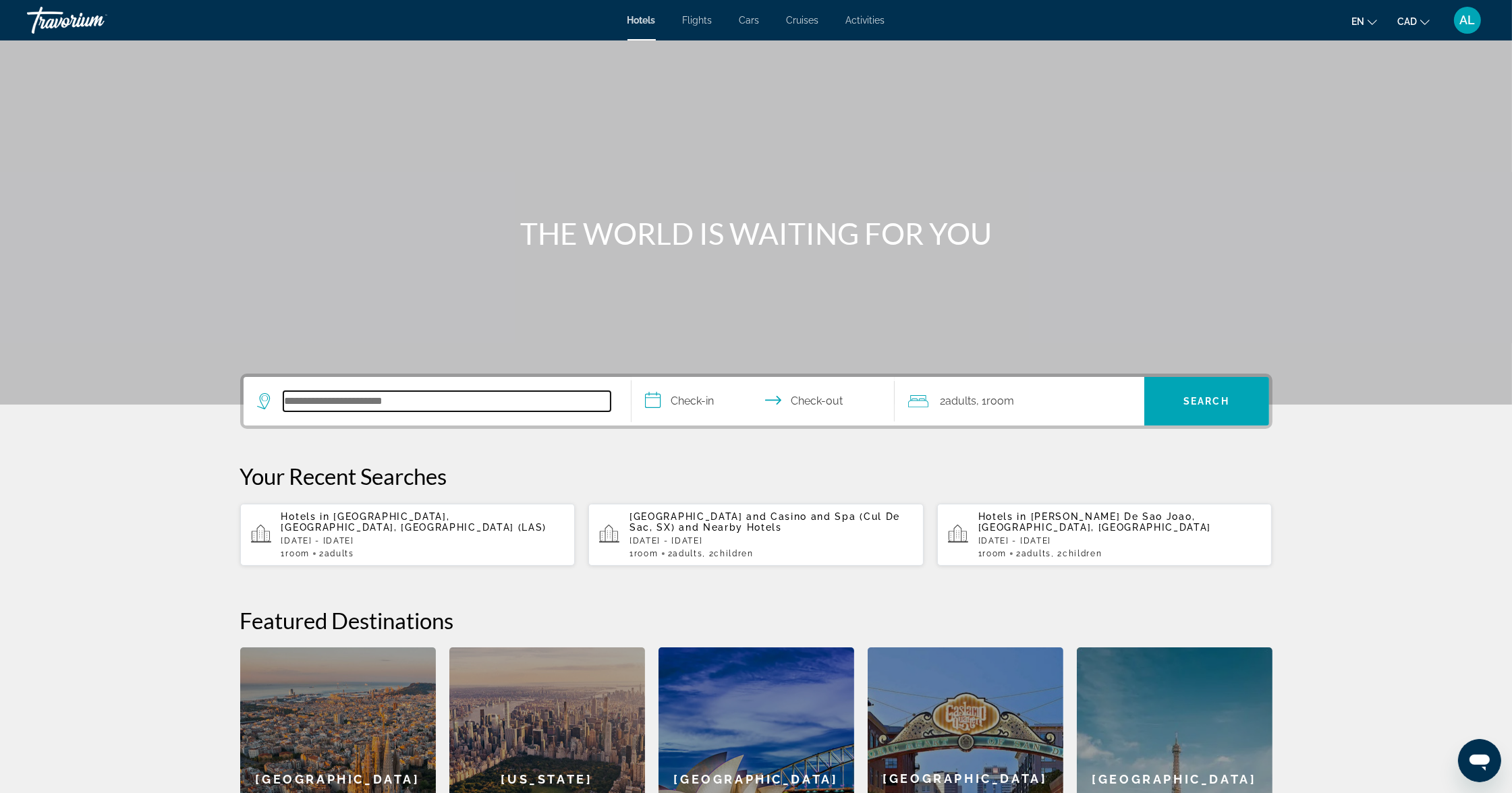
click at [338, 412] on input "Search hotel destination" at bounding box center [447, 402] width 327 height 20
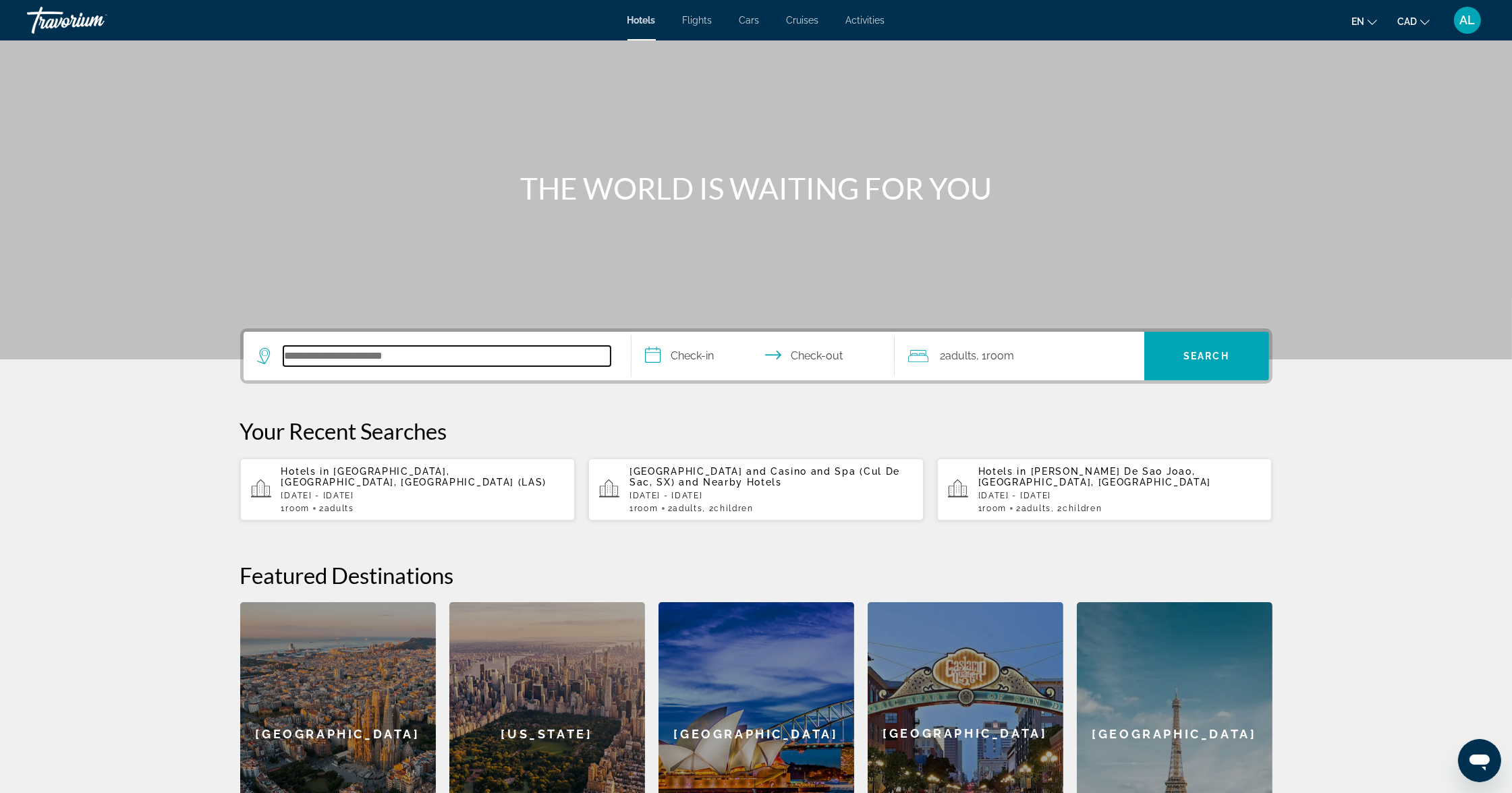
scroll to position [39, 0]
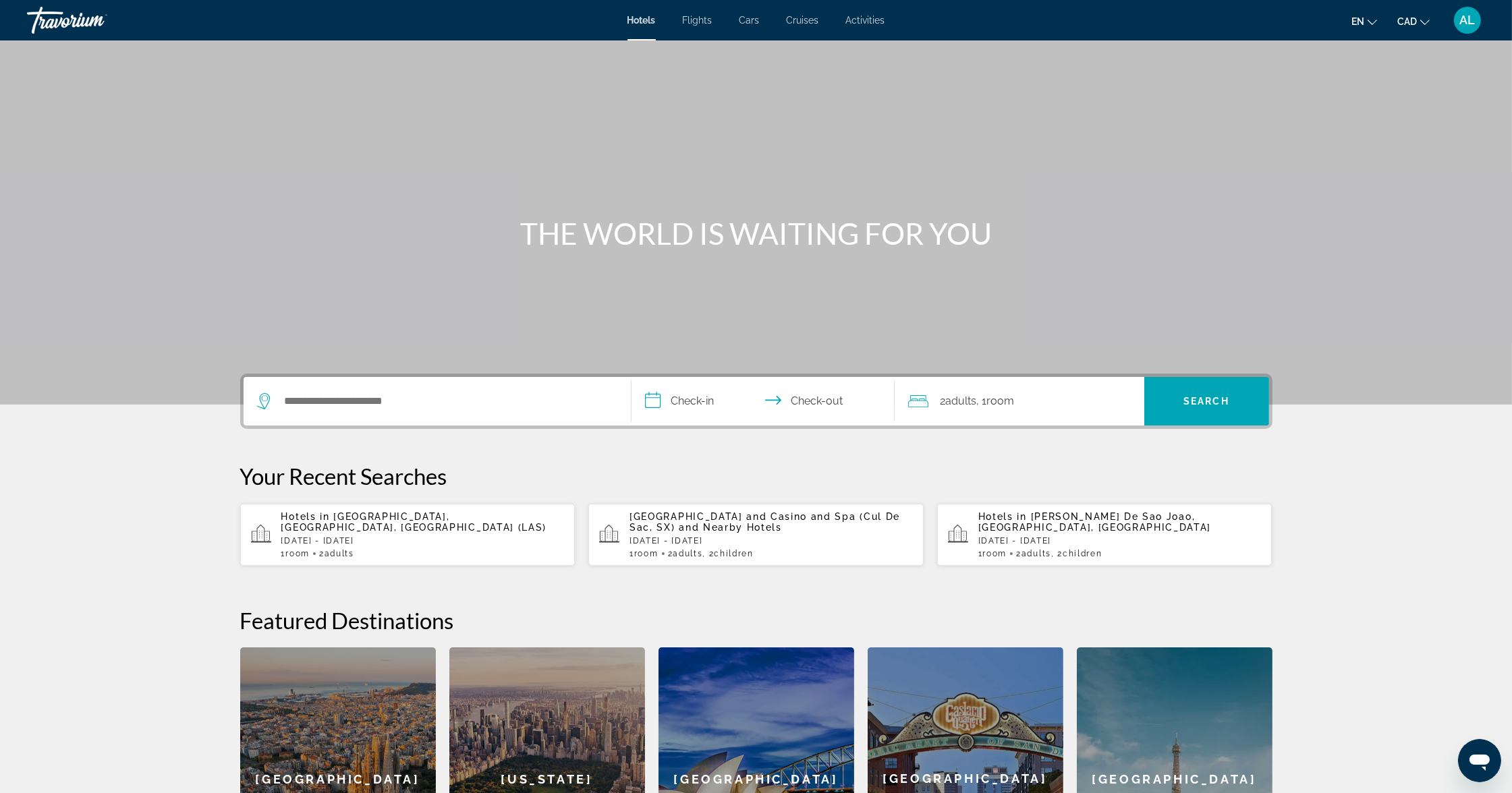
click at [310, 533] on span "[GEOGRAPHIC_DATA], [GEOGRAPHIC_DATA], [GEOGRAPHIC_DATA] (LAS)" at bounding box center [414, 522] width 266 height 22
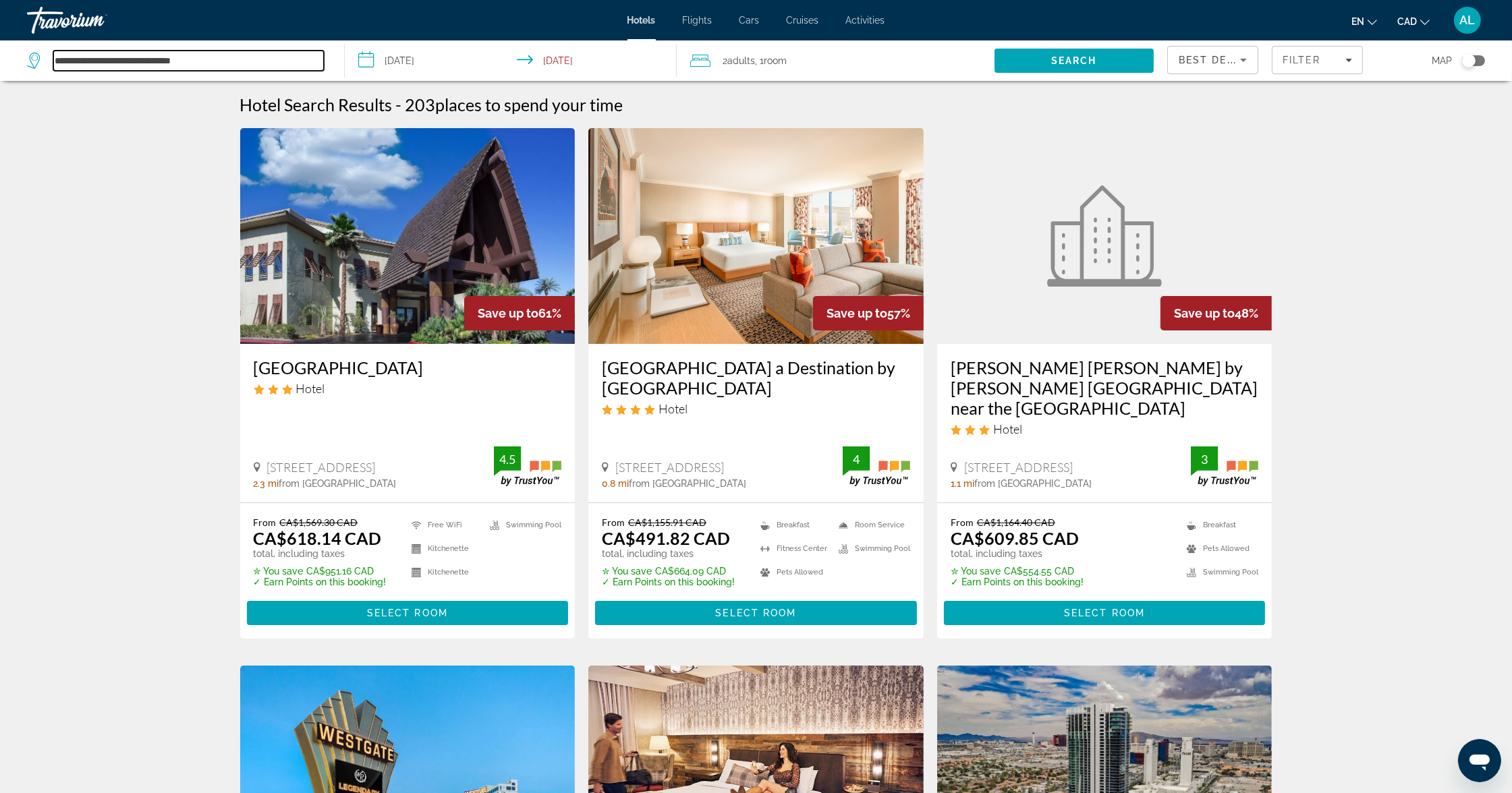
click at [188, 70] on input "**********" at bounding box center [189, 60] width 271 height 20
click at [237, 60] on input "**********" at bounding box center [189, 60] width 271 height 20
drag, startPoint x: 237, startPoint y: 60, endPoint x: 0, endPoint y: 53, distance: 237.1
click at [0, 53] on app-destination-search "**********" at bounding box center [172, 60] width 345 height 40
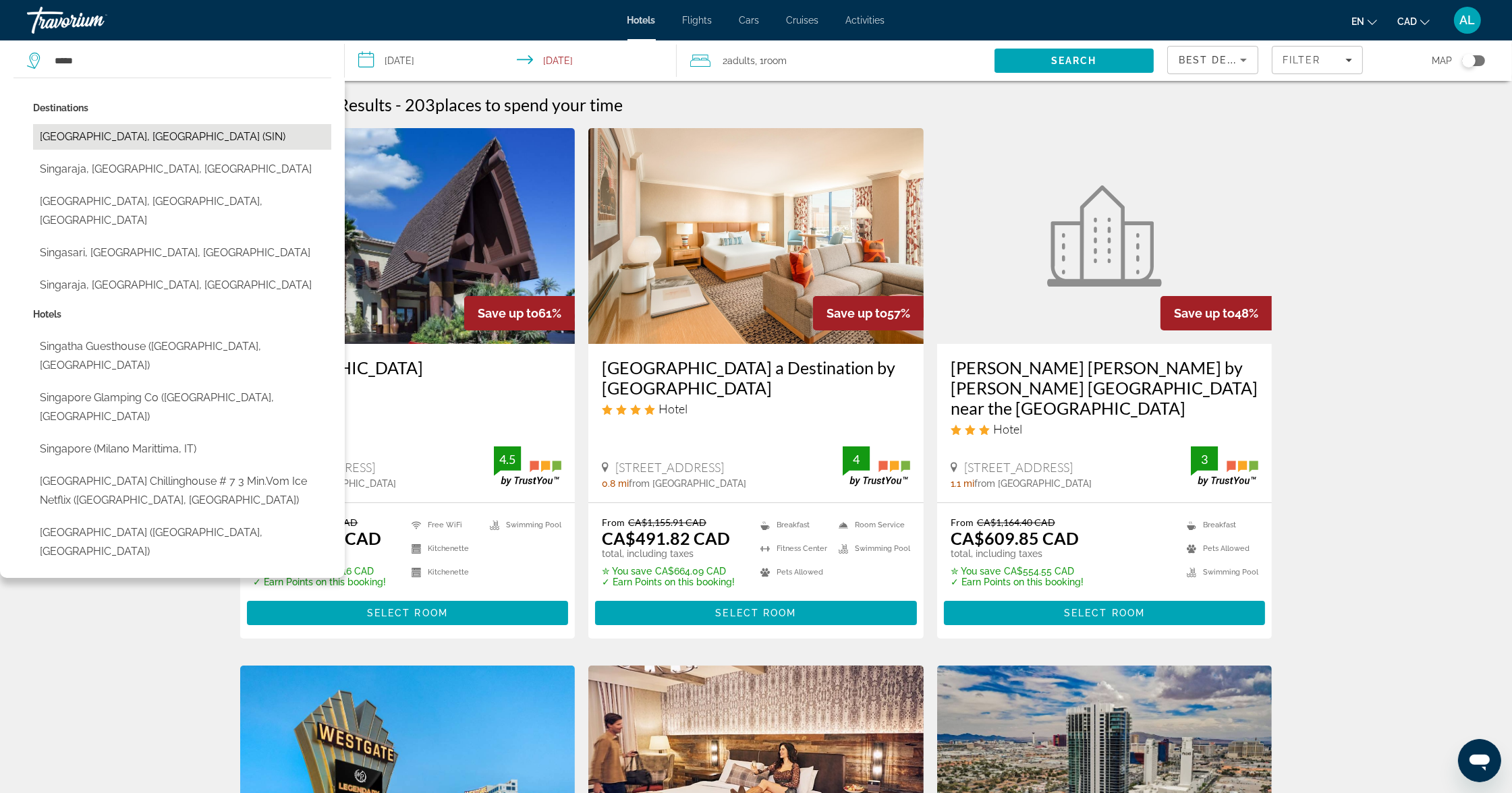
click at [153, 149] on button "[GEOGRAPHIC_DATA], [GEOGRAPHIC_DATA] (SIN)" at bounding box center [182, 137] width 298 height 26
type input "**********"
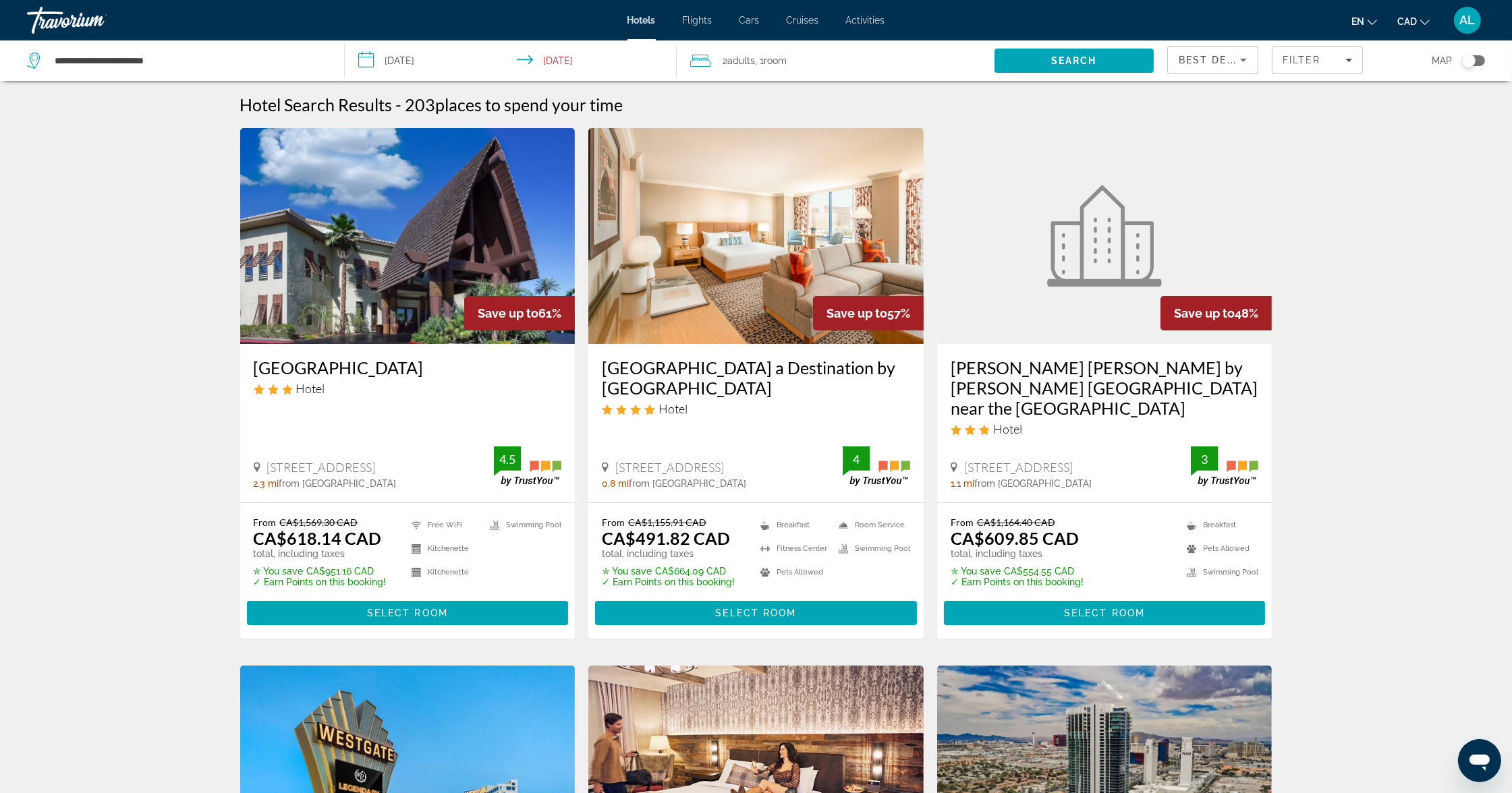
click at [398, 64] on input "**********" at bounding box center [513, 63] width 337 height 45
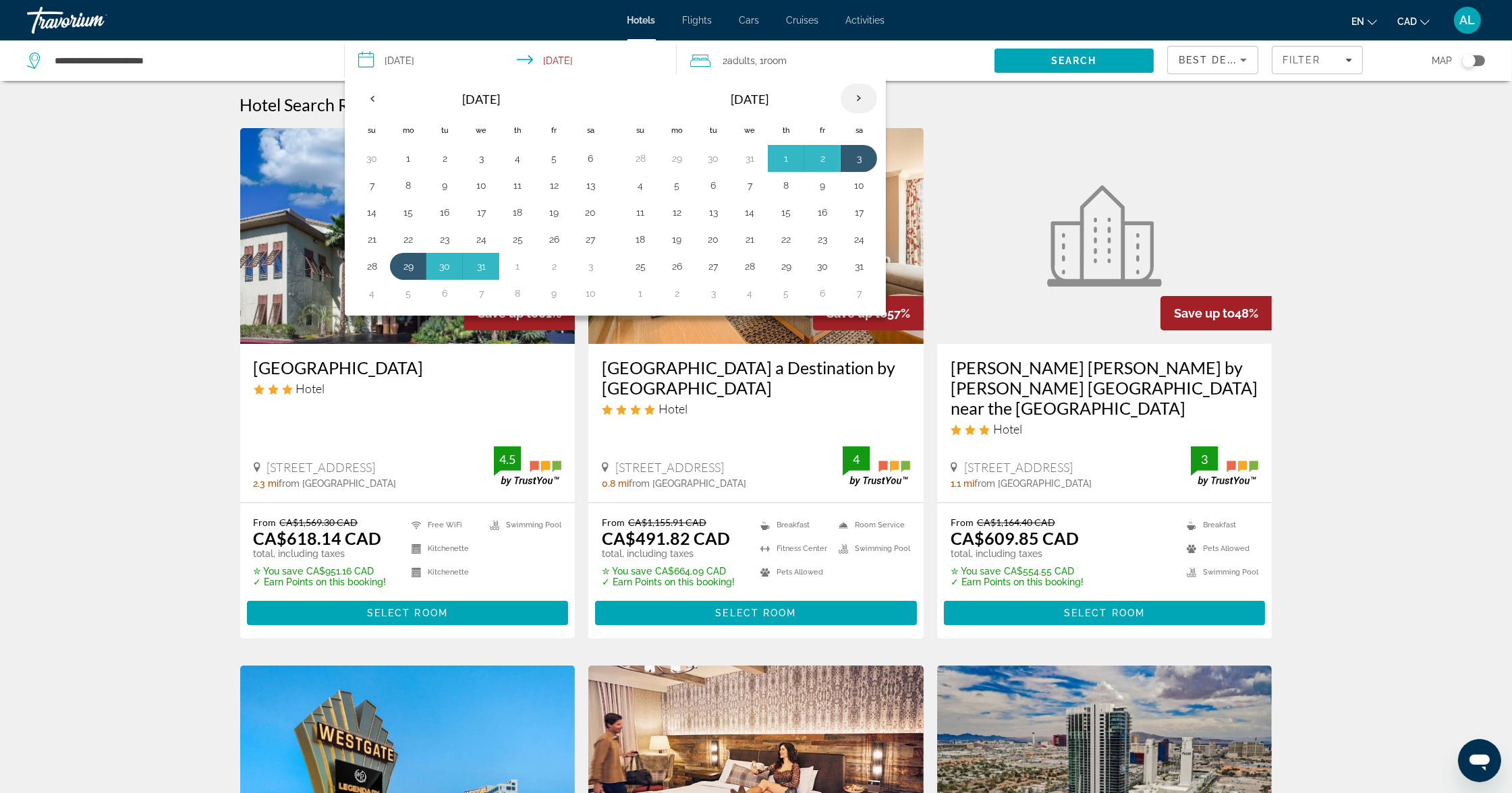
click at [877, 104] on th "Next month" at bounding box center [859, 98] width 37 height 30
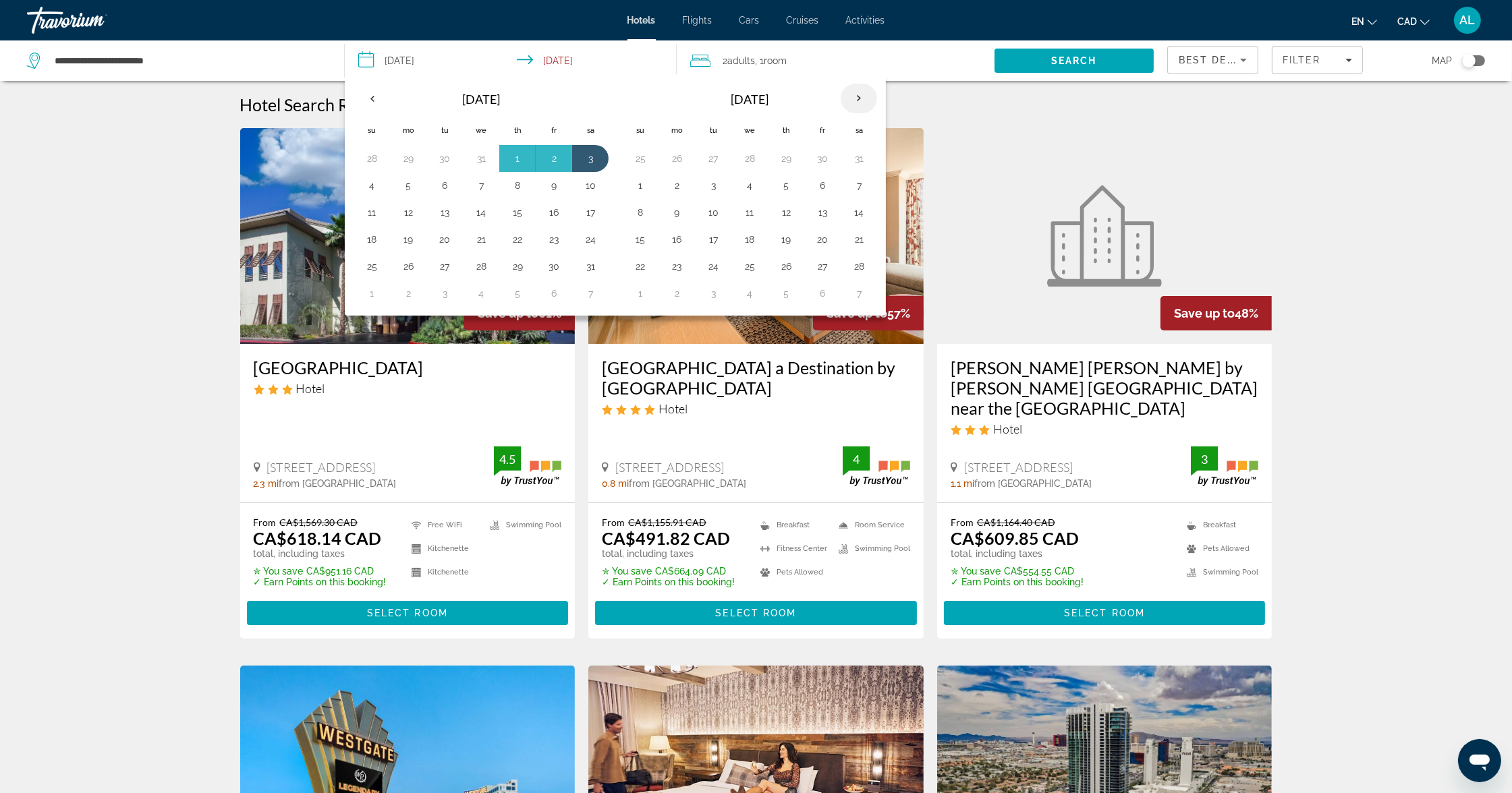
click at [877, 104] on th "Next month" at bounding box center [859, 98] width 37 height 30
click at [759, 163] on button "1" at bounding box center [750, 158] width 22 height 19
click at [833, 168] on button "3" at bounding box center [822, 158] width 22 height 19
type input "**********"
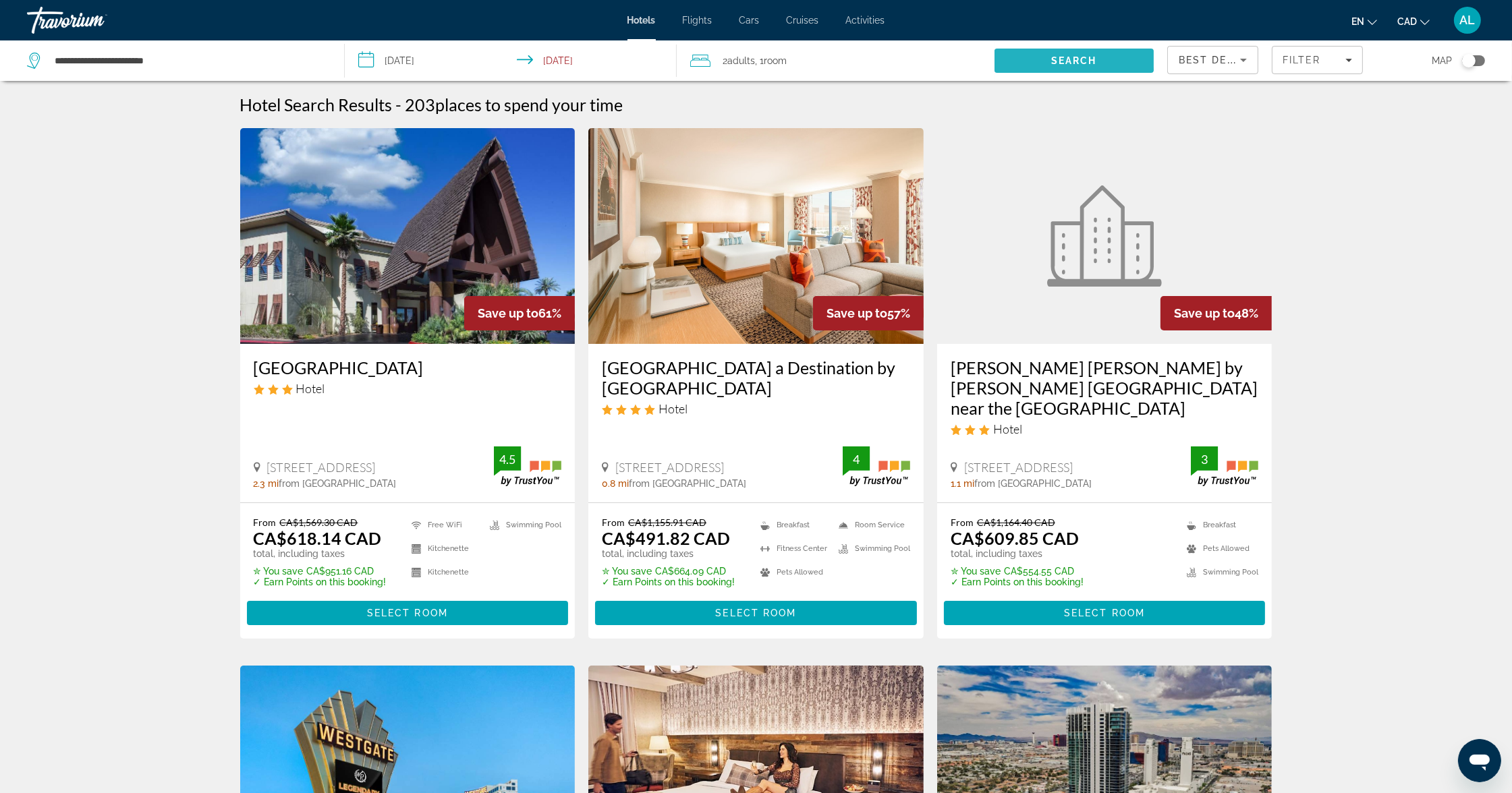
click at [1029, 57] on span "Search" at bounding box center [1074, 60] width 159 height 32
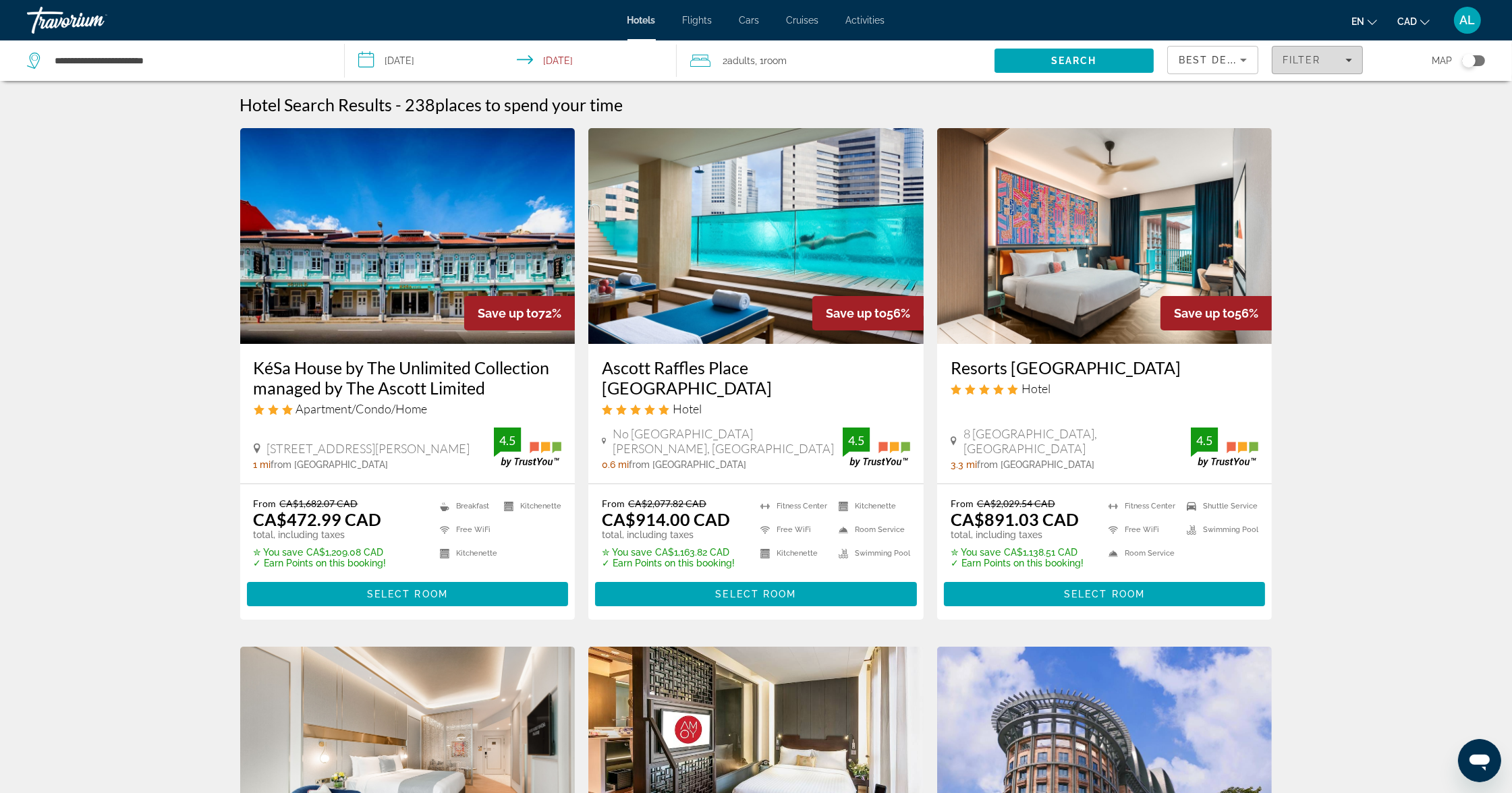
click at [1319, 61] on span "Filter" at bounding box center [1301, 60] width 38 height 11
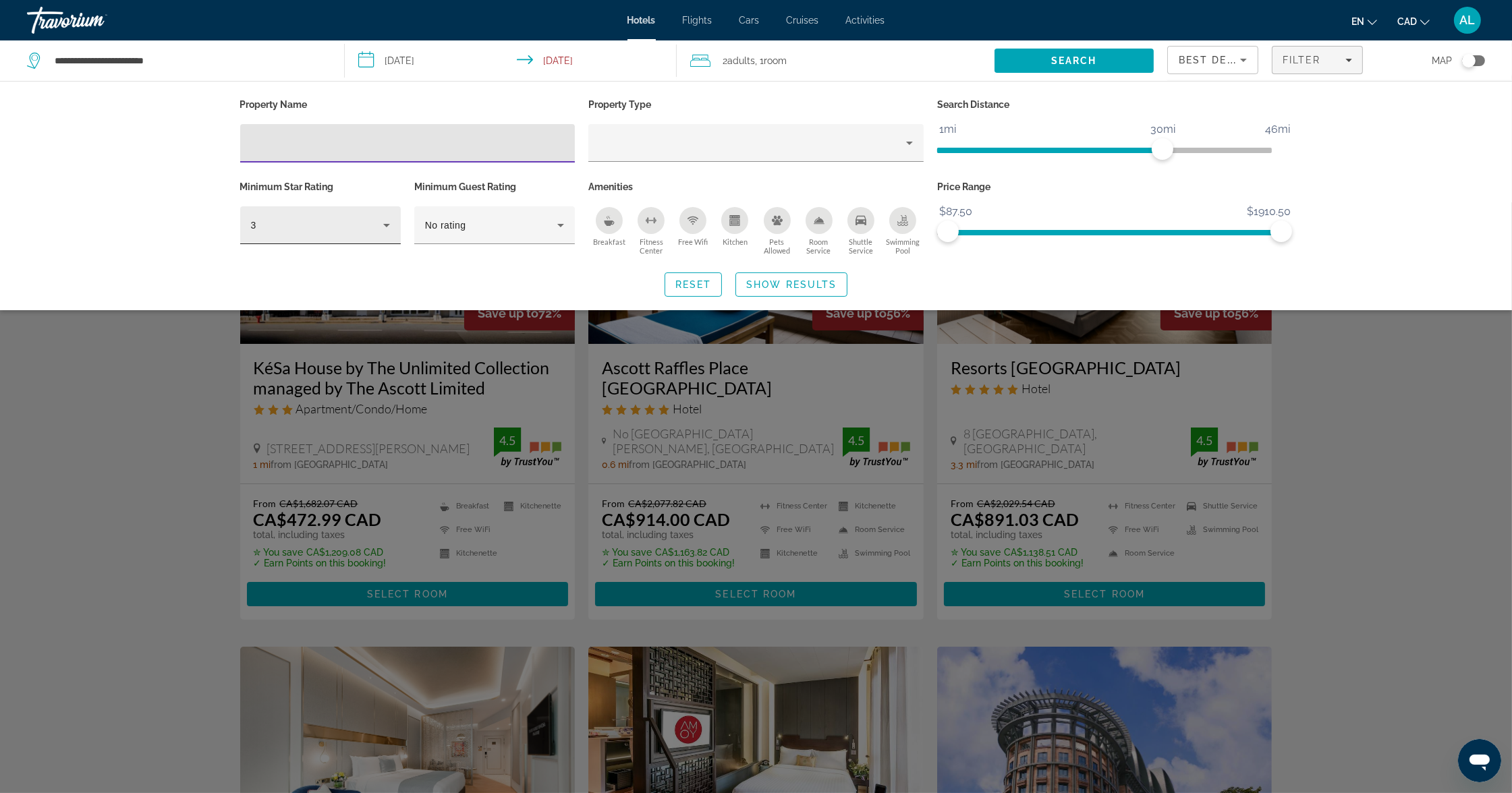
click at [359, 222] on div "3" at bounding box center [320, 225] width 139 height 37
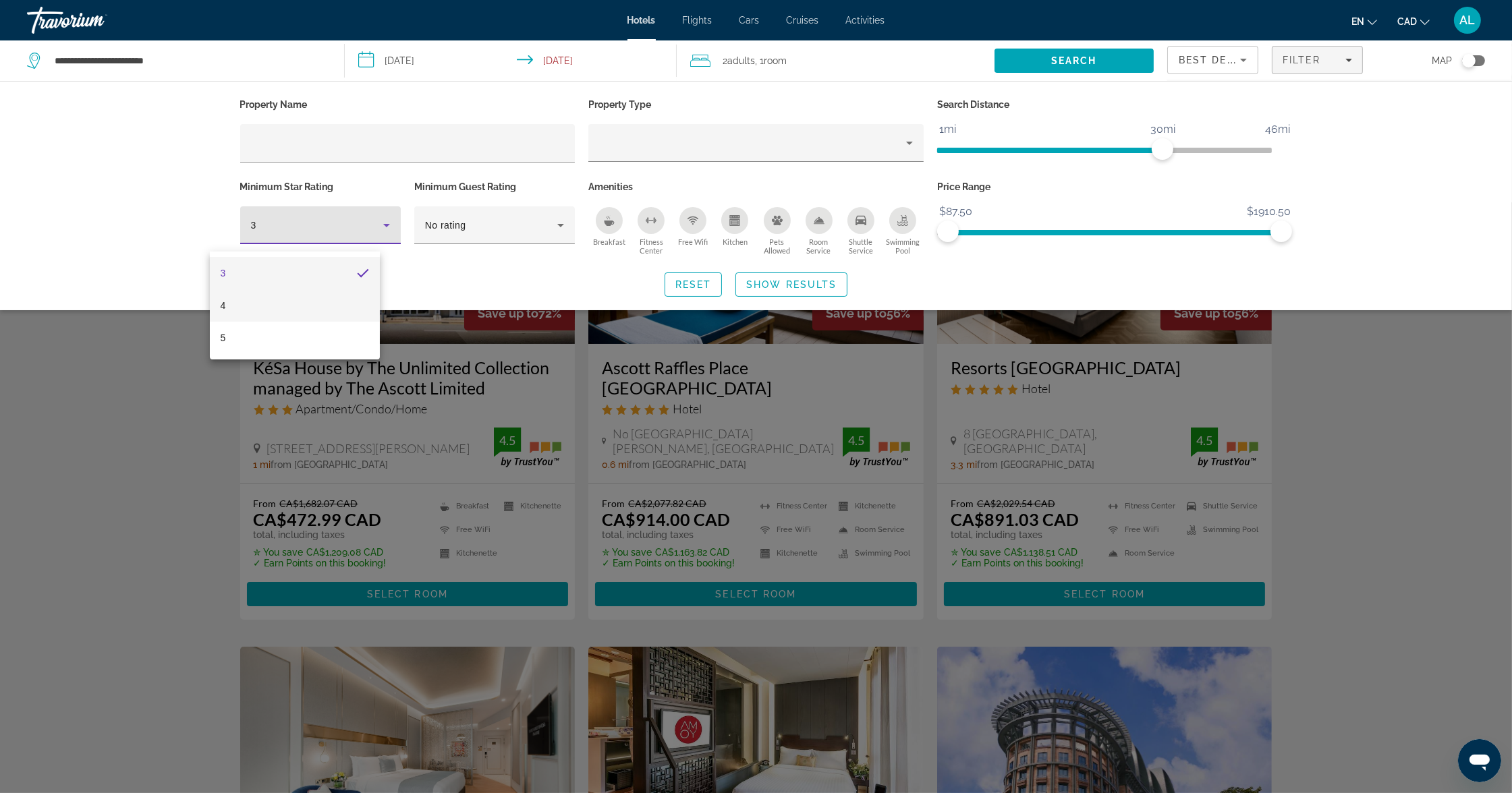
click at [325, 305] on mat-option "4" at bounding box center [294, 305] width 170 height 32
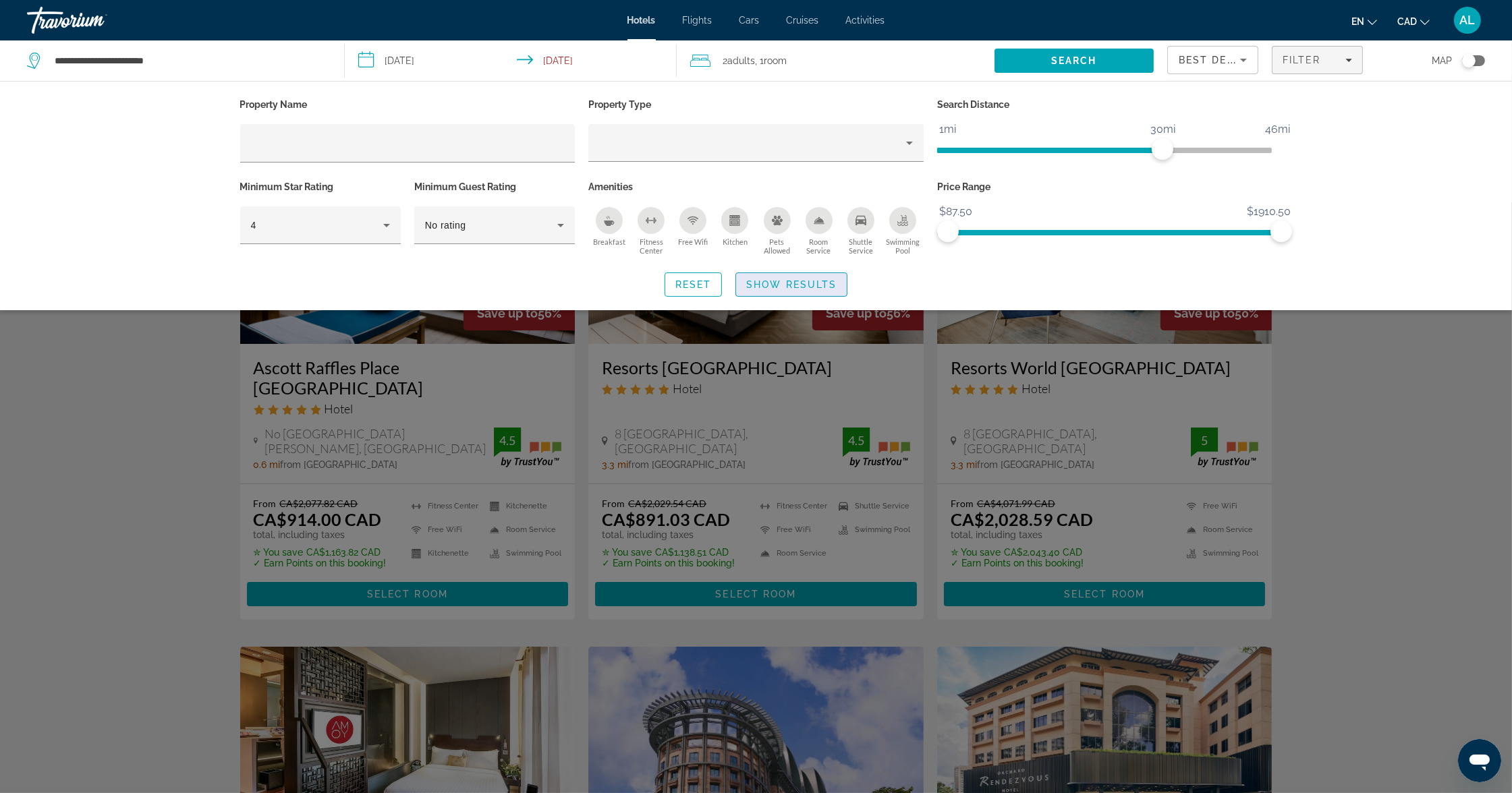
click at [744, 291] on span "Search widget" at bounding box center [791, 284] width 111 height 32
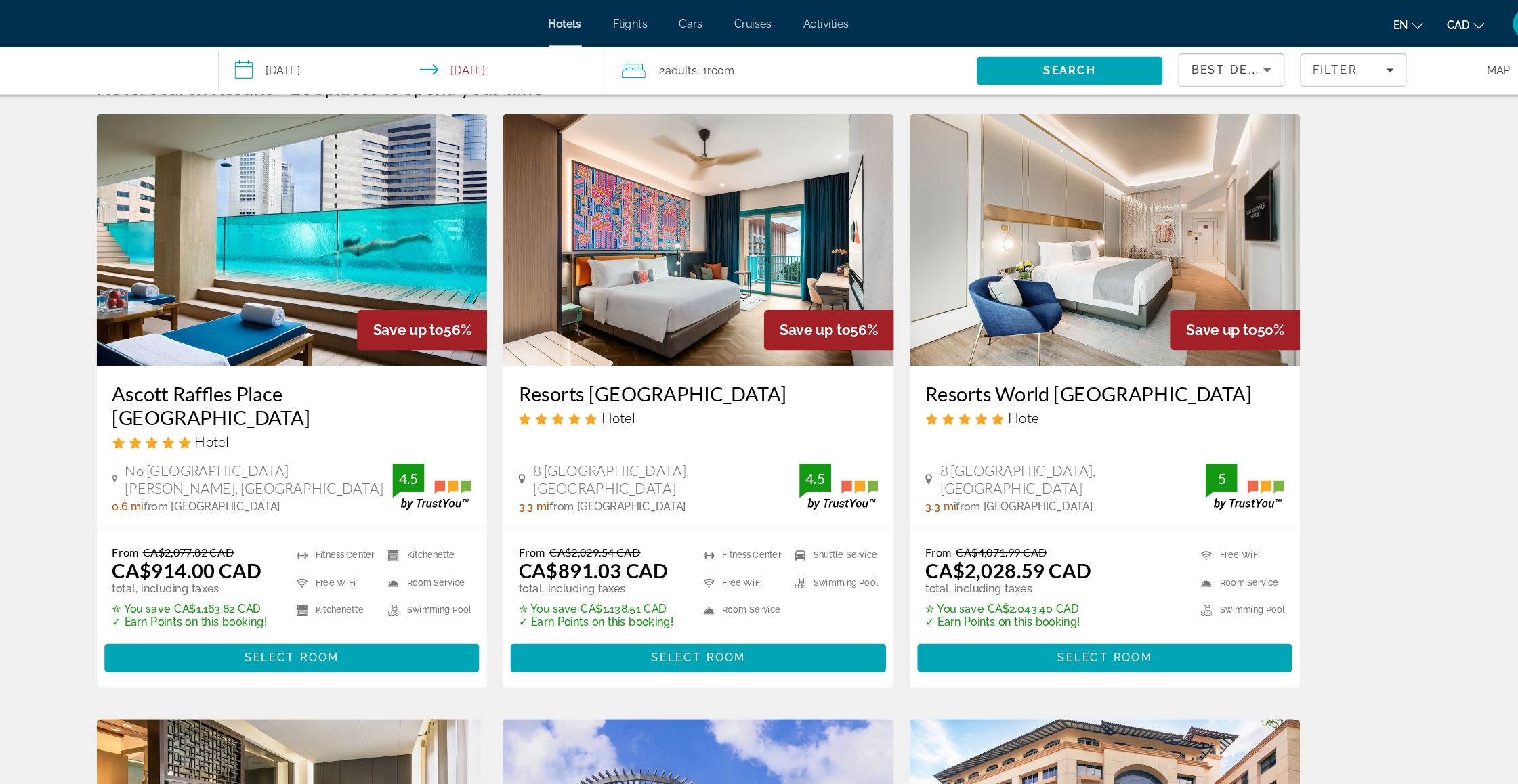
scroll to position [29, 0]
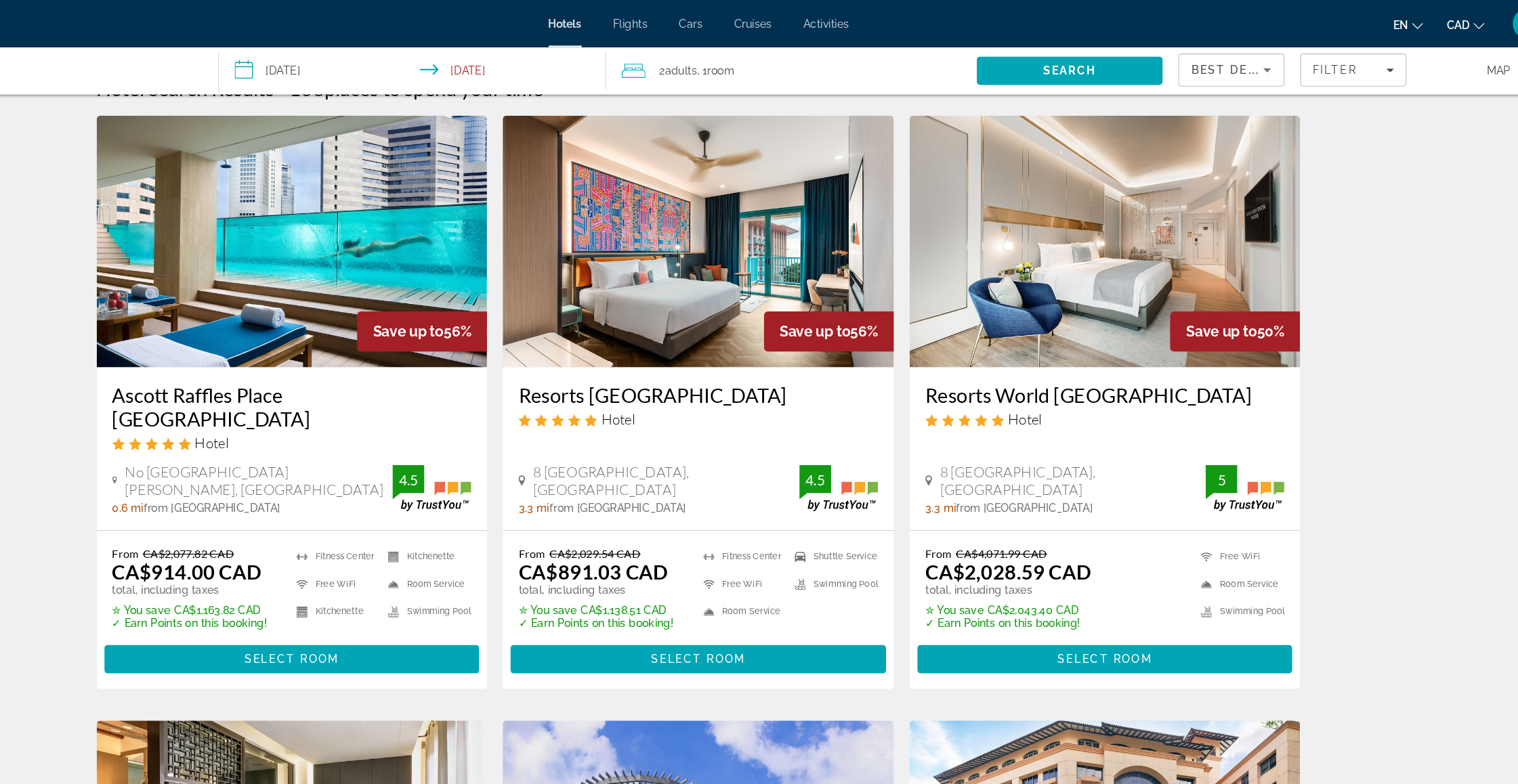
click at [790, 22] on span "Cruises" at bounding box center [806, 20] width 33 height 11
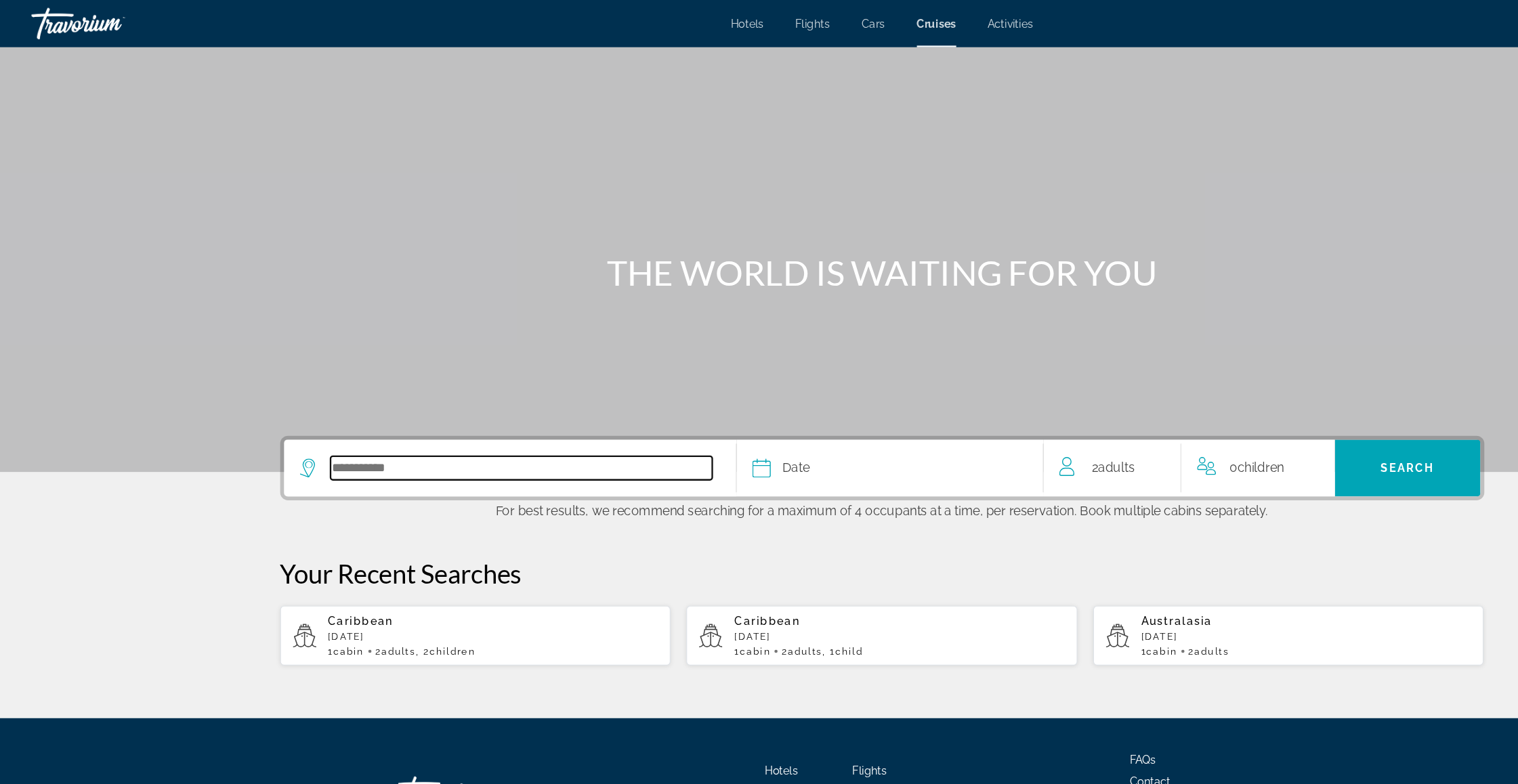
click at [352, 413] on input "Select cruise destination" at bounding box center [449, 403] width 328 height 20
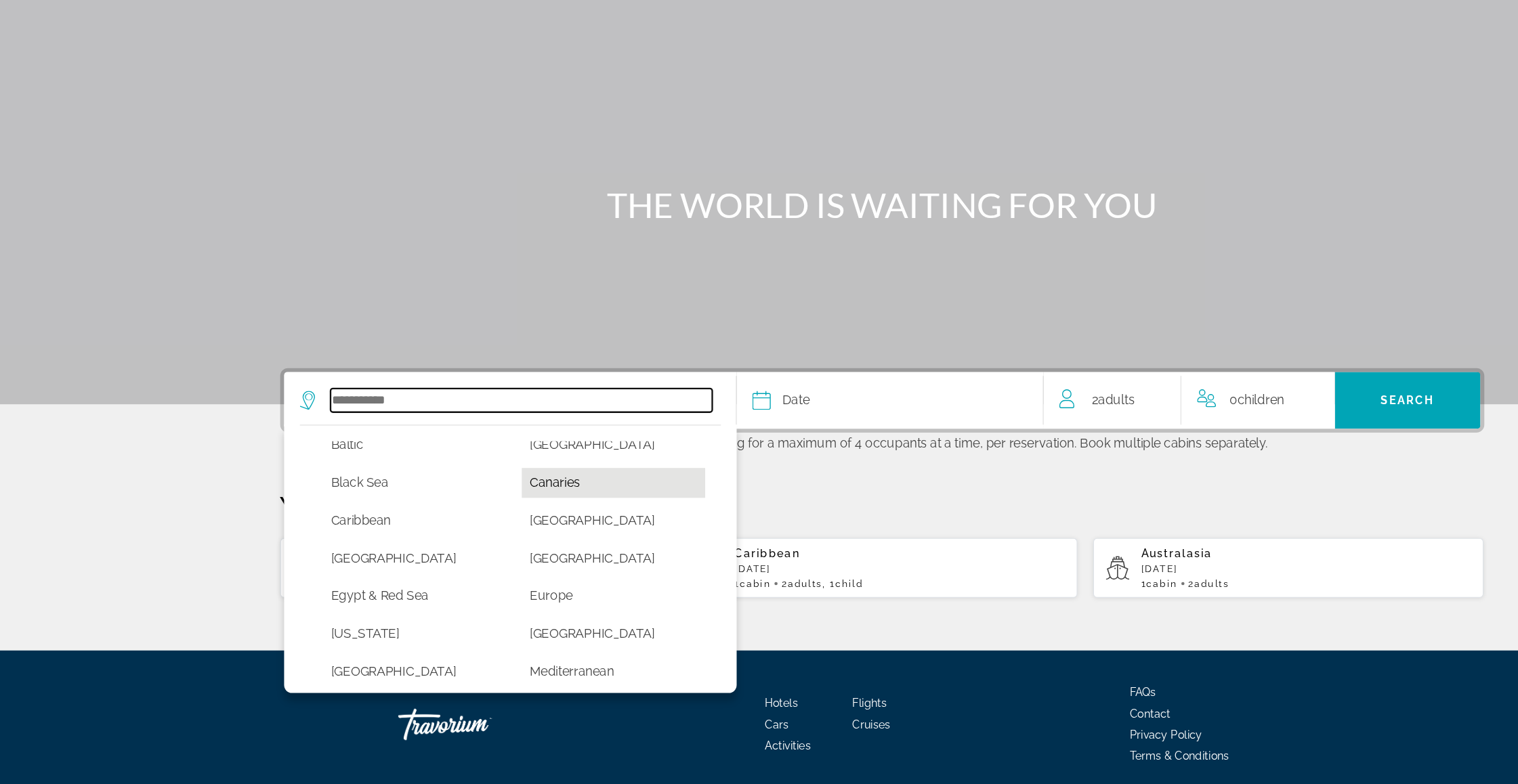
scroll to position [116, 0]
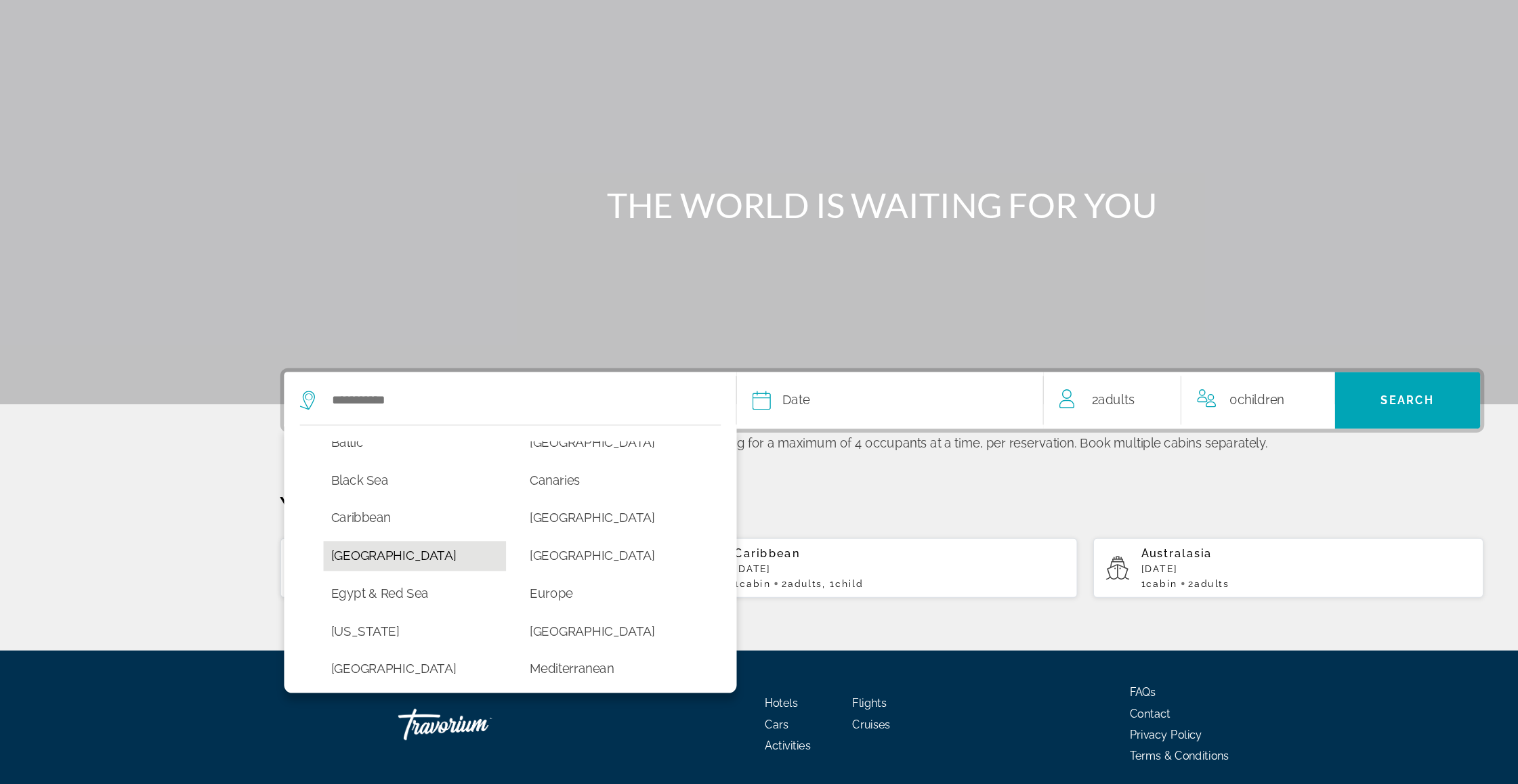
click at [289, 524] on button "[GEOGRAPHIC_DATA]" at bounding box center [357, 537] width 158 height 26
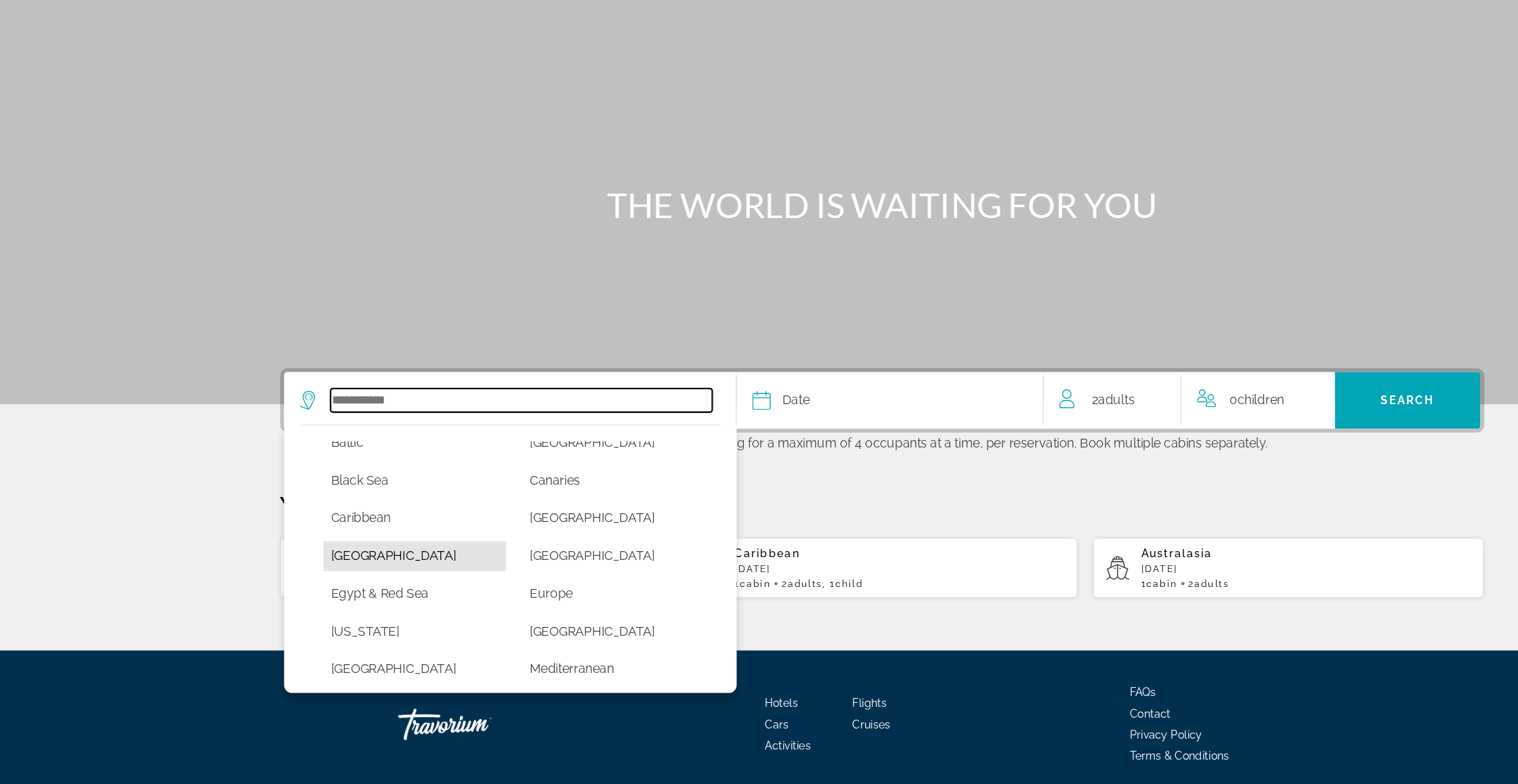
type input "*****"
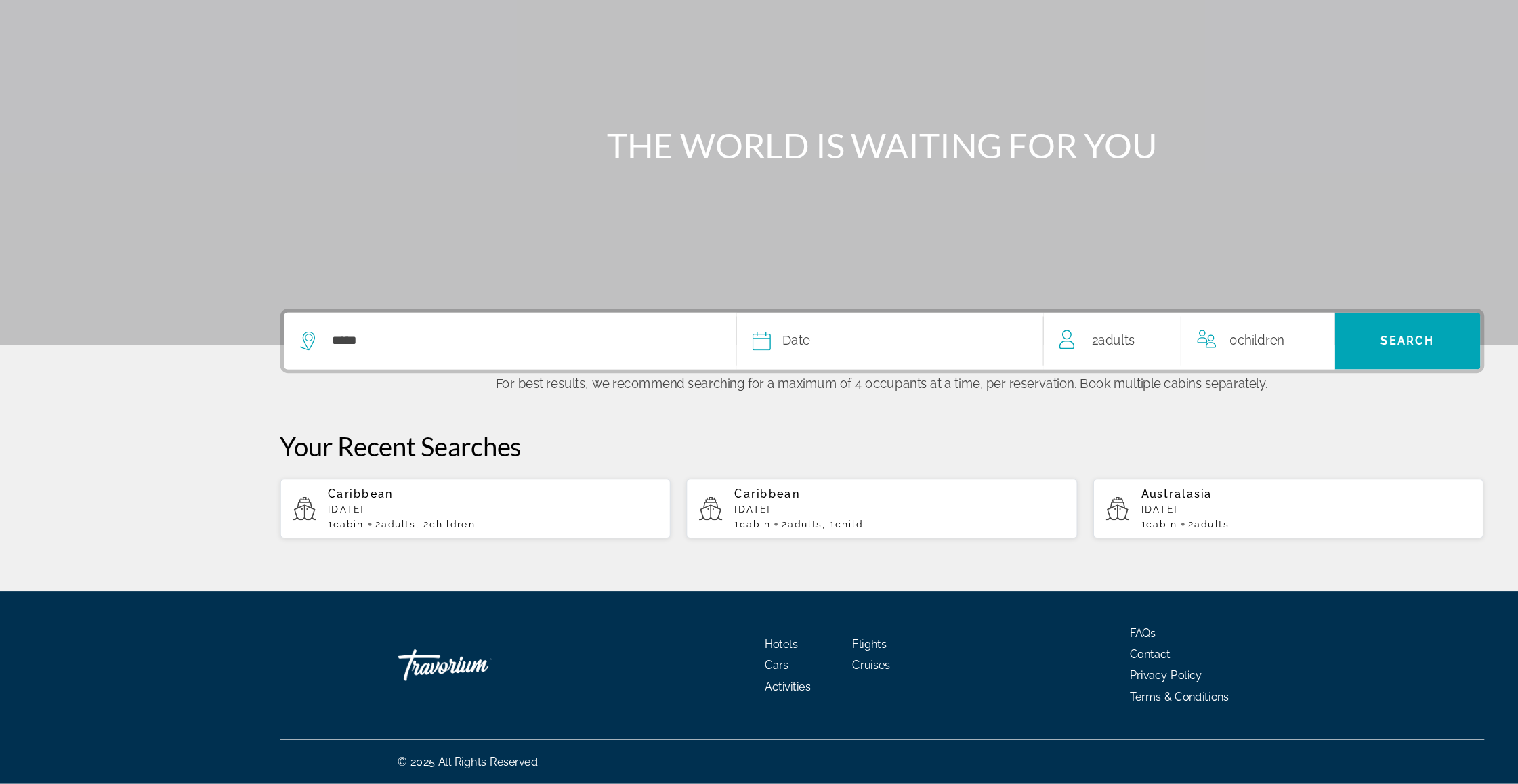
click at [674, 393] on span "Date" at bounding box center [685, 402] width 23 height 19
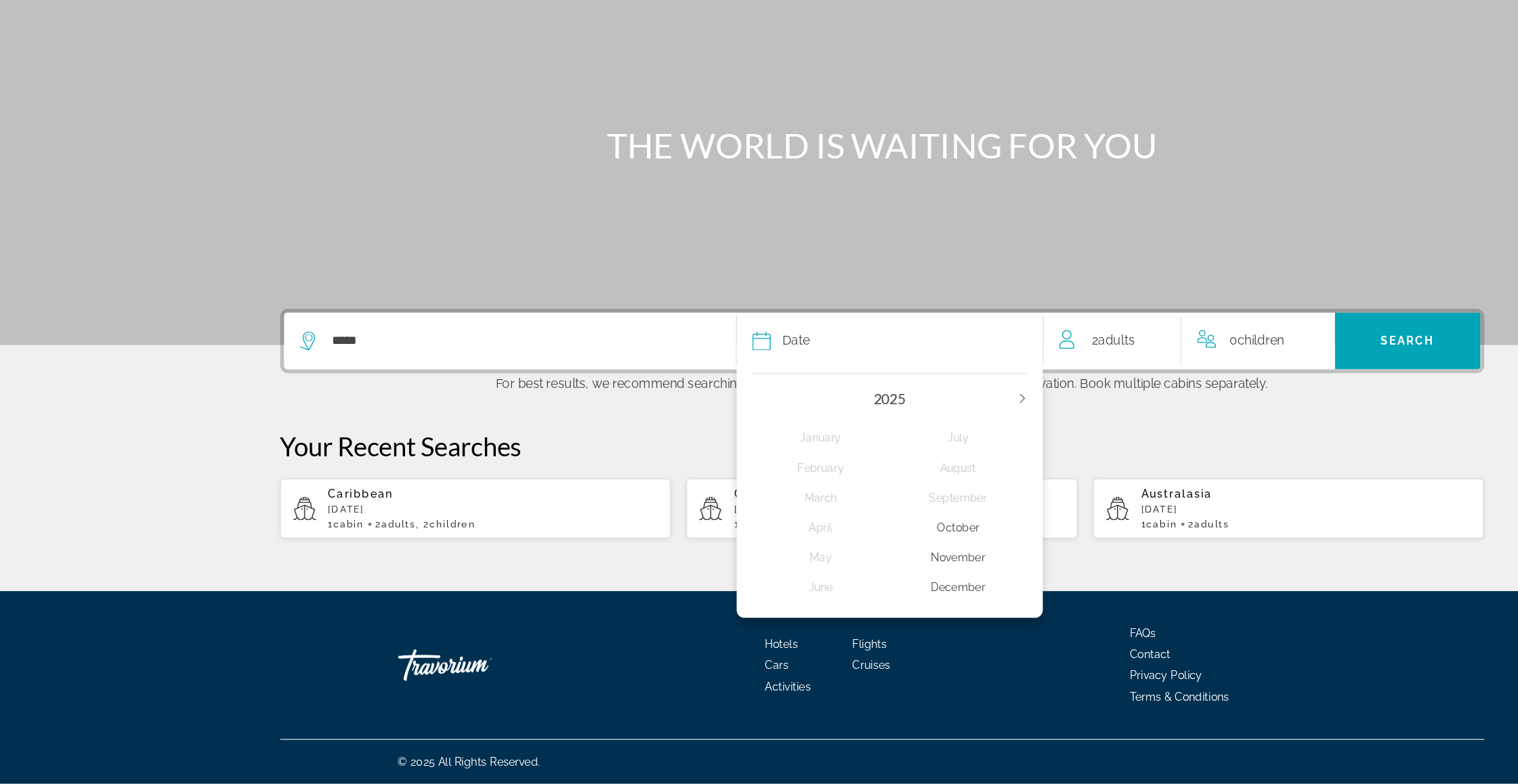
click at [884, 448] on icon "Next year" at bounding box center [880, 452] width 8 height 8
click at [710, 551] on div "April" at bounding box center [707, 564] width 119 height 25
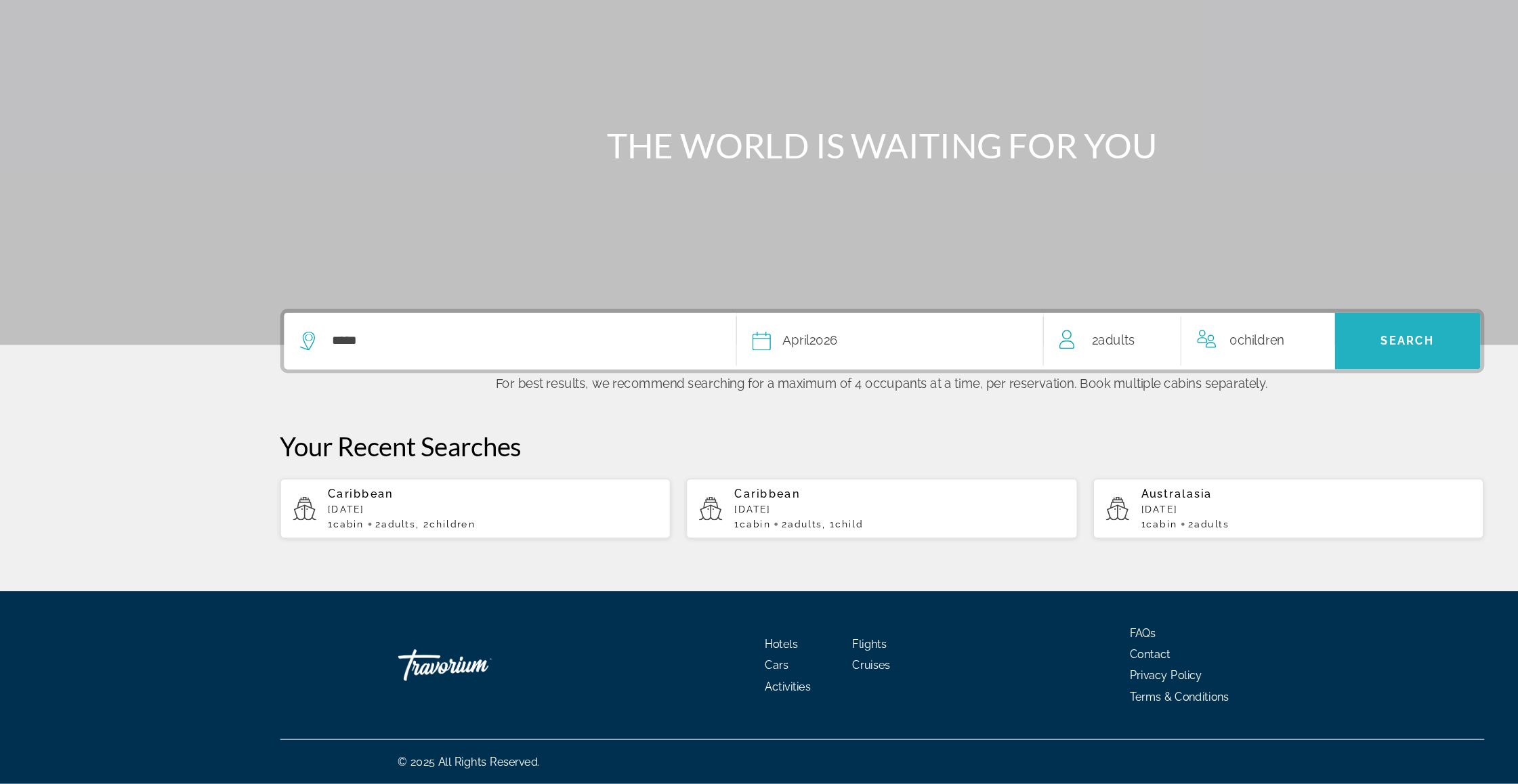
click at [1225, 397] on span "Search" at bounding box center [1212, 402] width 46 height 11
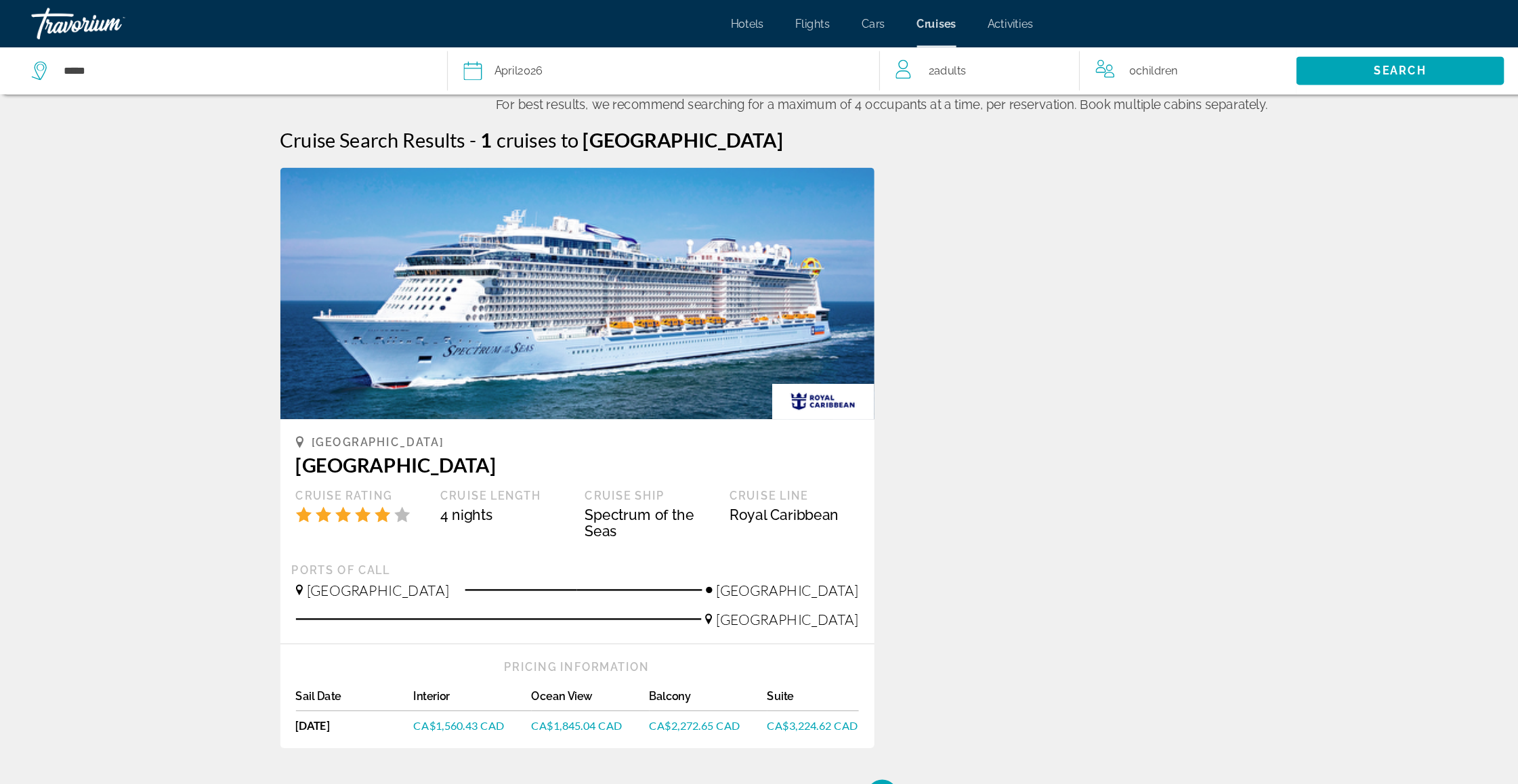
click at [172, 75] on div "*****" at bounding box center [199, 61] width 344 height 40
click at [147, 64] on input "*****" at bounding box center [209, 61] width 311 height 20
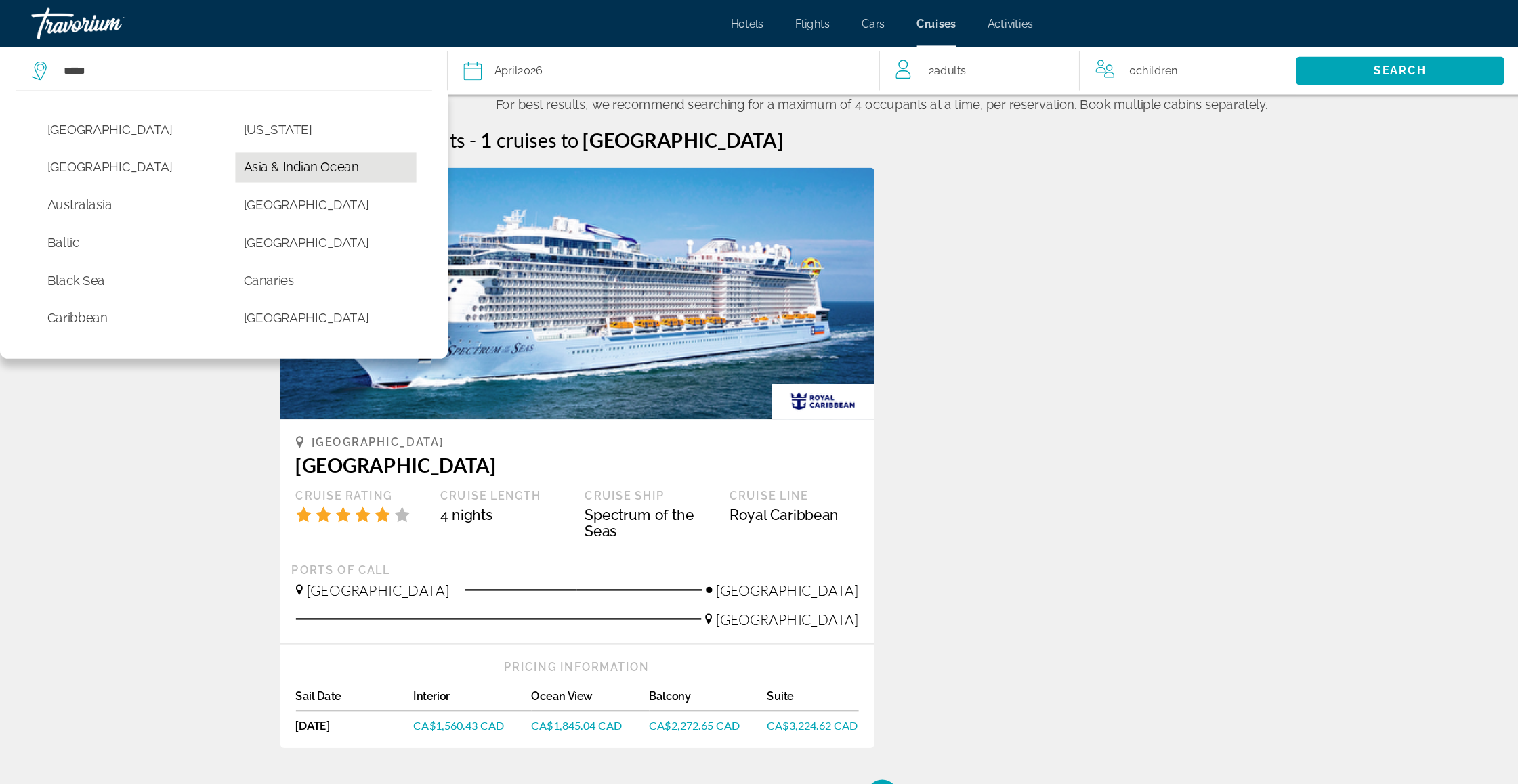
click at [260, 145] on button "Asia & Indian Ocean" at bounding box center [280, 145] width 155 height 26
type input "**********"
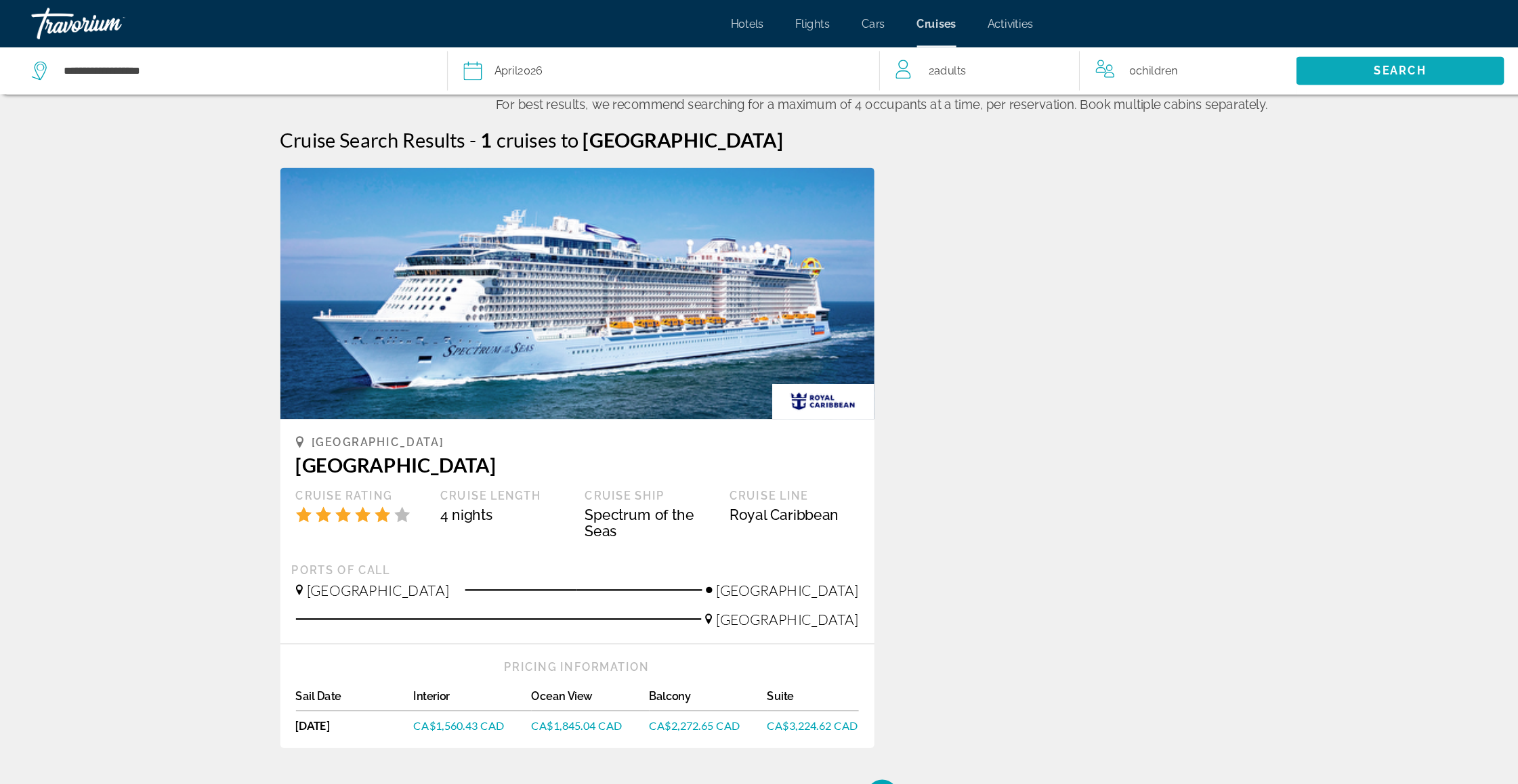
click at [1148, 66] on span "Search" at bounding box center [1204, 61] width 179 height 33
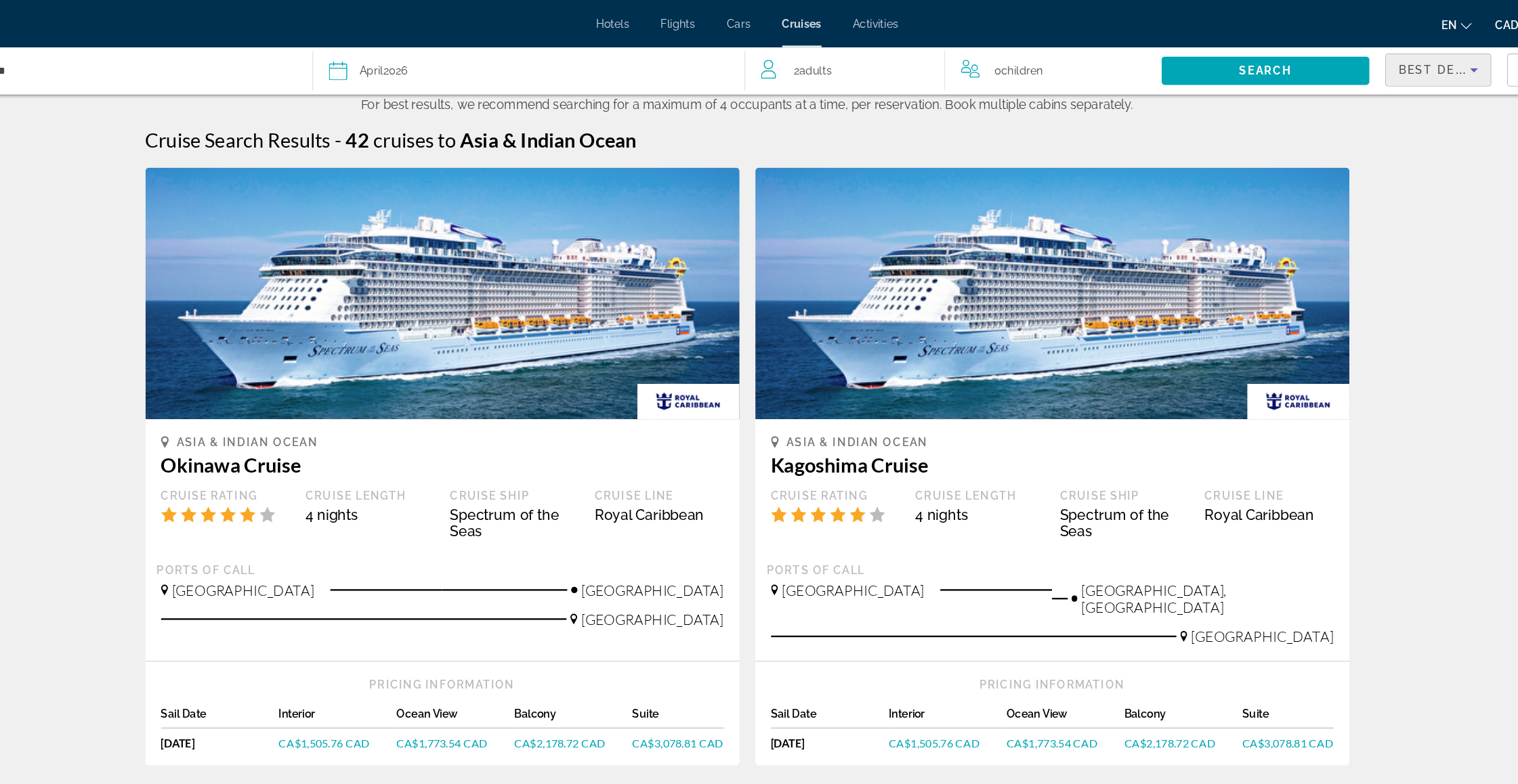
click at [1319, 66] on span "Best Deals" at bounding box center [1354, 60] width 70 height 11
click at [1141, 109] on div at bounding box center [759, 392] width 1518 height 784
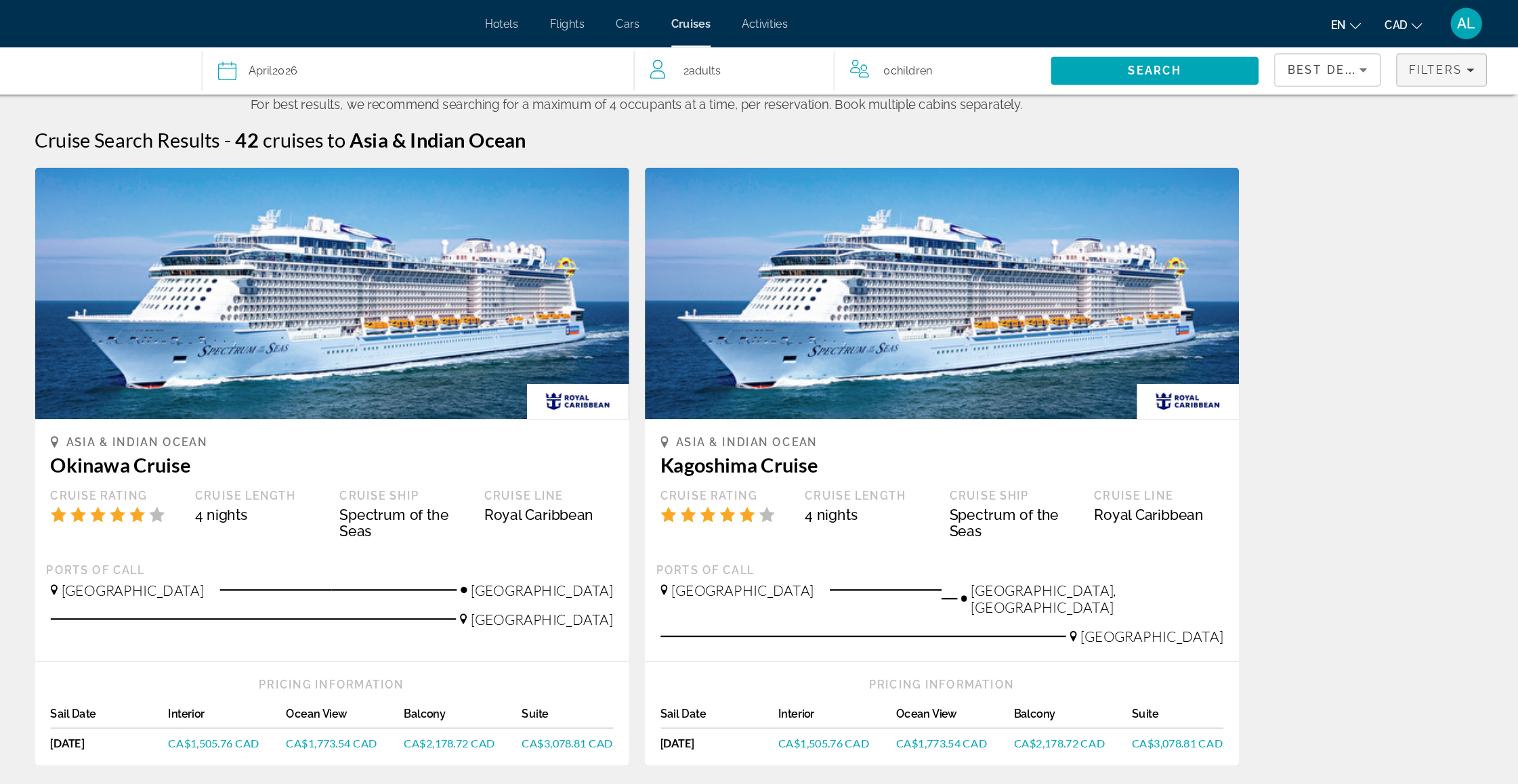
click at [1414, 66] on span "Filters" at bounding box center [1452, 60] width 77 height 33
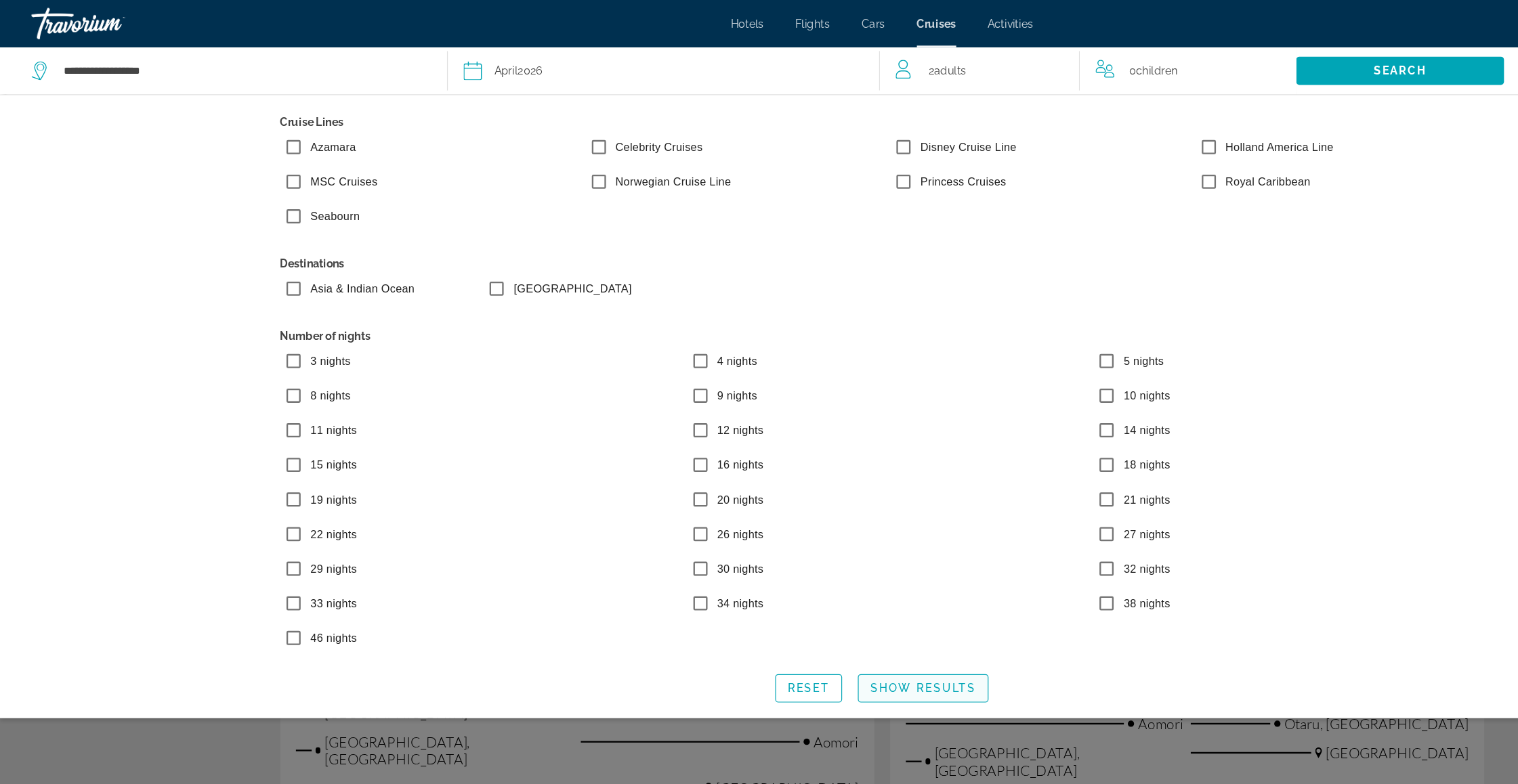
click at [812, 598] on span "Show Results" at bounding box center [794, 592] width 91 height 11
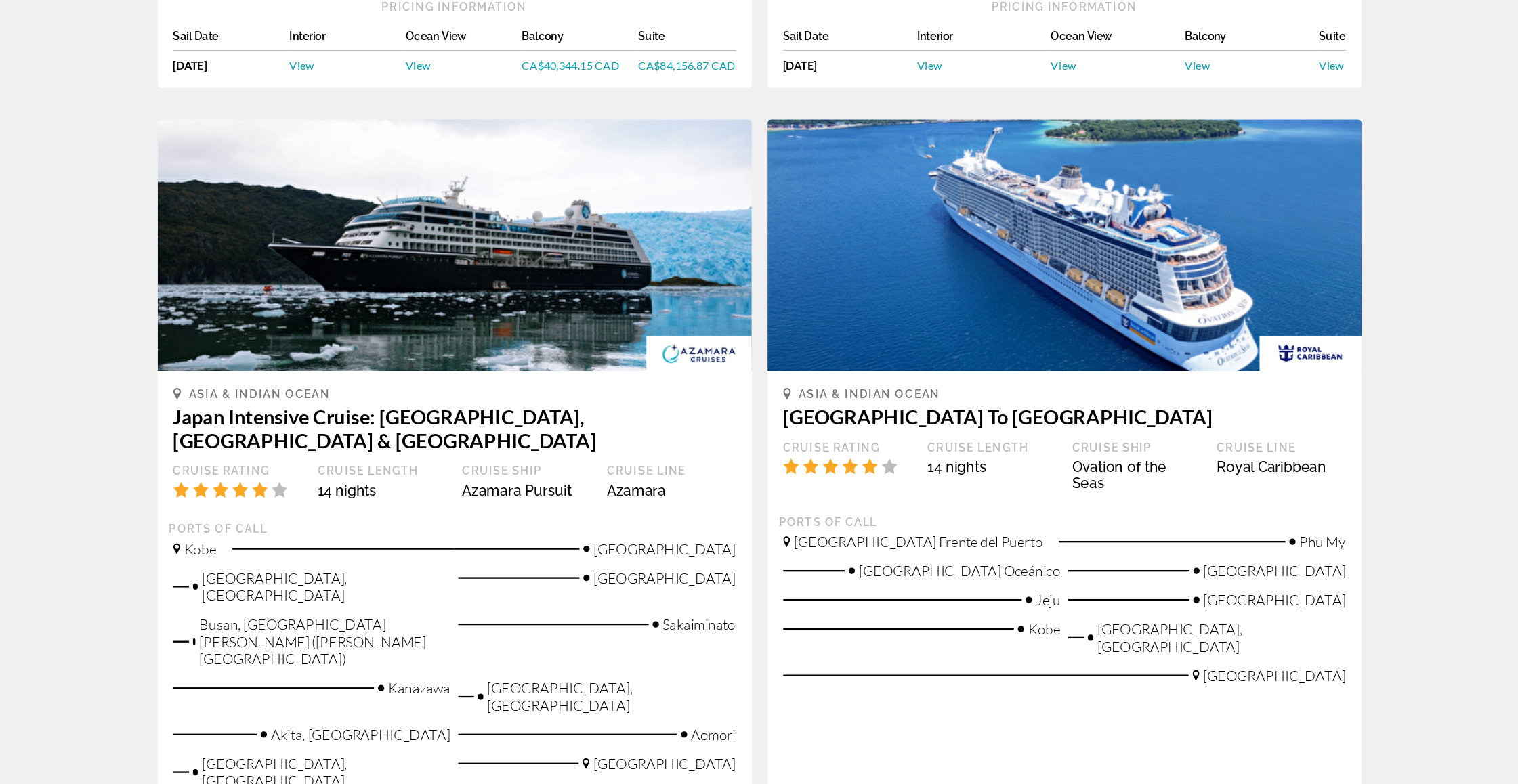
scroll to position [606, 0]
click at [950, 263] on img "Main content" at bounding box center [1022, 319] width 512 height 217
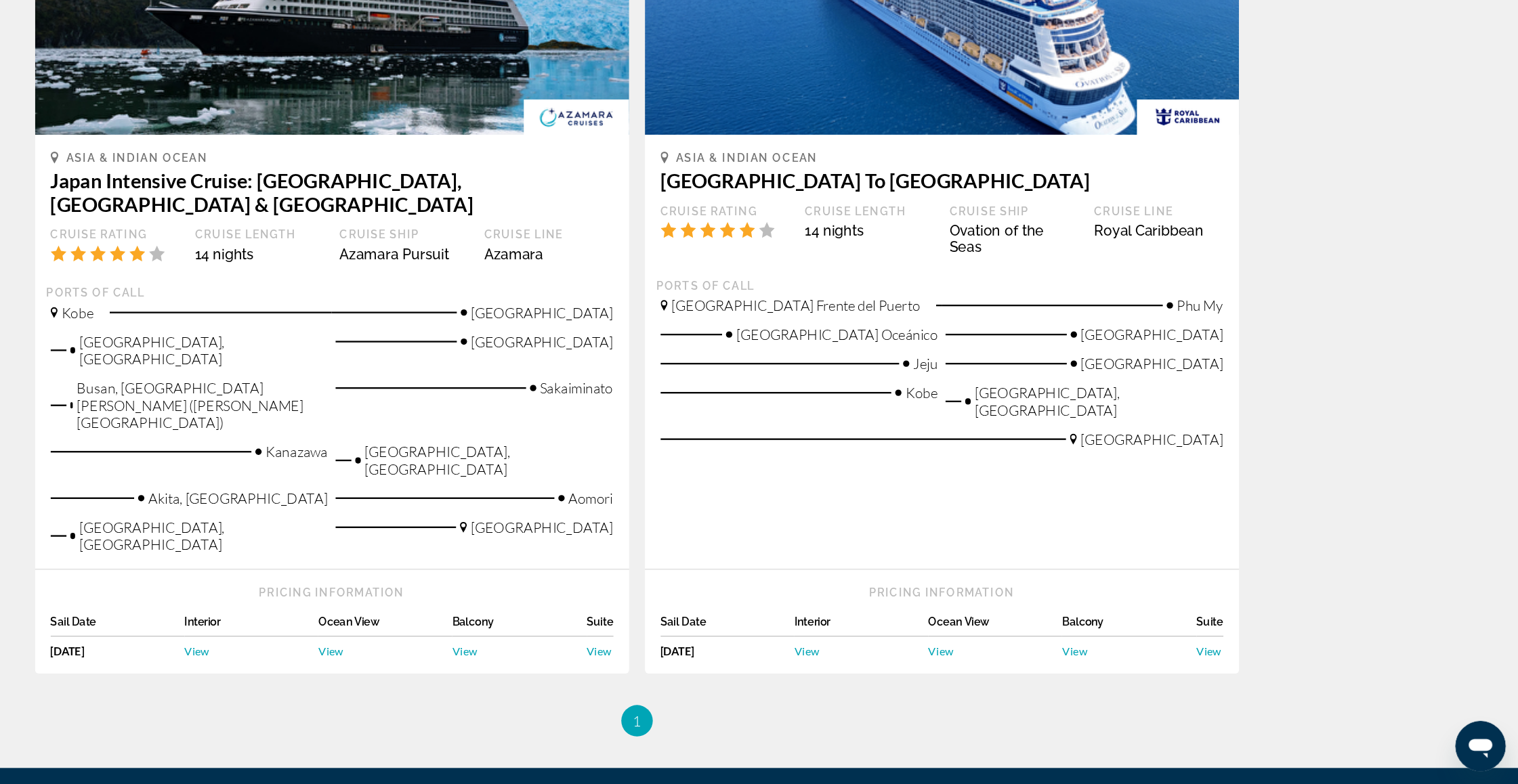
scroll to position [811, 0]
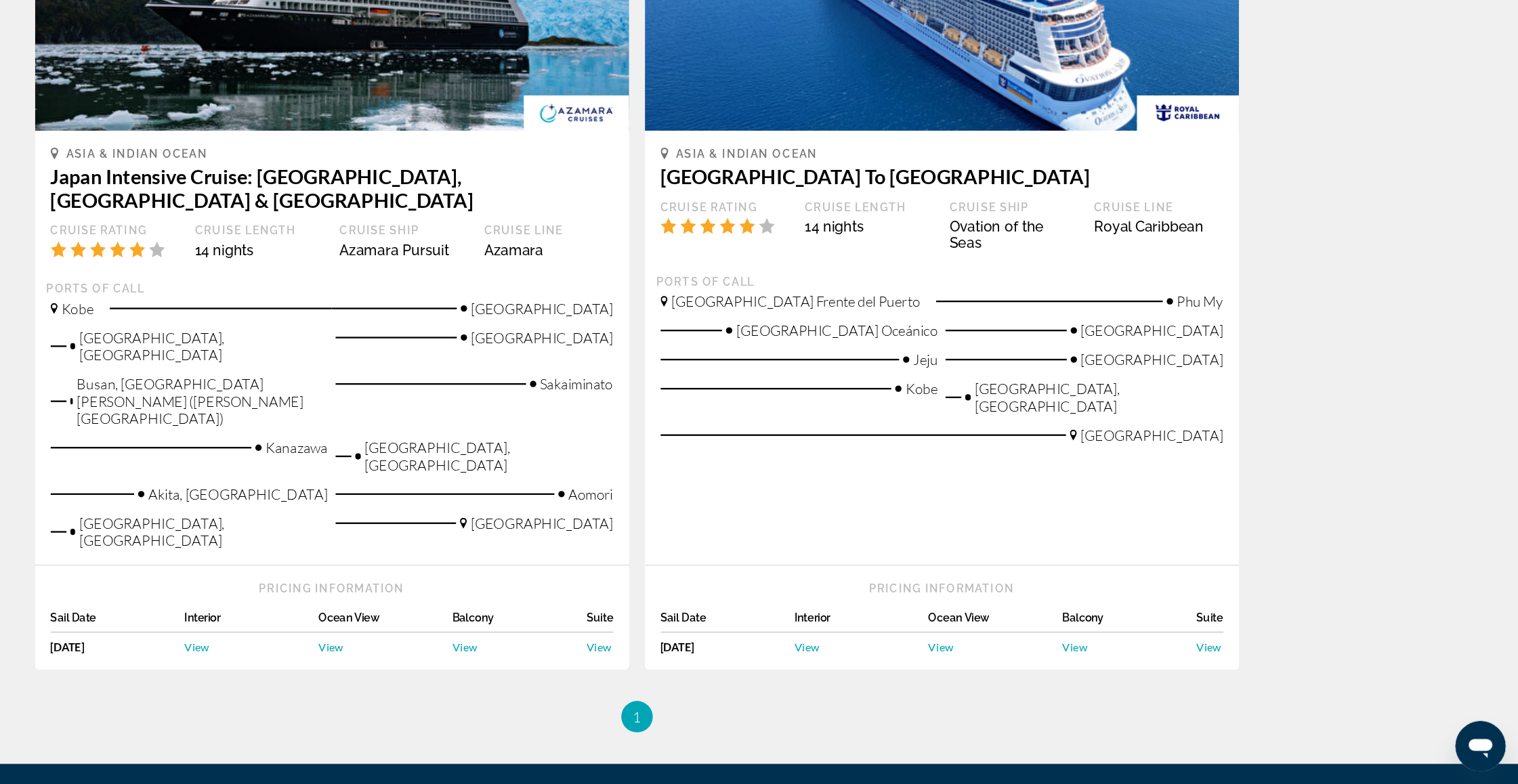
click at [1241, 661] on span "View" at bounding box center [1252, 667] width 22 height 12
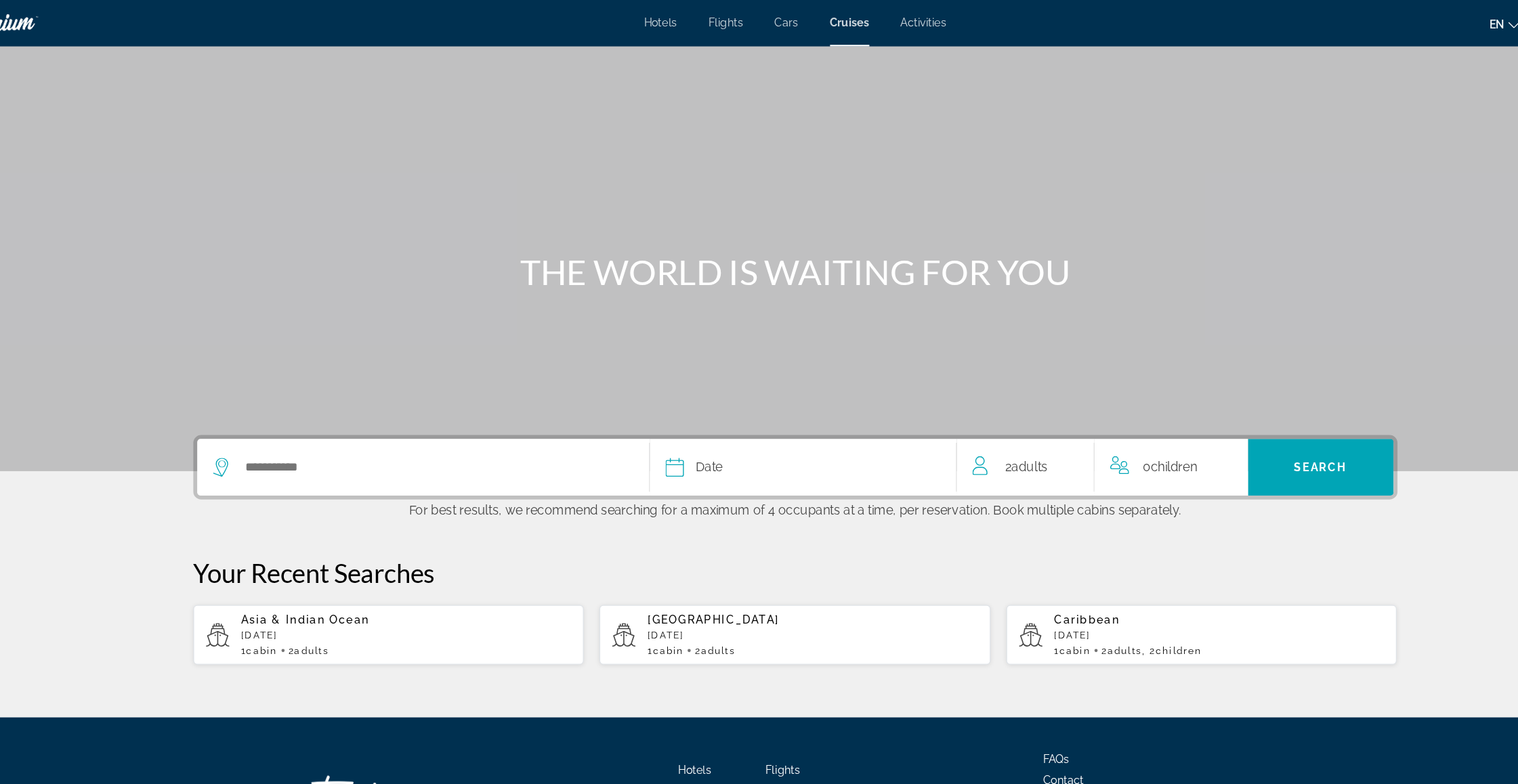
click at [311, 565] on div "Asia & Indian Ocean [DATE] 1 cabin 2 Adult Adults" at bounding box center [425, 547] width 285 height 37
type input "**********"
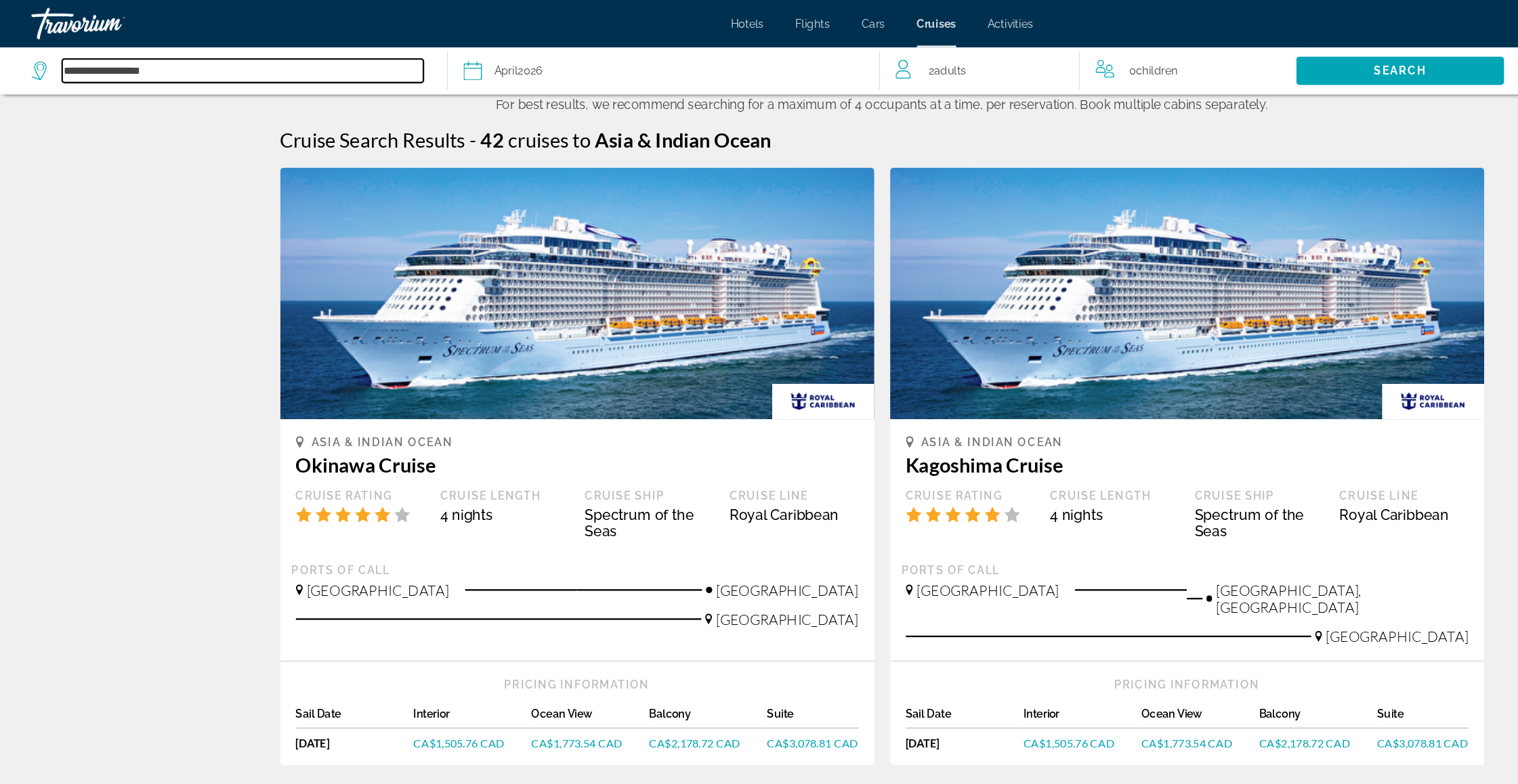
click at [140, 70] on input "**********" at bounding box center [209, 61] width 311 height 20
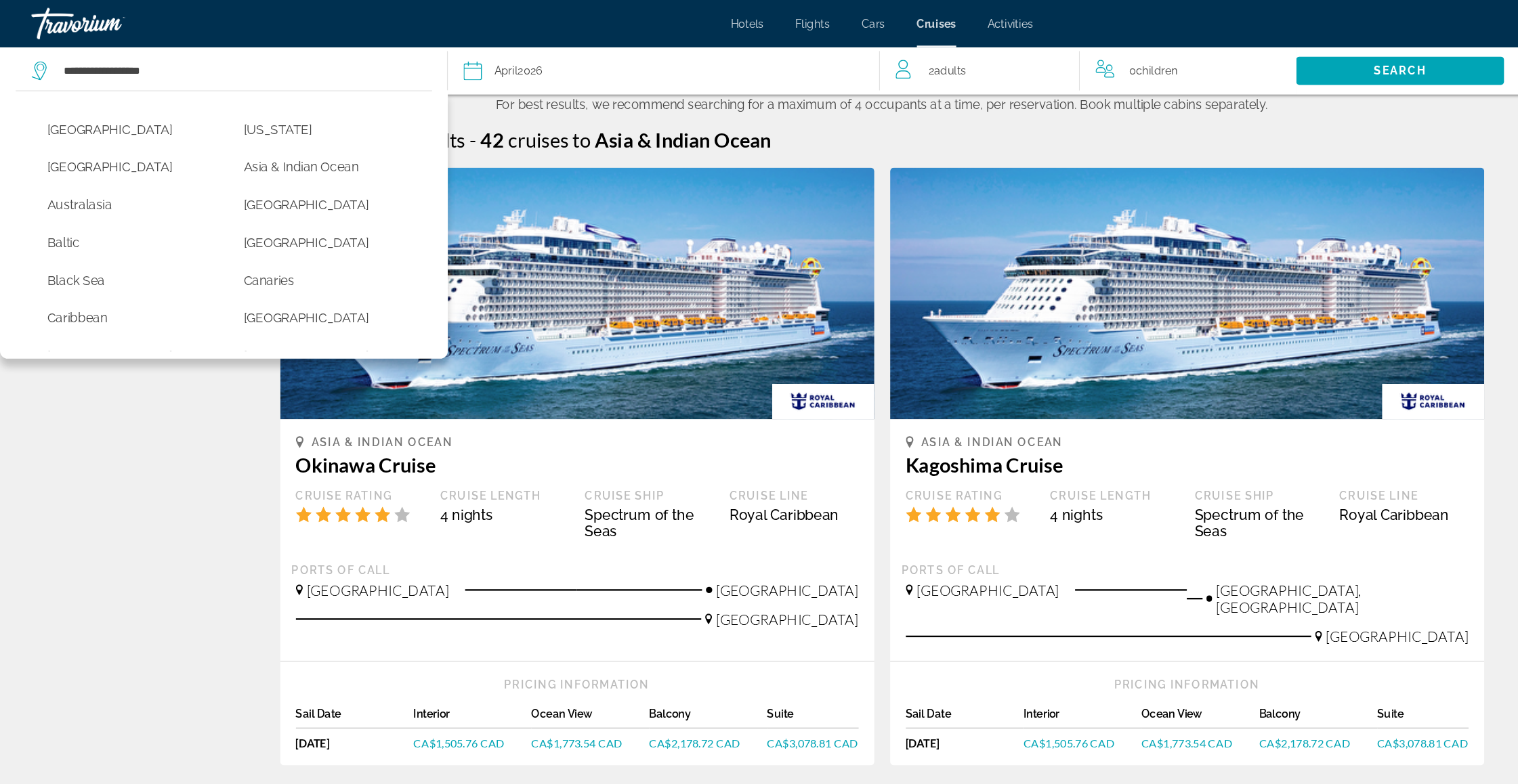
click at [458, 67] on div "[DATE]" at bounding box center [445, 61] width 41 height 19
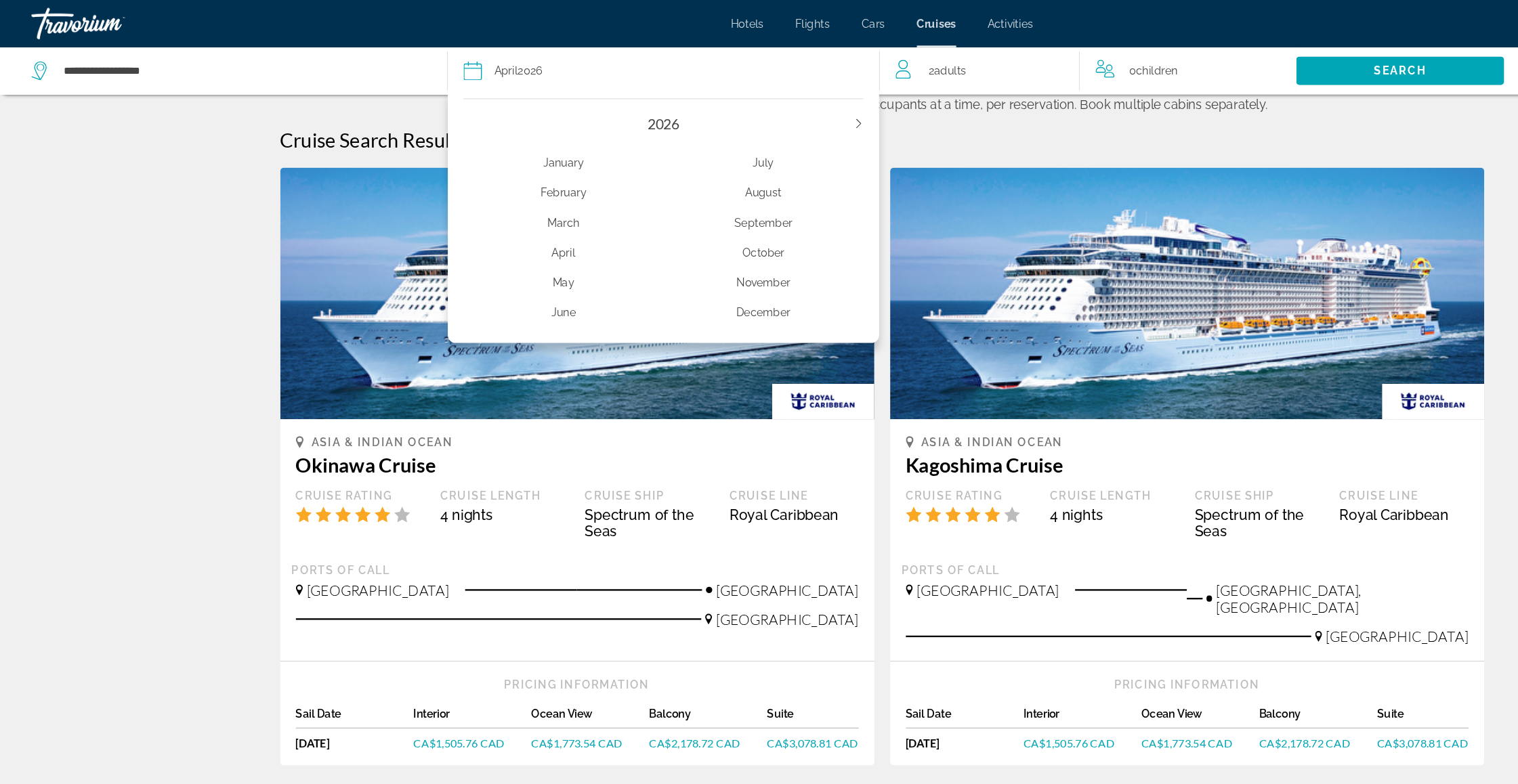
click at [502, 145] on div "January" at bounding box center [485, 140] width 172 height 25
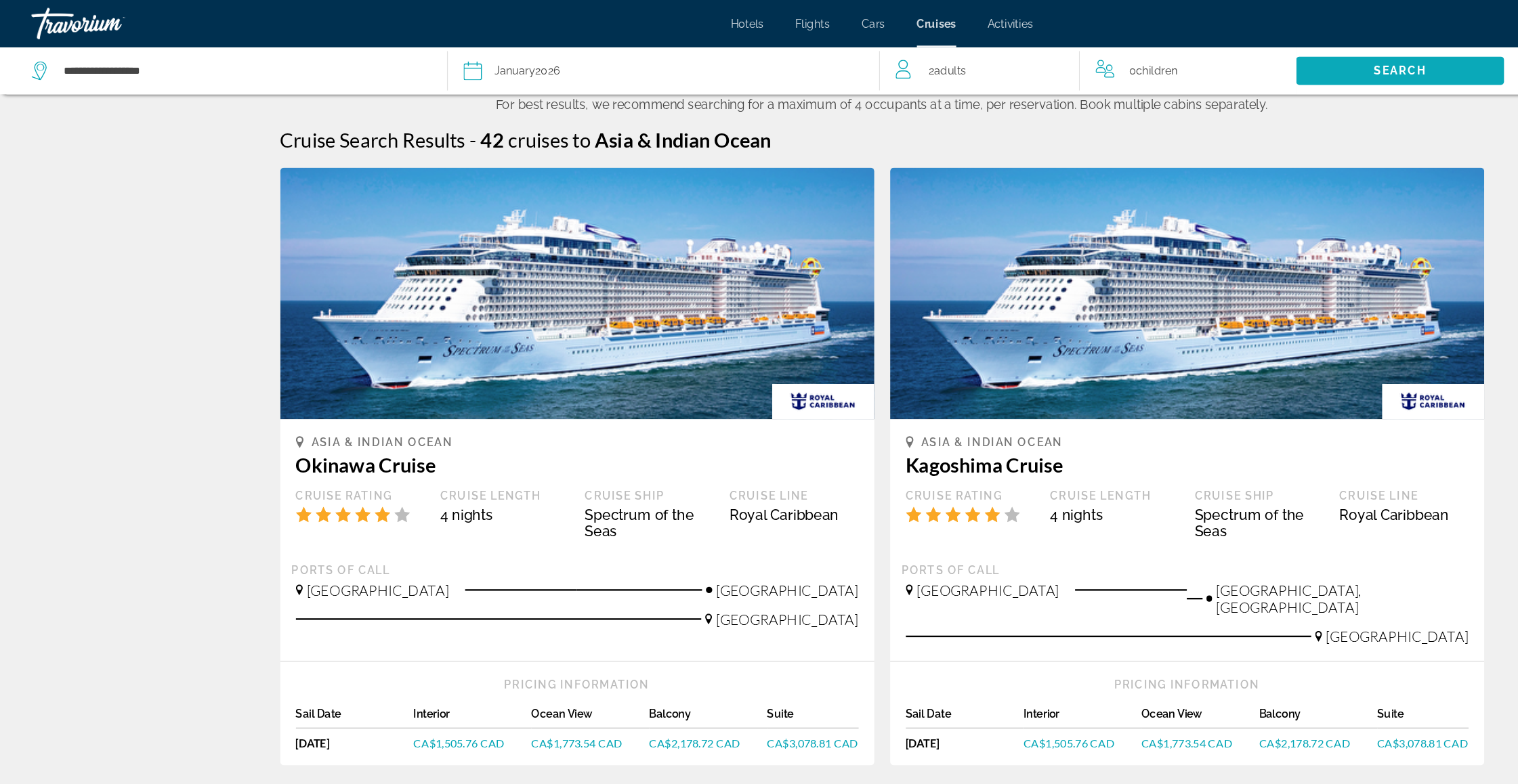
click at [1125, 65] on span "Search" at bounding box center [1204, 61] width 179 height 33
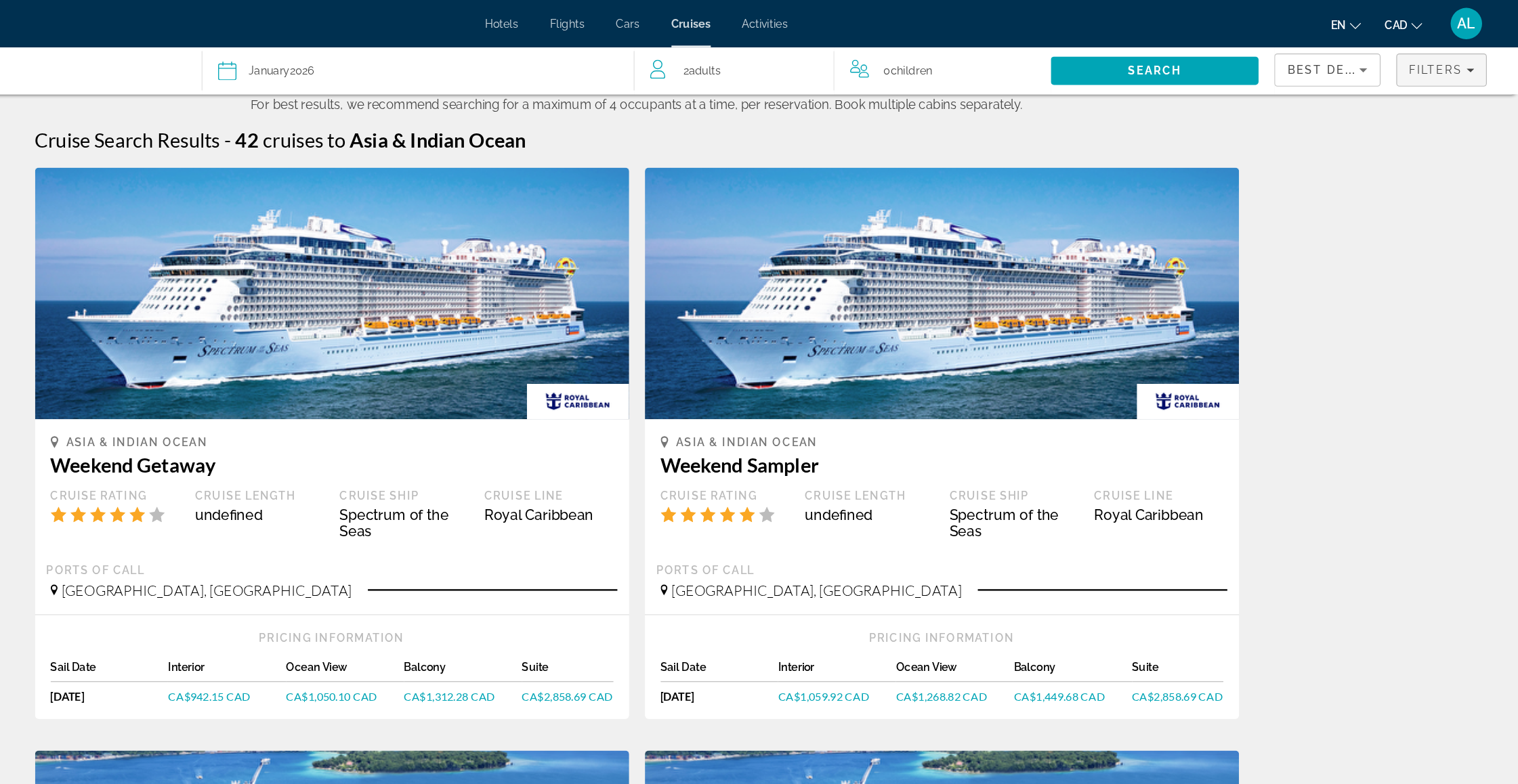
click at [1424, 66] on span "Filters" at bounding box center [1447, 60] width 46 height 11
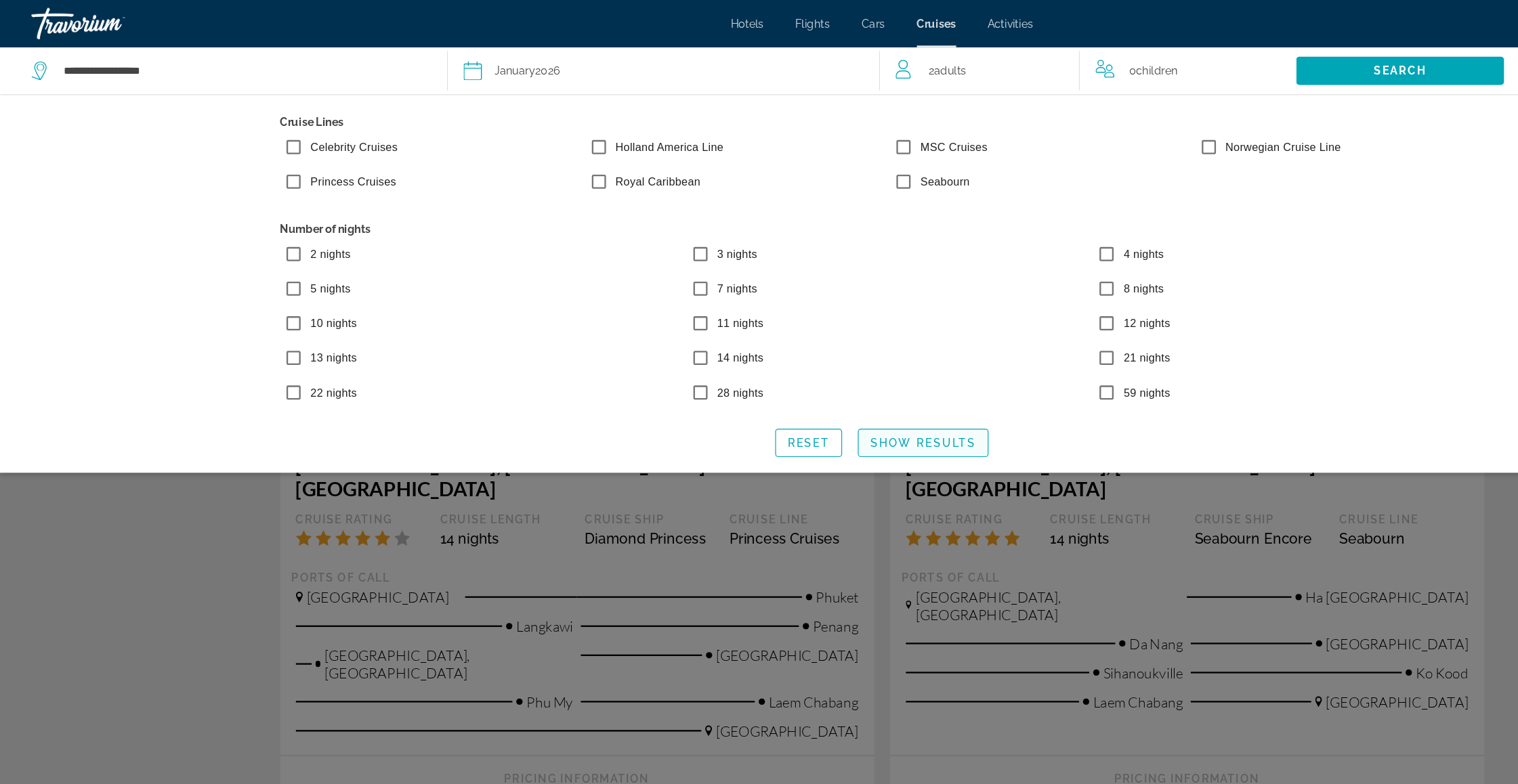
click at [748, 397] on span "Search widget" at bounding box center [794, 381] width 111 height 33
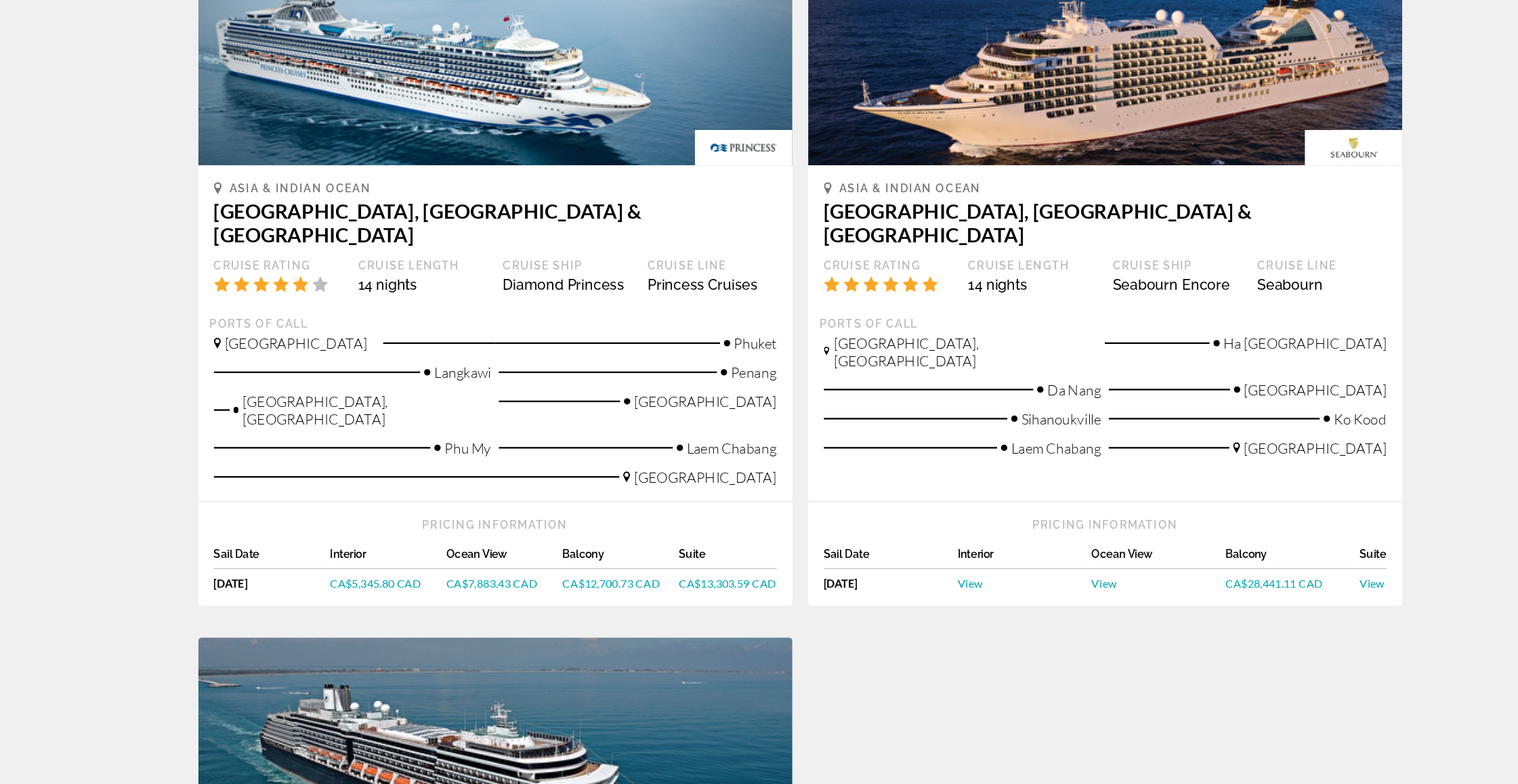
scroll to position [123, 0]
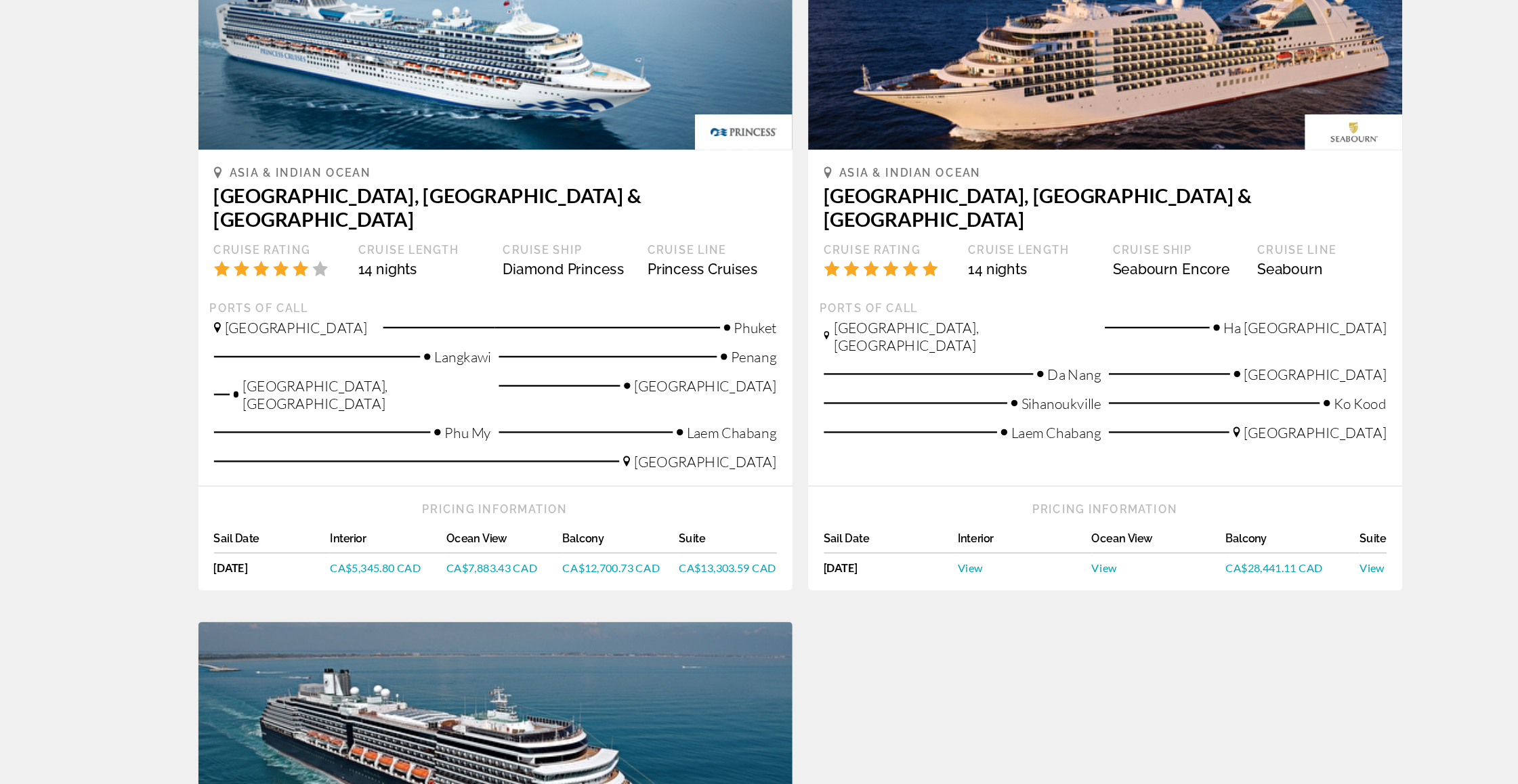
click at [455, 593] on span "CA$7,883.43 CAD" at bounding box center [494, 598] width 79 height 12
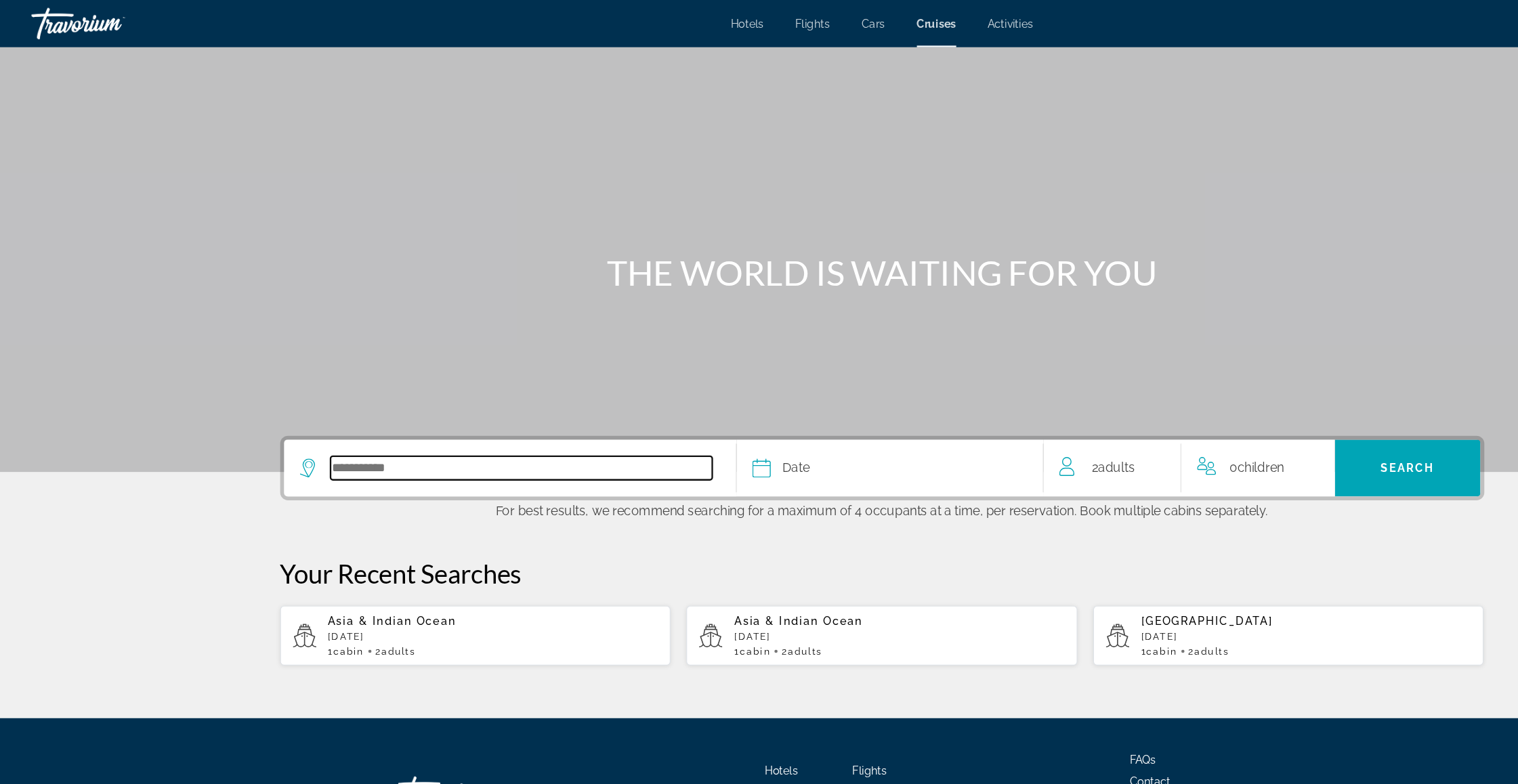
click at [285, 413] on input "Select cruise destination" at bounding box center [449, 403] width 328 height 20
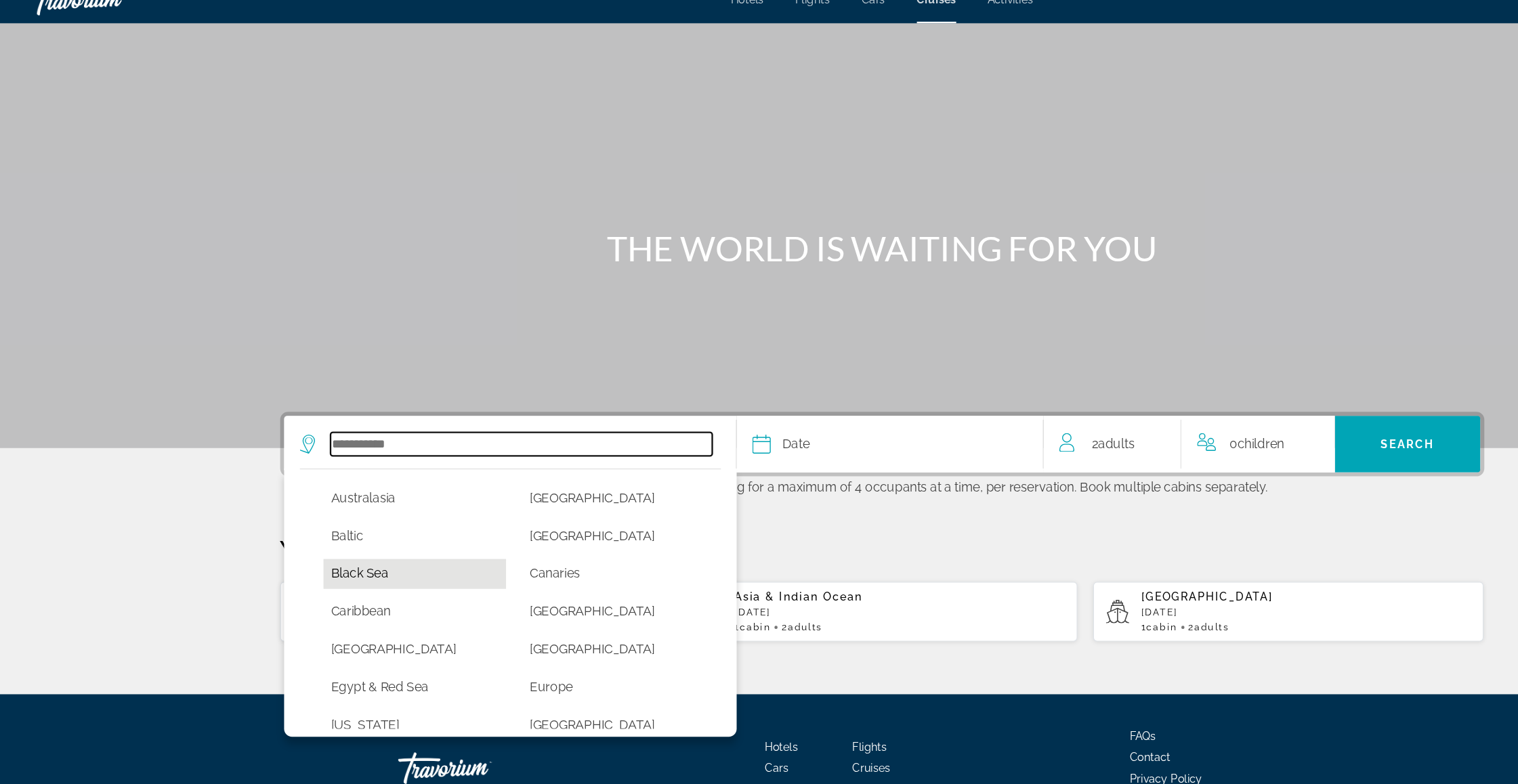
scroll to position [74, 0]
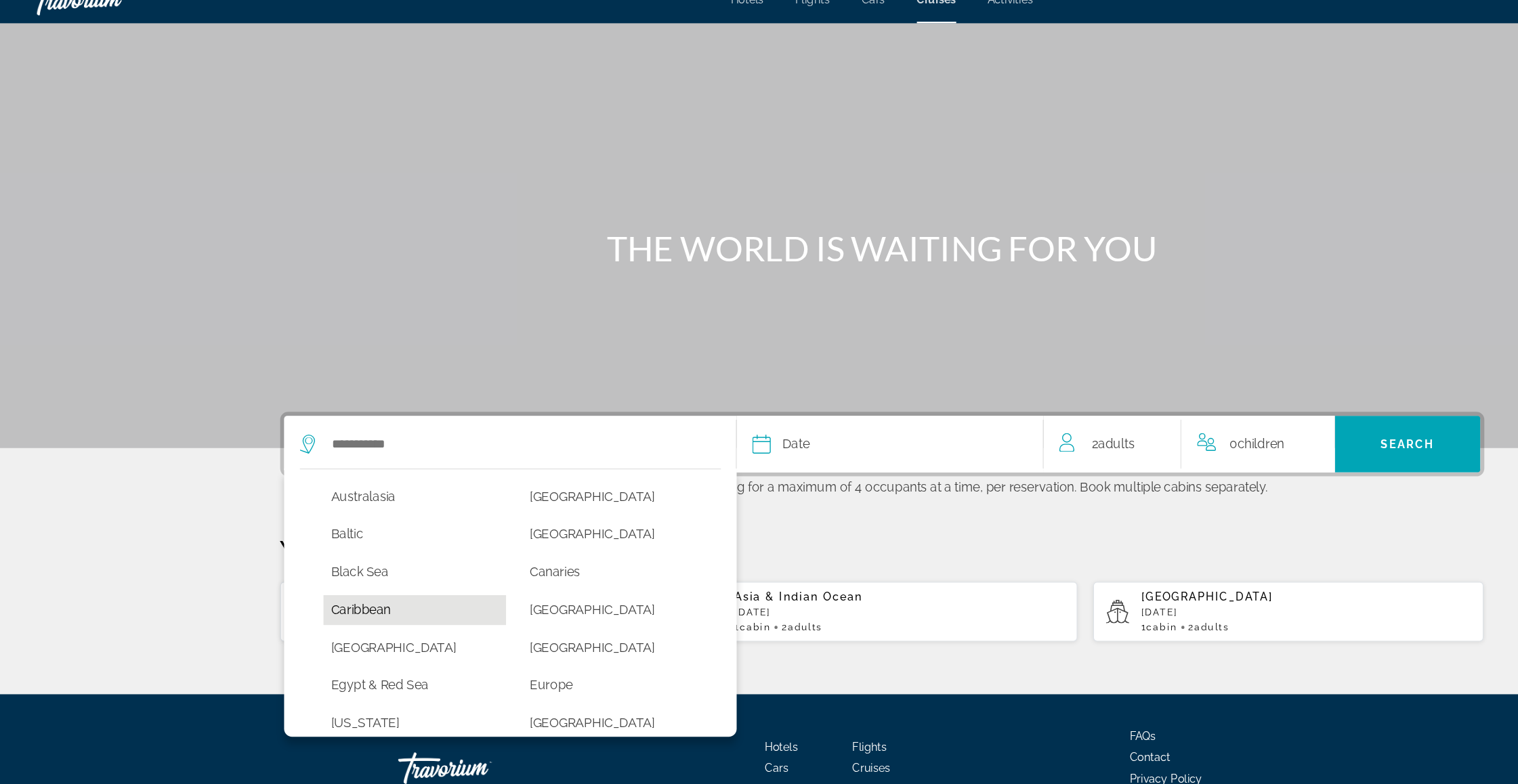
click at [307, 533] on button "Caribbean" at bounding box center [357, 546] width 158 height 26
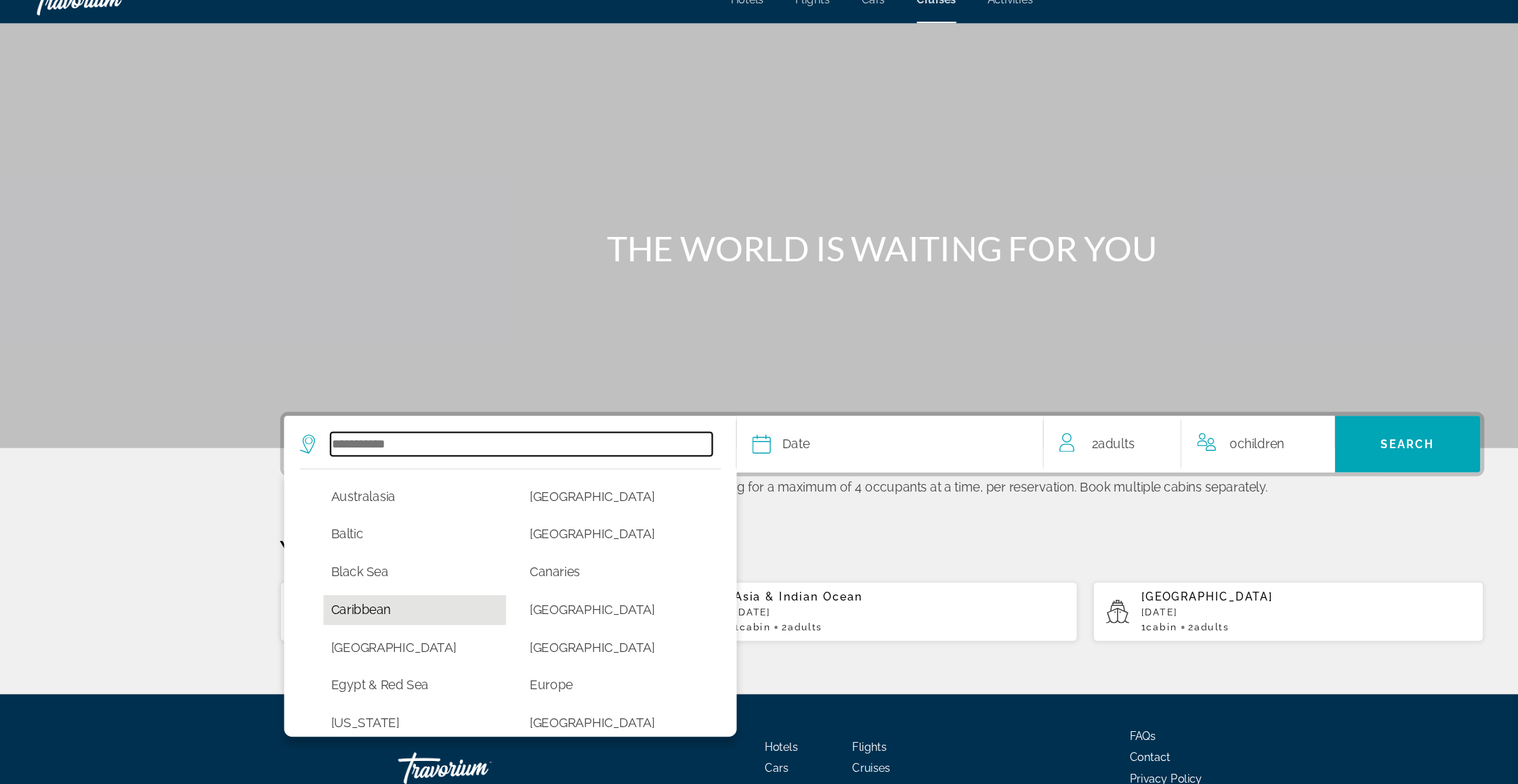
type input "*********"
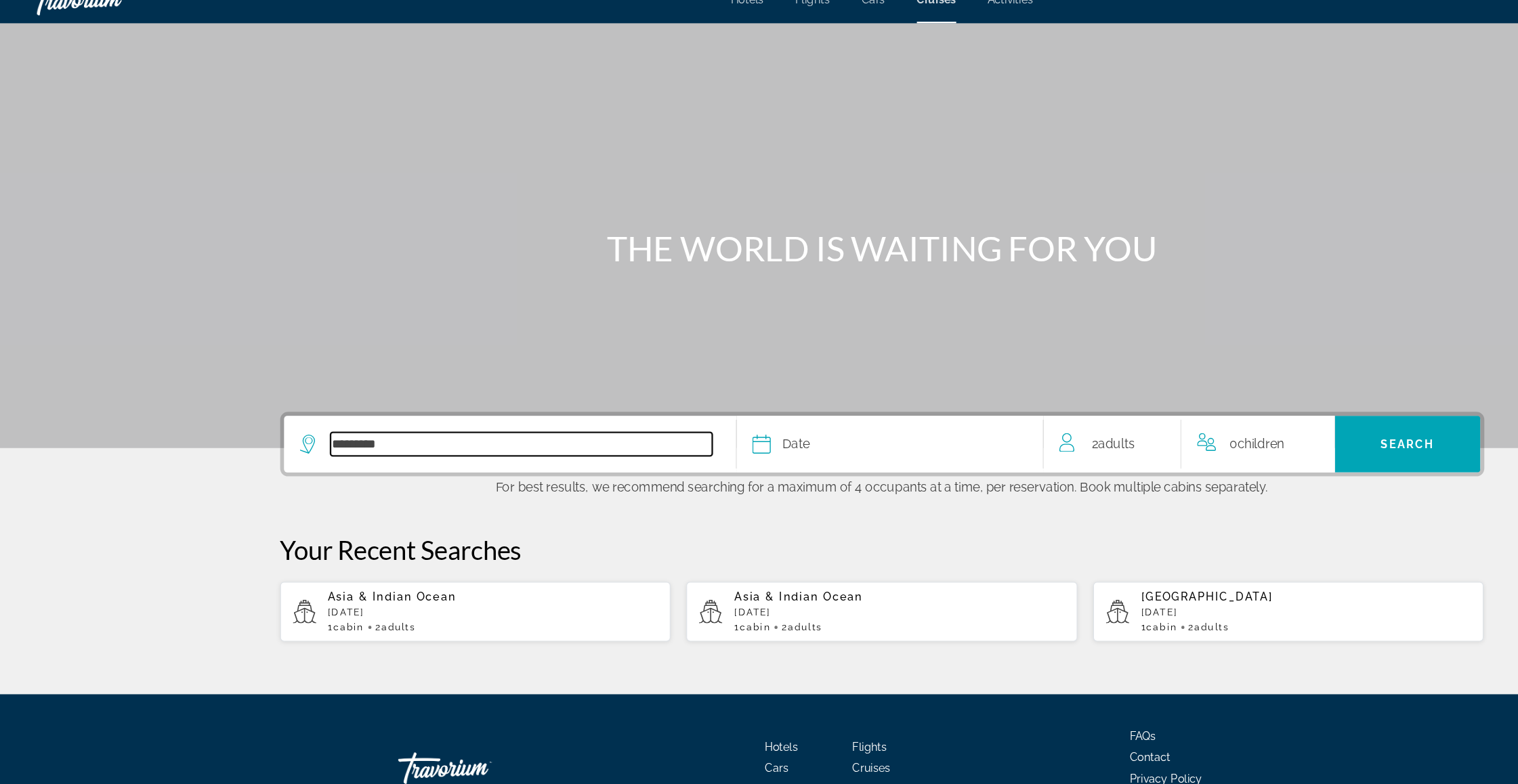
scroll to position [38, 0]
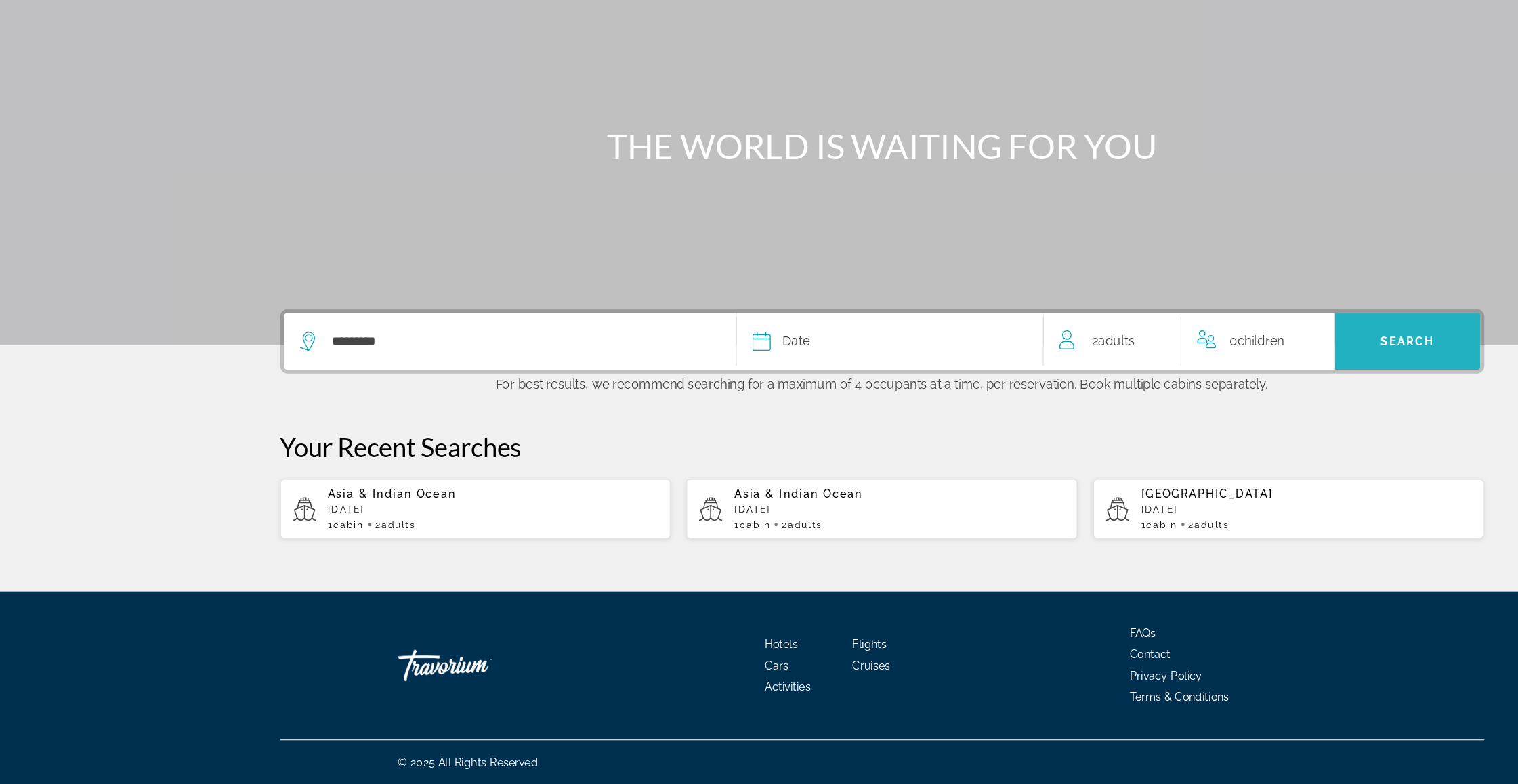
click at [1230, 397] on span "Search" at bounding box center [1212, 402] width 46 height 11
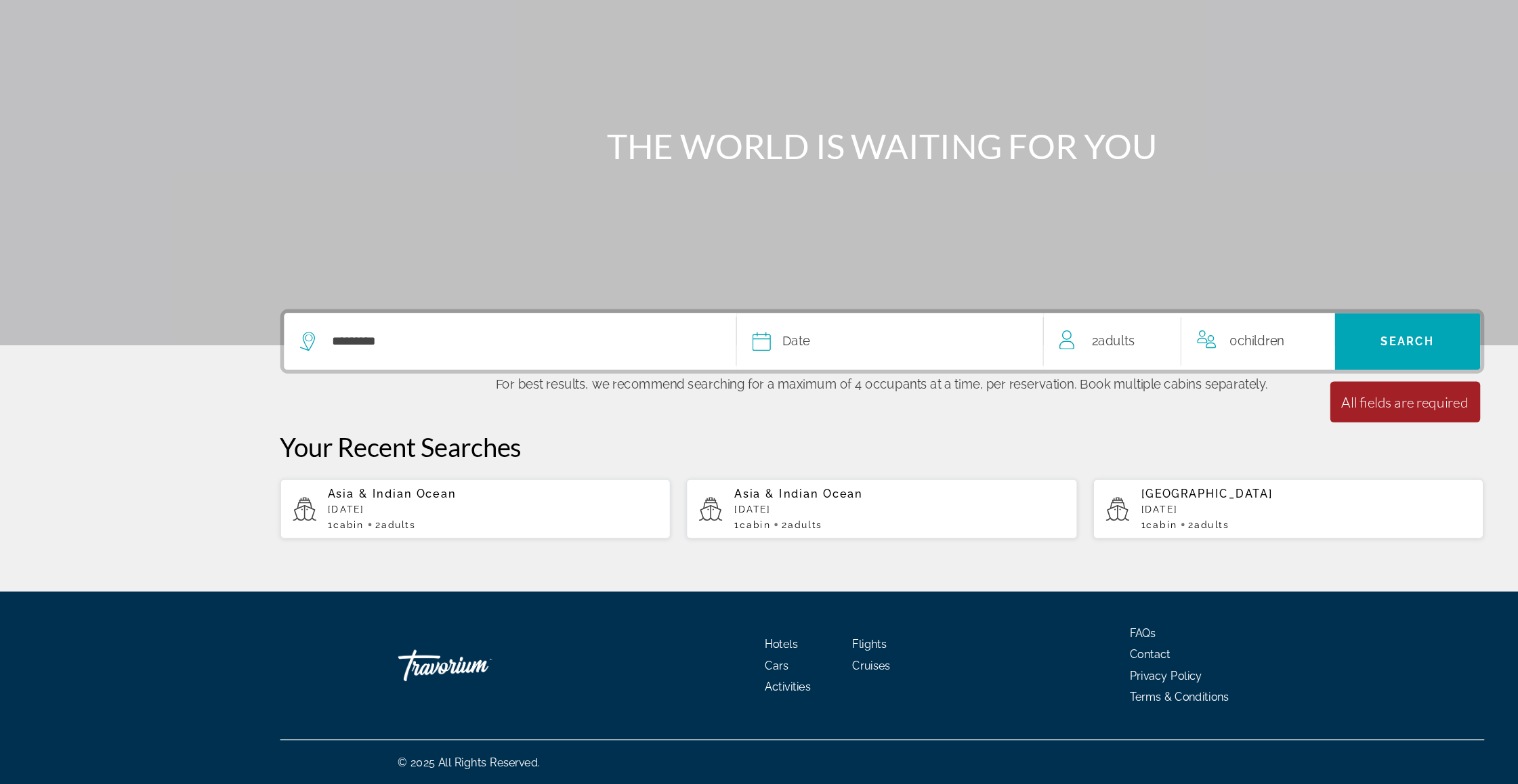
click at [661, 393] on div "Date" at bounding box center [766, 402] width 236 height 19
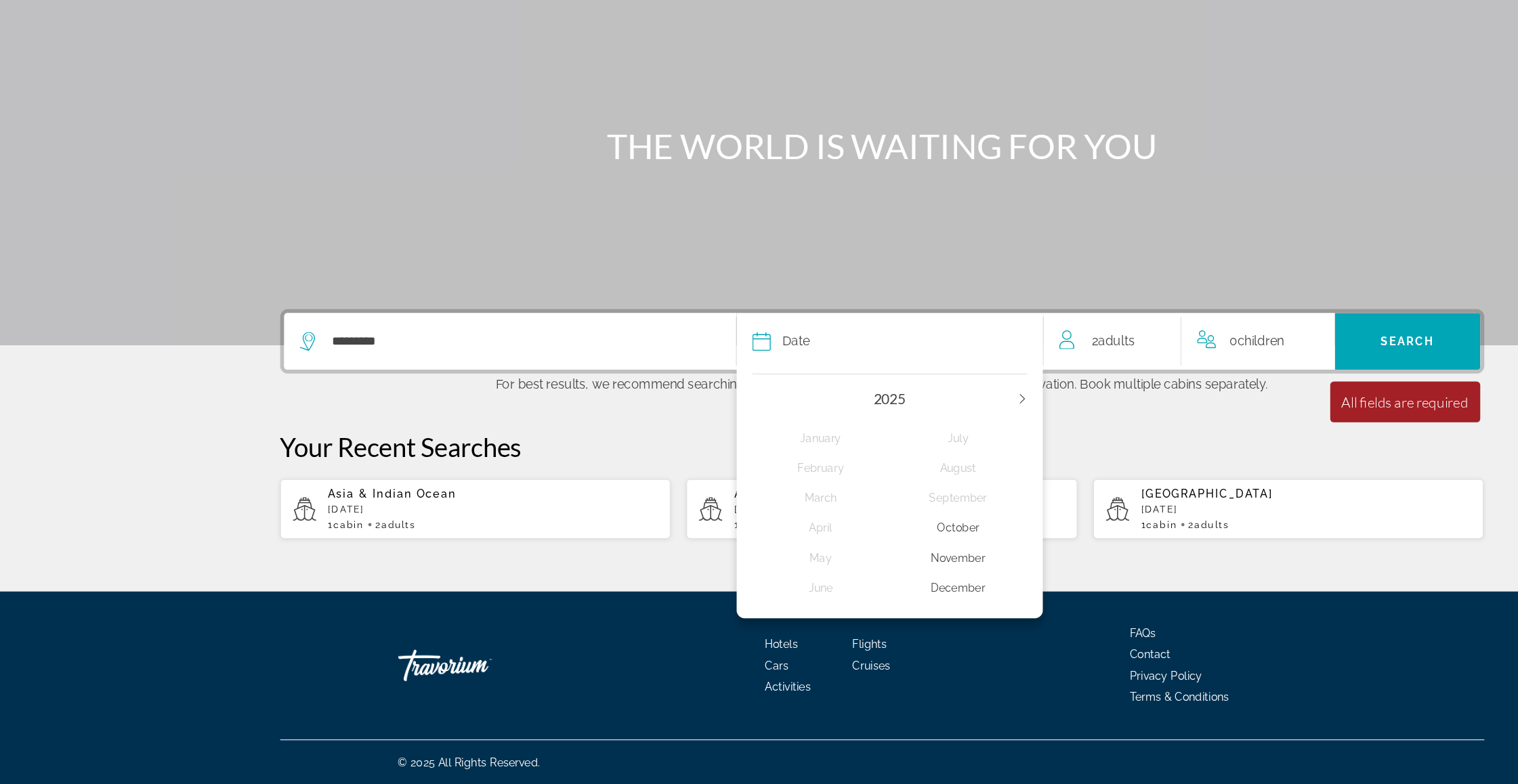
click at [884, 448] on icon "Next year" at bounding box center [880, 452] width 8 height 8
click at [710, 474] on div "January" at bounding box center [707, 486] width 119 height 25
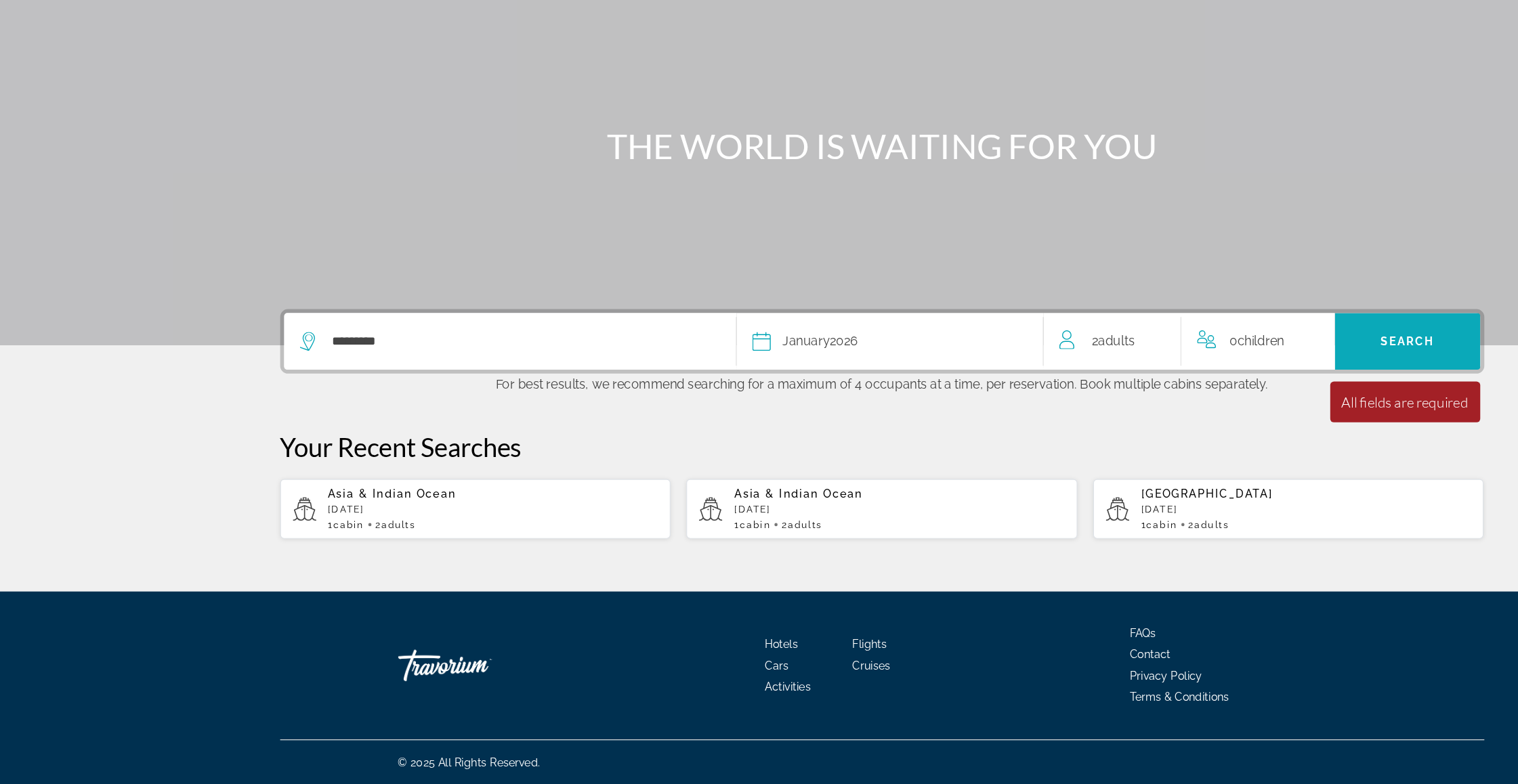
click at [1230, 397] on span "Search" at bounding box center [1212, 402] width 46 height 11
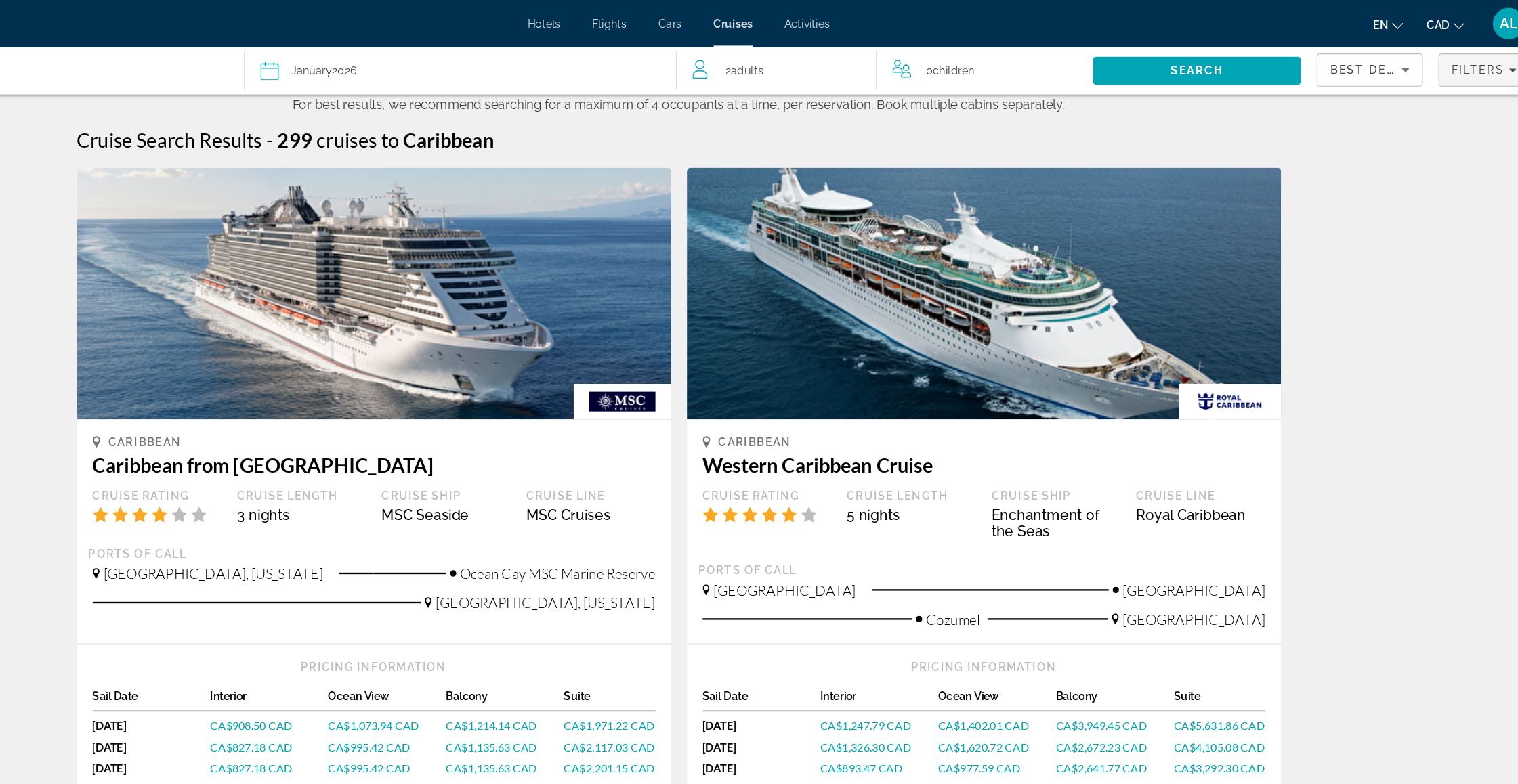
click at [1414, 56] on span "Filters" at bounding box center [1452, 60] width 77 height 33
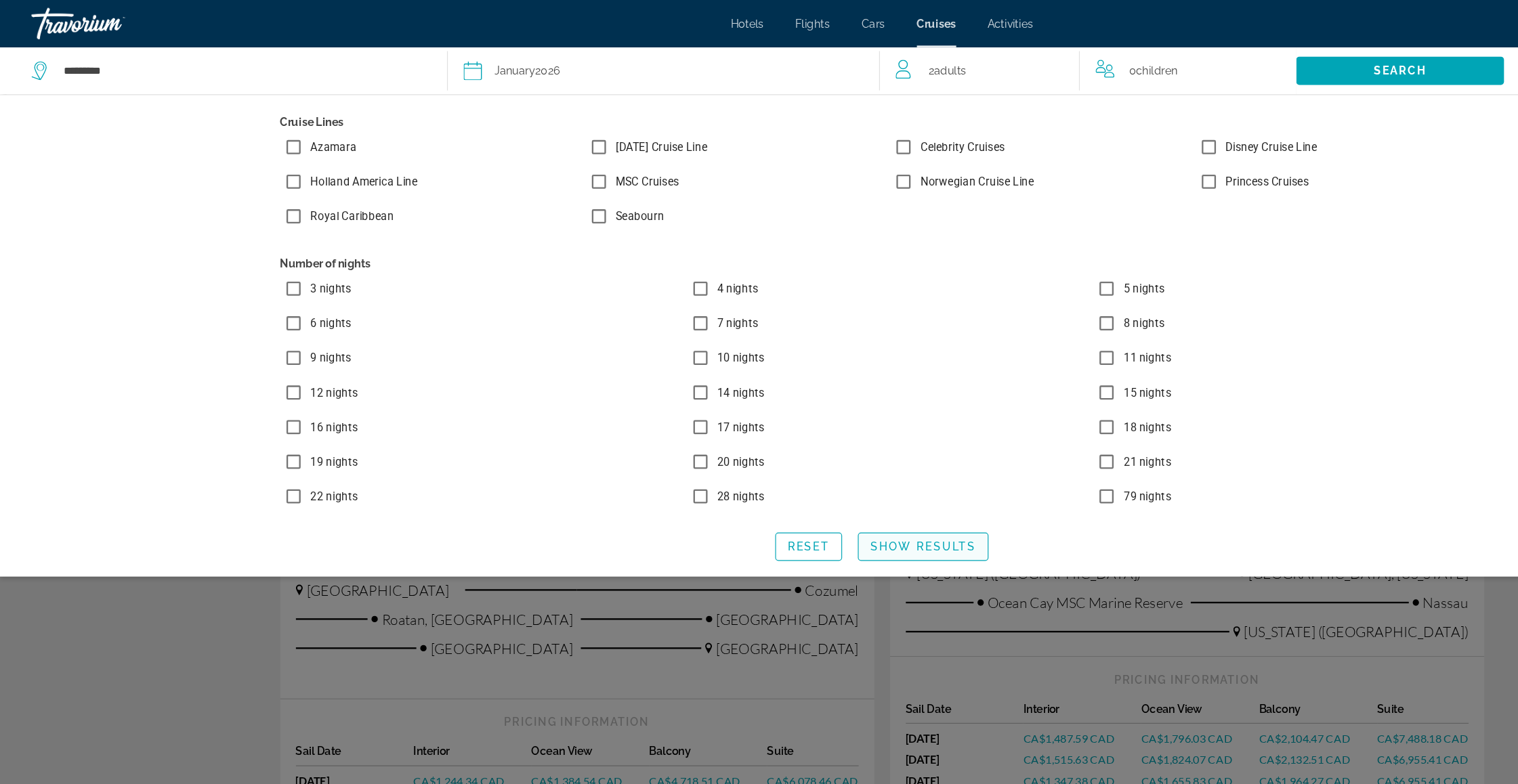
click at [747, 487] on span "Search widget" at bounding box center [794, 470] width 111 height 33
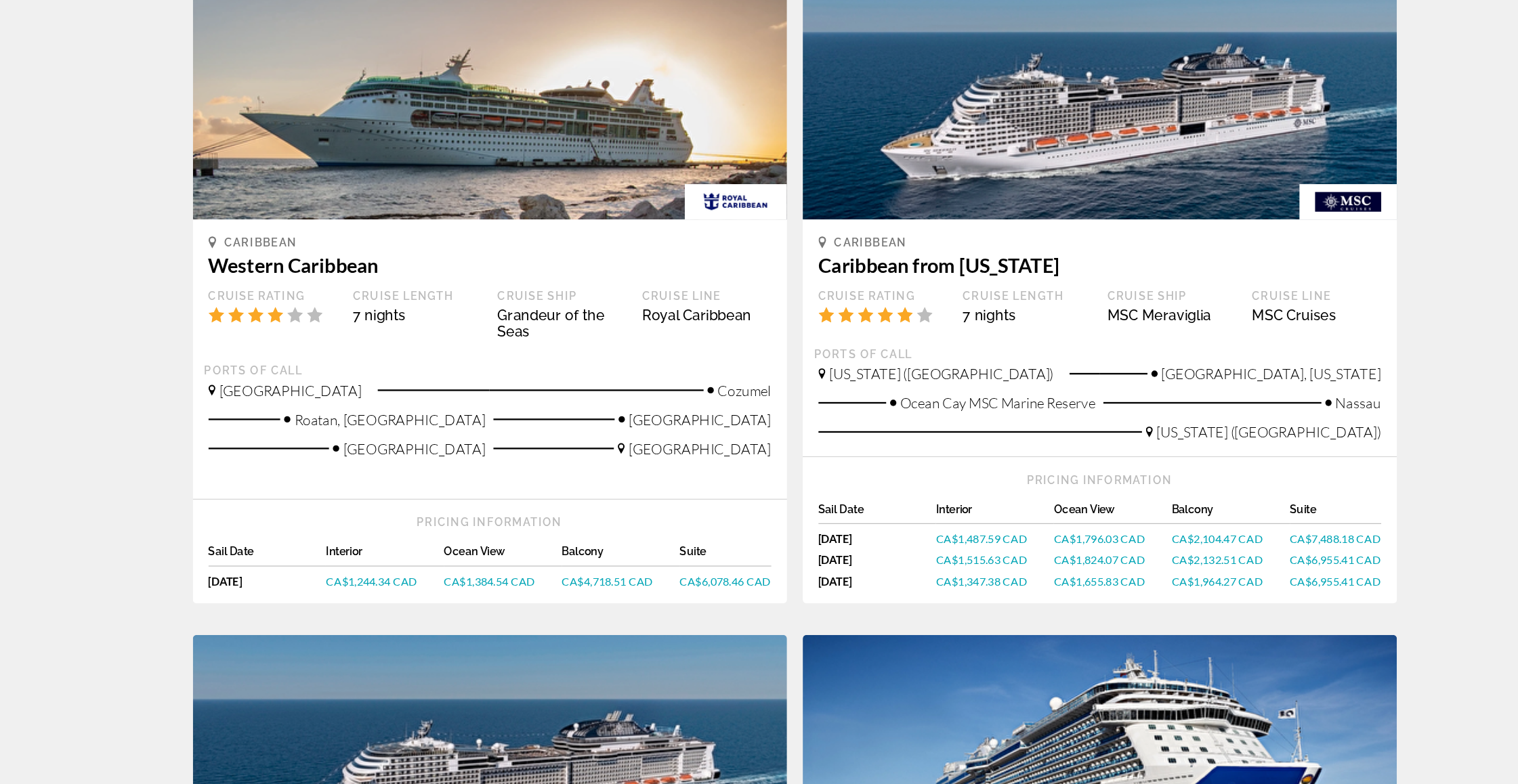
scroll to position [63, 0]
click at [890, 113] on img "Main content" at bounding box center [1022, 189] width 512 height 217
click at [1084, 567] on span "CA$2,104.47 CAD" at bounding box center [1123, 572] width 79 height 12
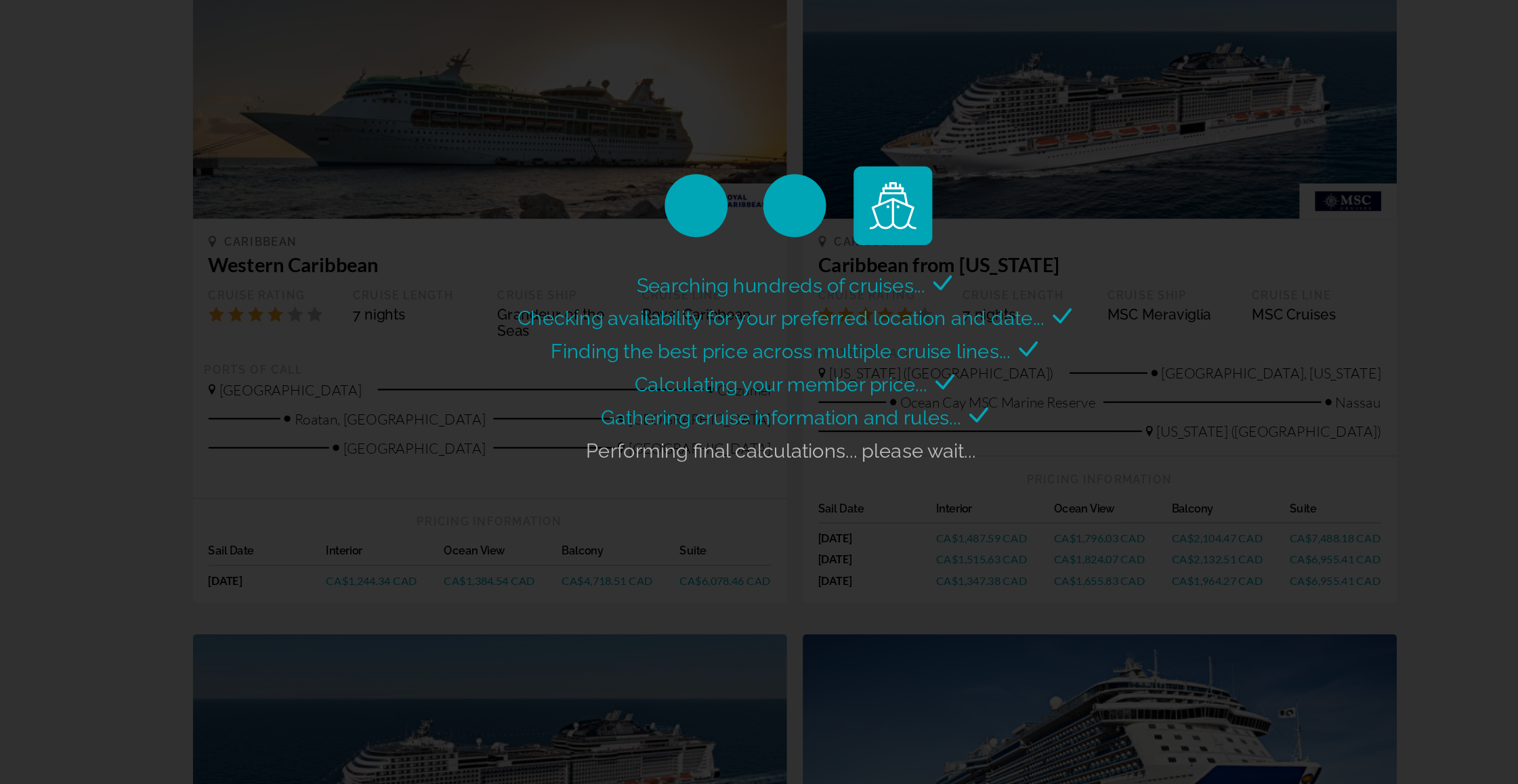
click at [724, 524] on div "Searching hundreds of cruises... Checking availability for your preferred locat…" at bounding box center [759, 392] width 1518 height 784
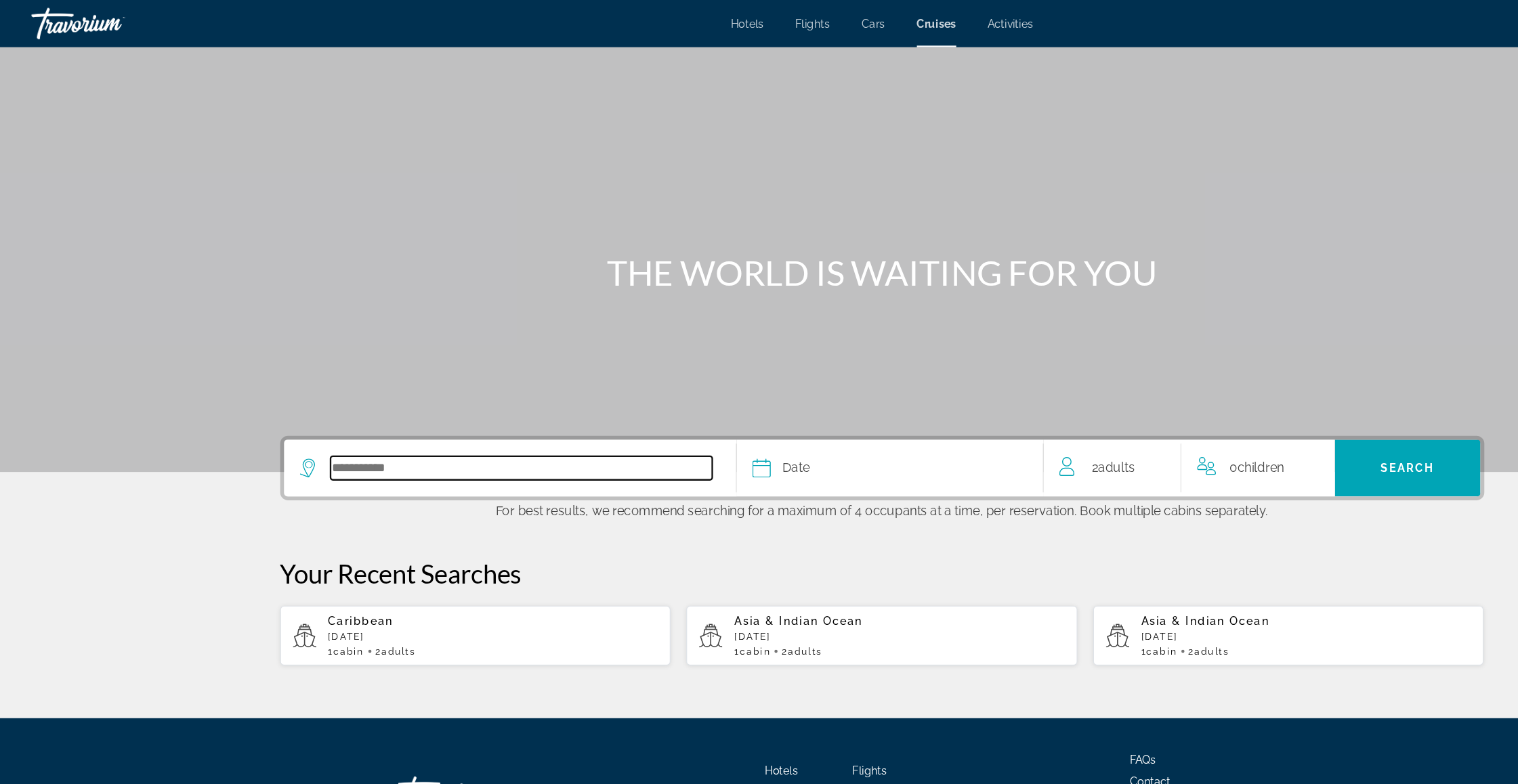
click at [338, 413] on input "Select cruise destination" at bounding box center [449, 403] width 328 height 20
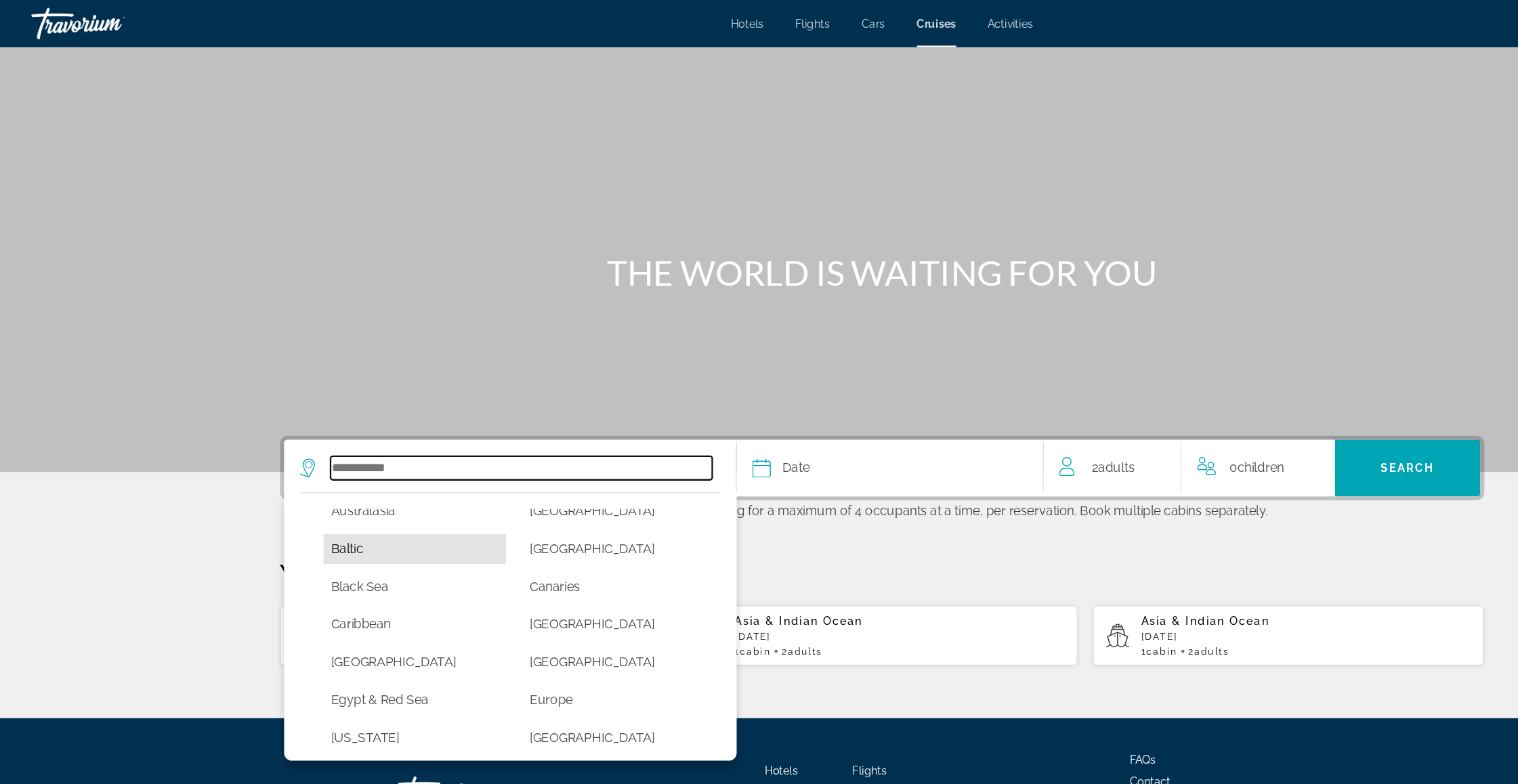
scroll to position [87, 0]
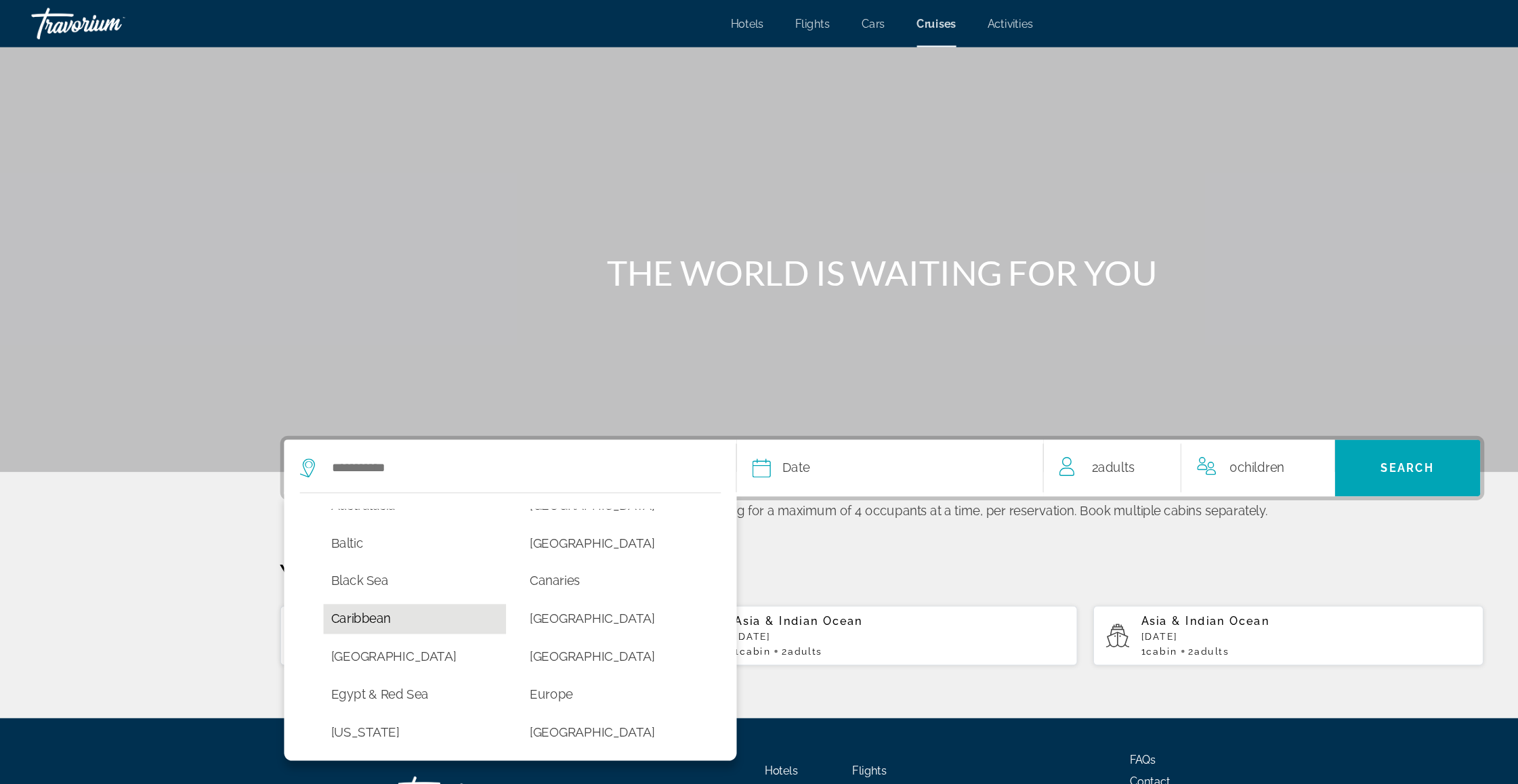
click at [307, 546] on button "Caribbean" at bounding box center [357, 533] width 158 height 26
type input "*********"
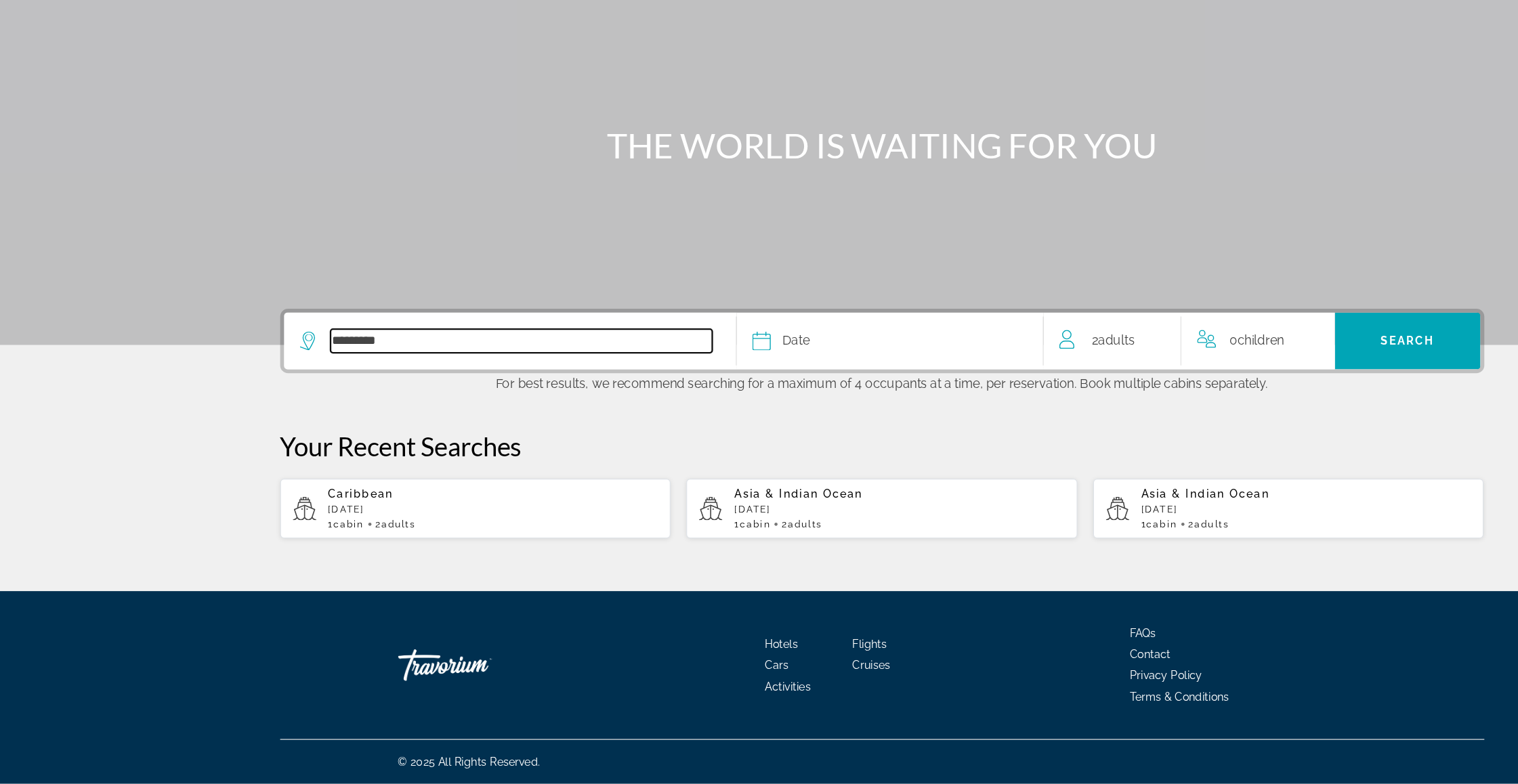
scroll to position [38, 0]
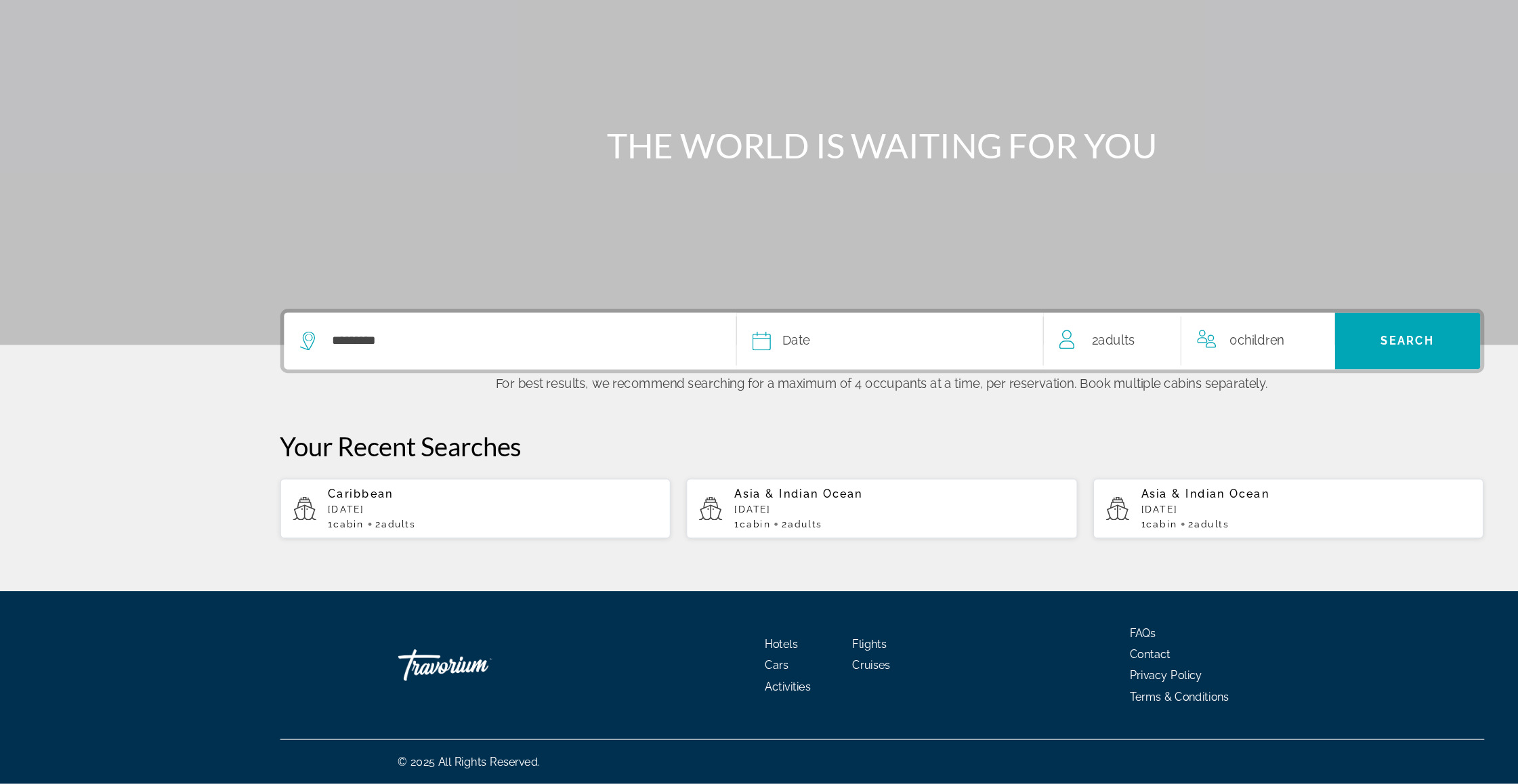
click at [679, 379] on button "Date January February March April May June July August September October Novemb…" at bounding box center [766, 402] width 236 height 48
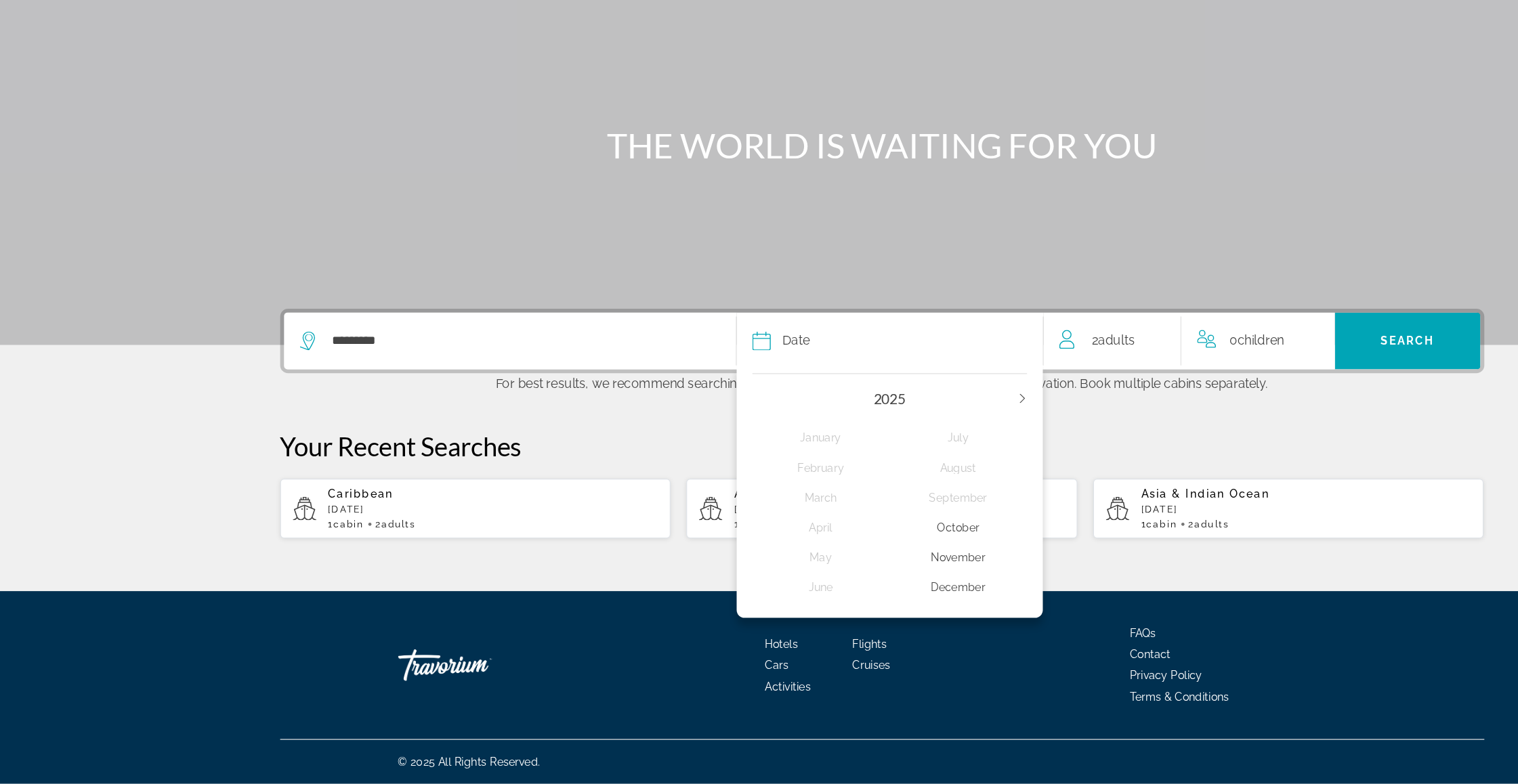
click at [884, 448] on icon "Next year" at bounding box center [880, 452] width 8 height 8
click at [709, 474] on div "January" at bounding box center [707, 486] width 119 height 25
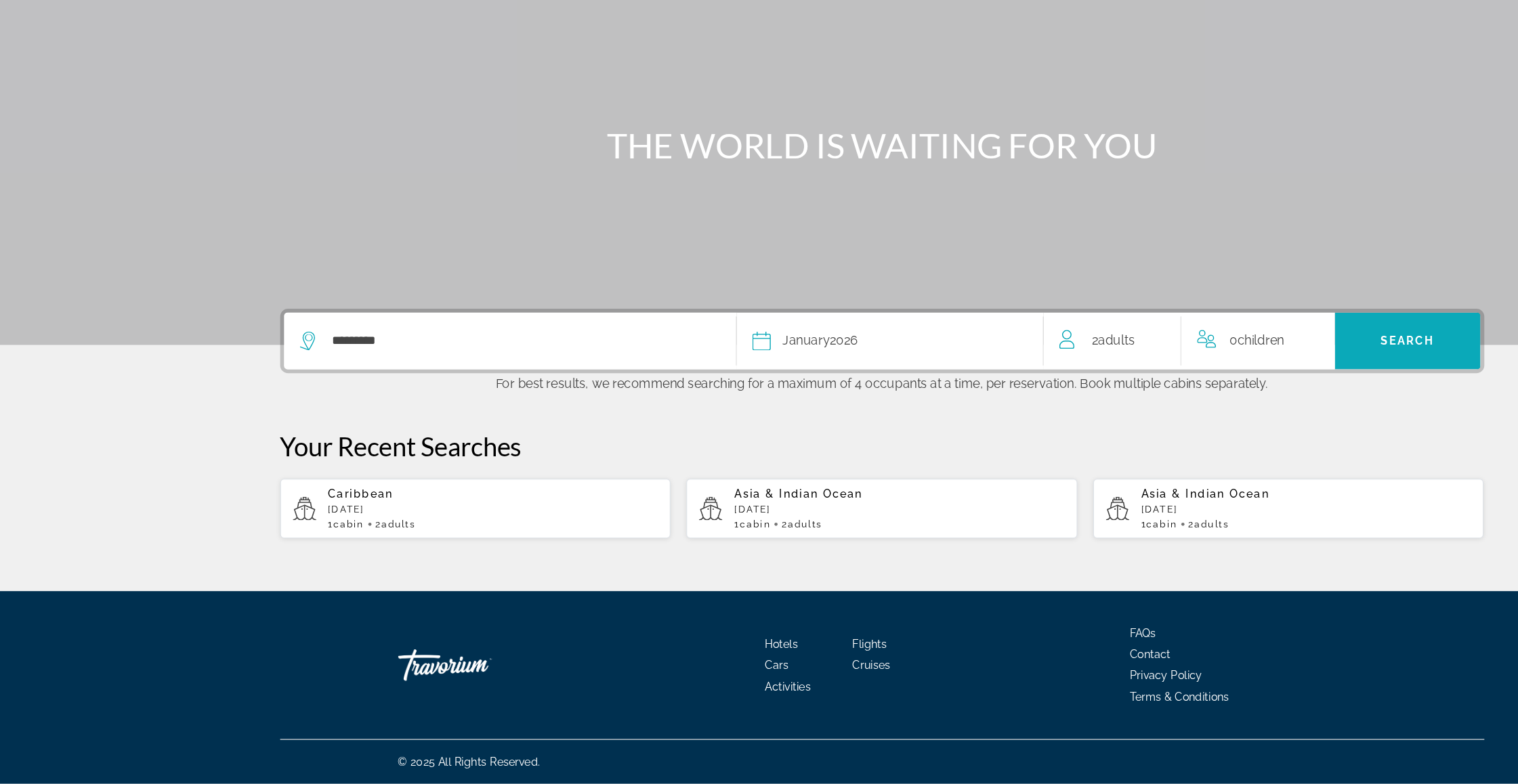
click at [1211, 387] on span "Search" at bounding box center [1211, 402] width 125 height 33
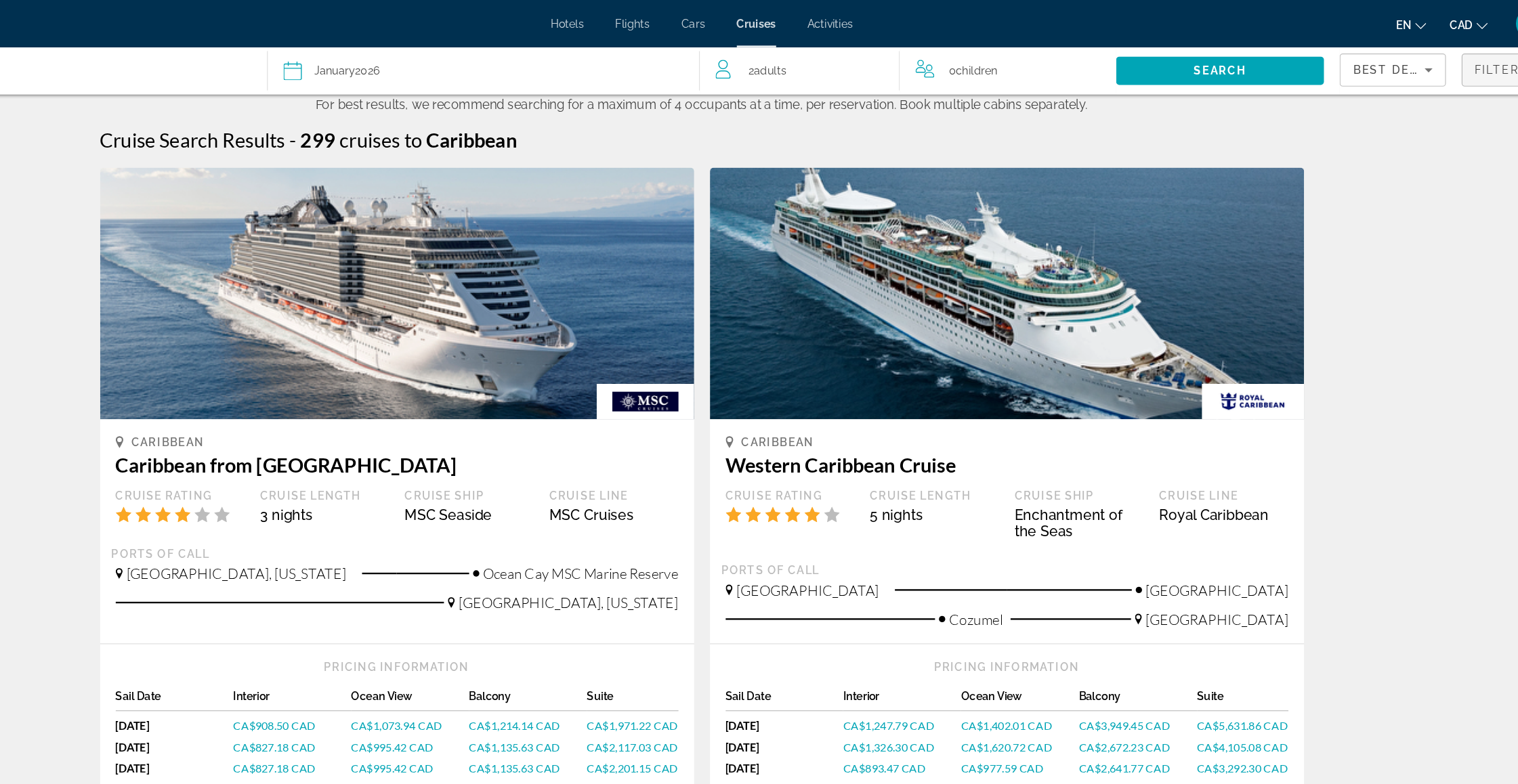
click at [1424, 66] on span "Filters" at bounding box center [1447, 60] width 46 height 11
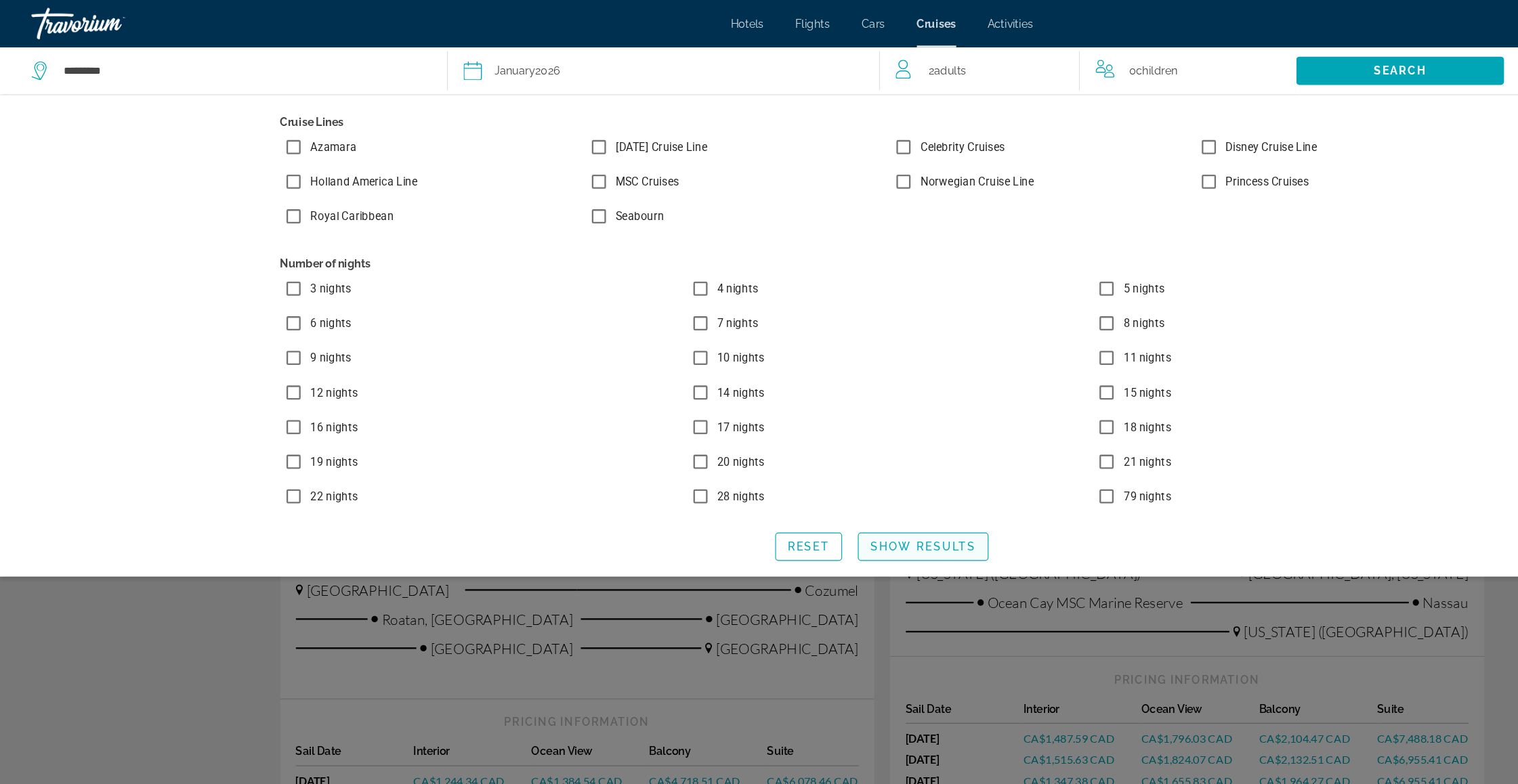
click at [775, 476] on span "Show Results" at bounding box center [794, 470] width 91 height 11
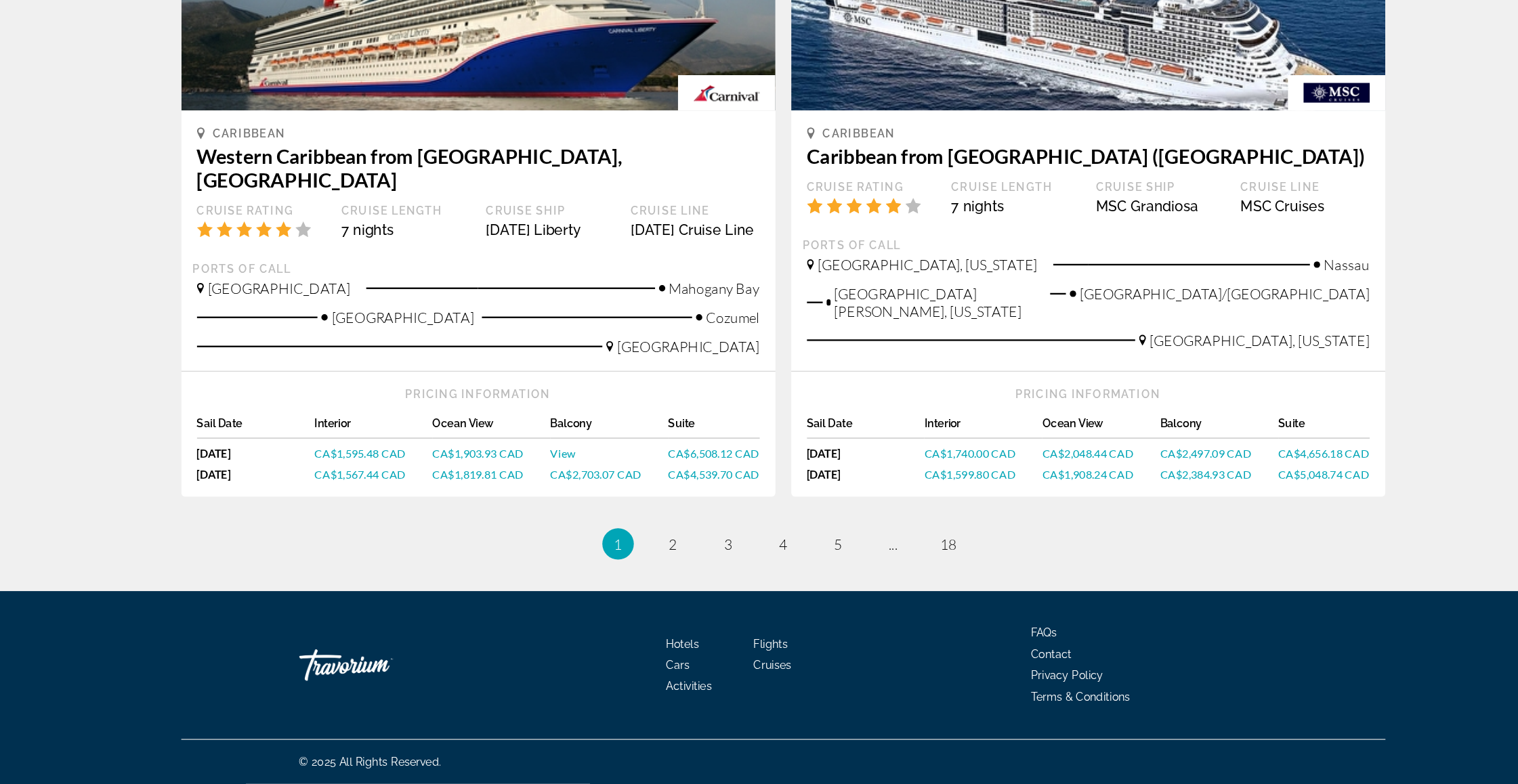
scroll to position [1409, 0]
click at [661, 570] on span "2" at bounding box center [664, 577] width 7 height 15
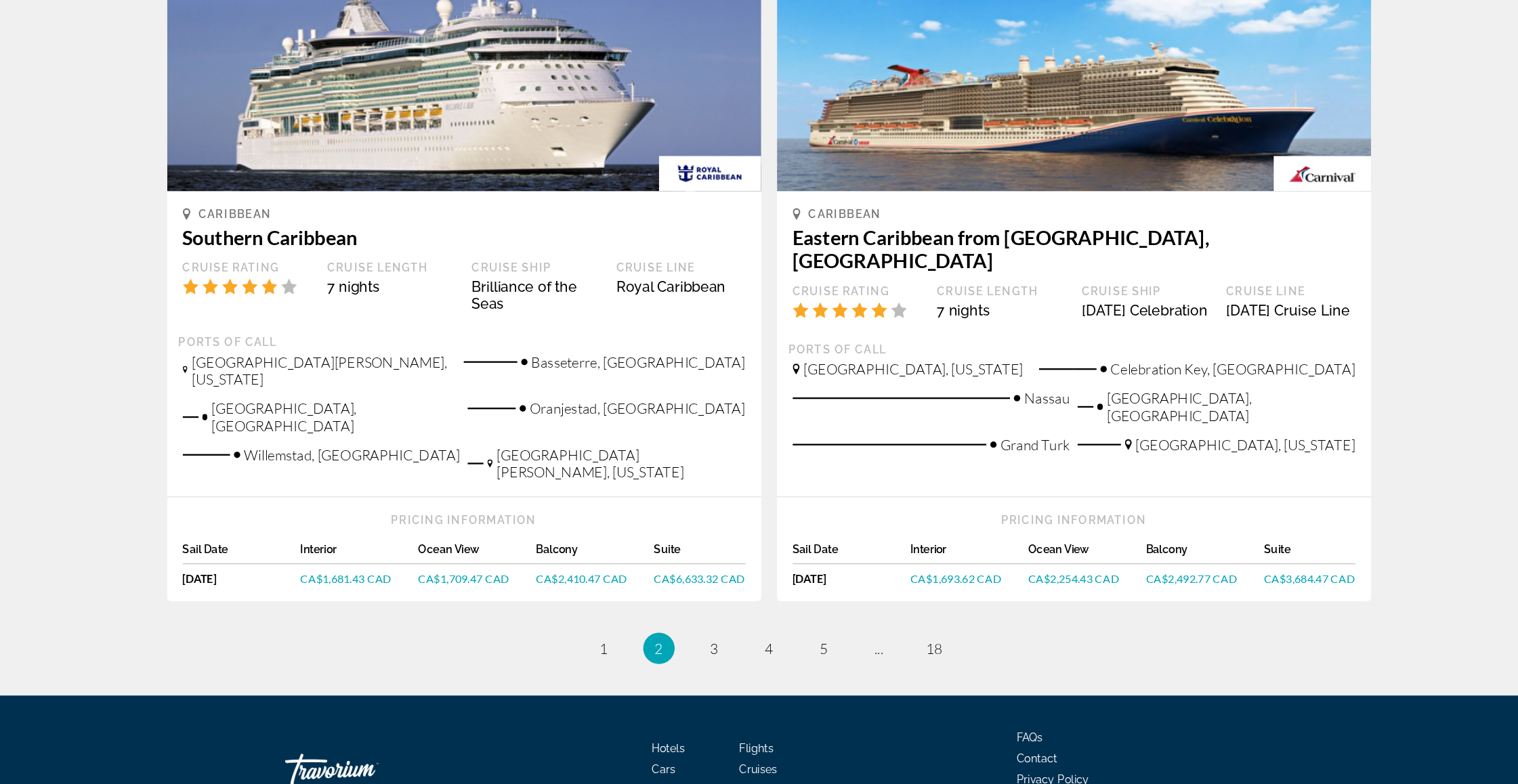
scroll to position [1268, 0]
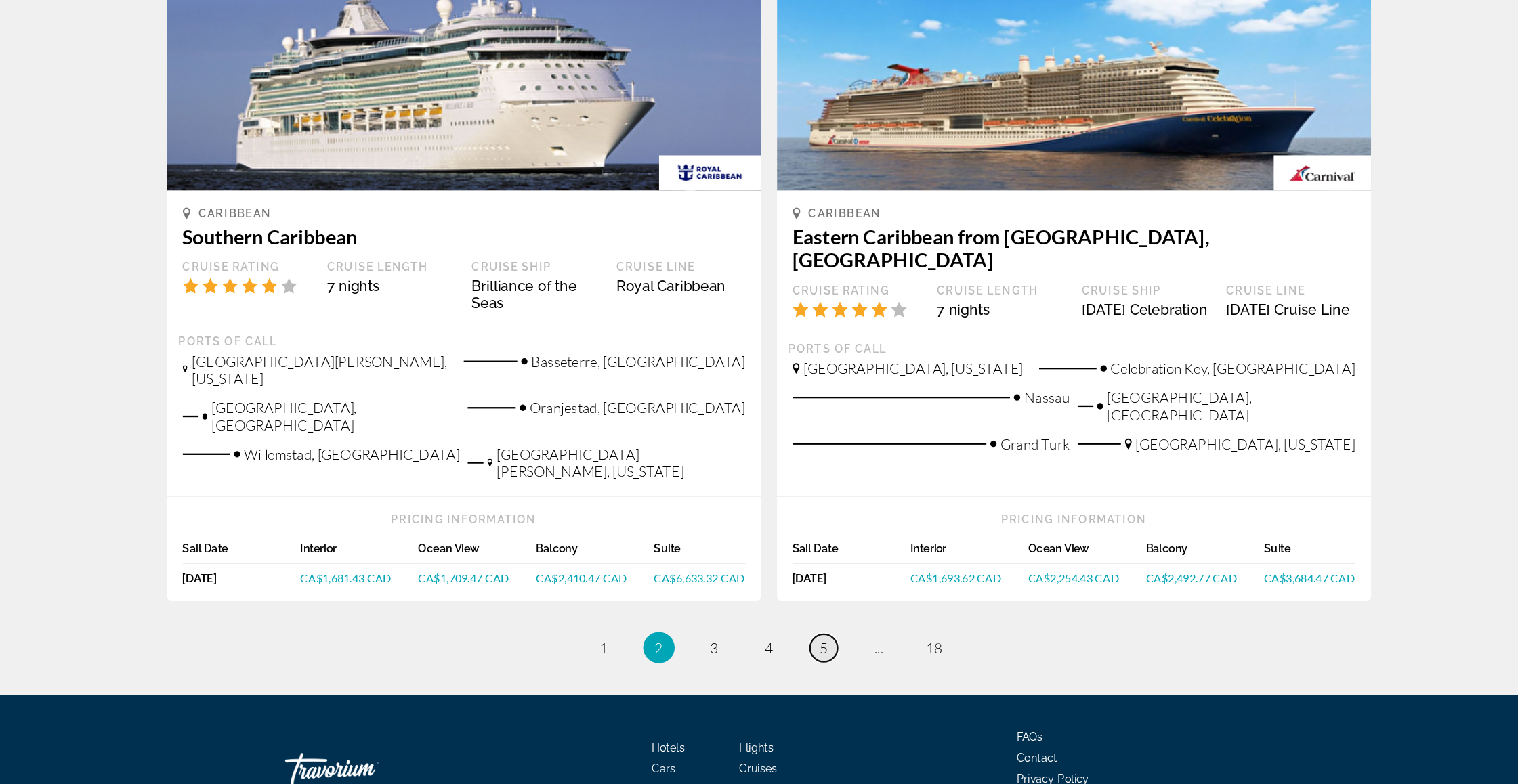
click at [803, 660] on span "5" at bounding box center [806, 667] width 7 height 15
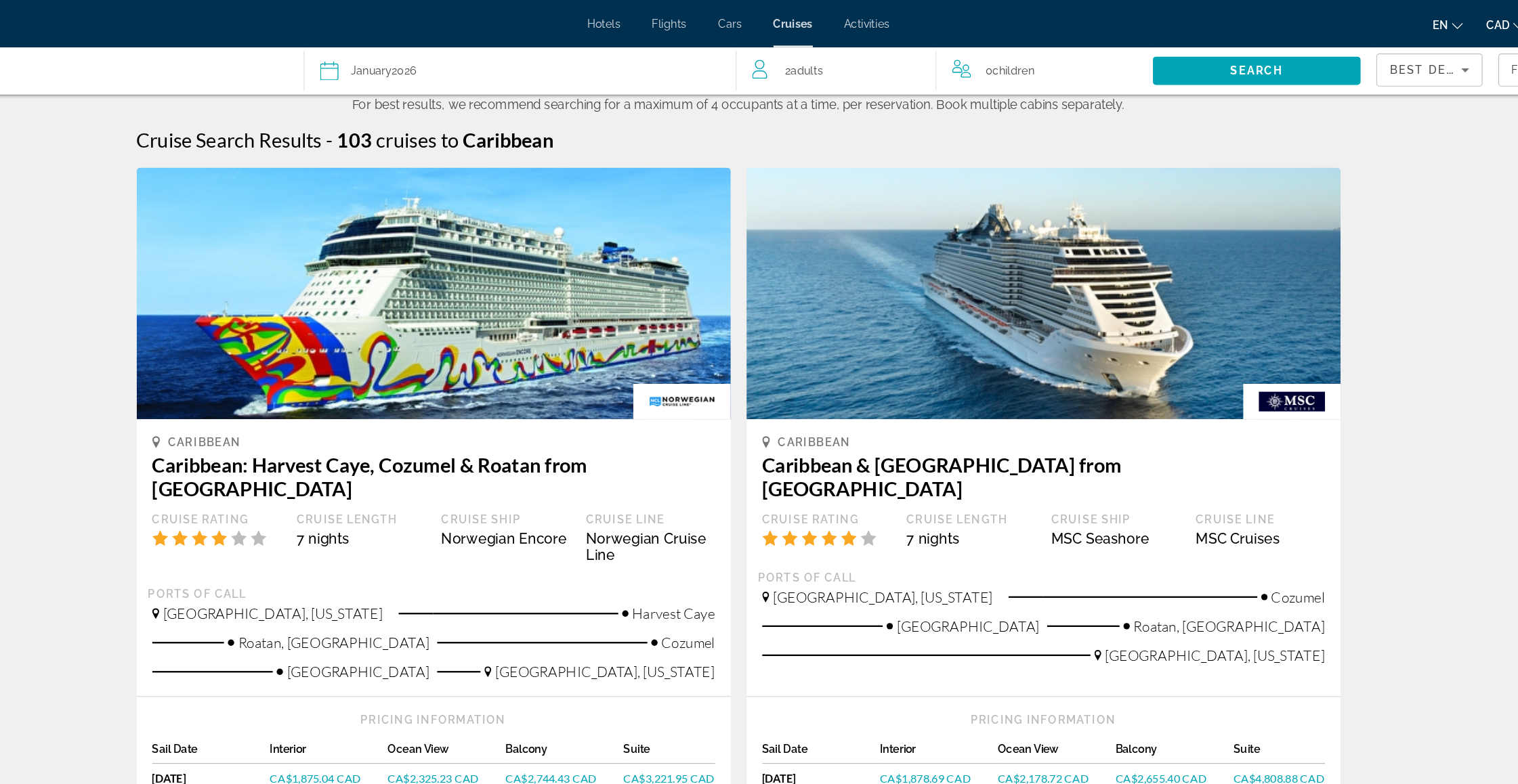
click at [742, 23] on span "Cars" at bounding box center [752, 20] width 20 height 11
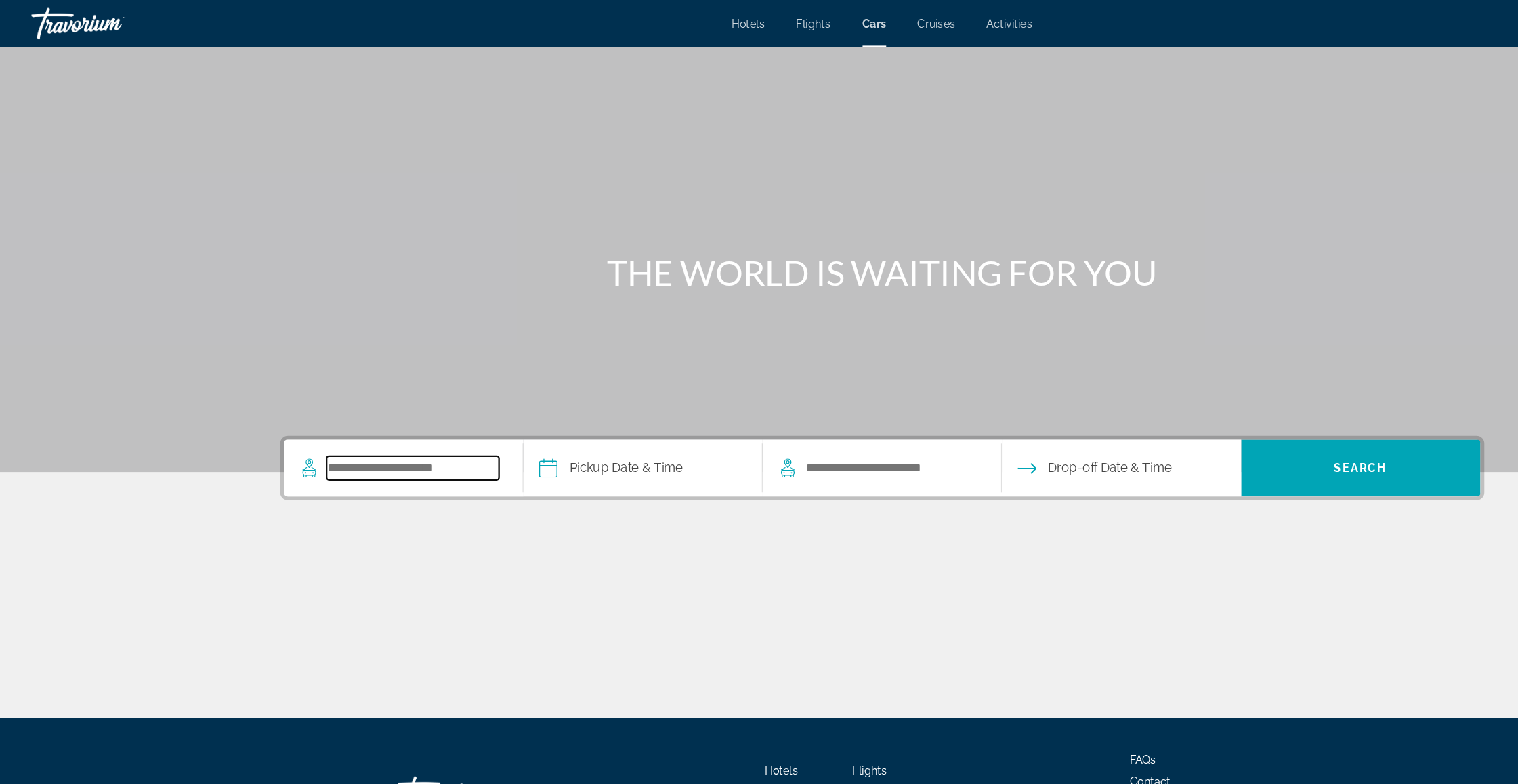
click at [327, 413] on input "Search pickup location" at bounding box center [355, 403] width 148 height 20
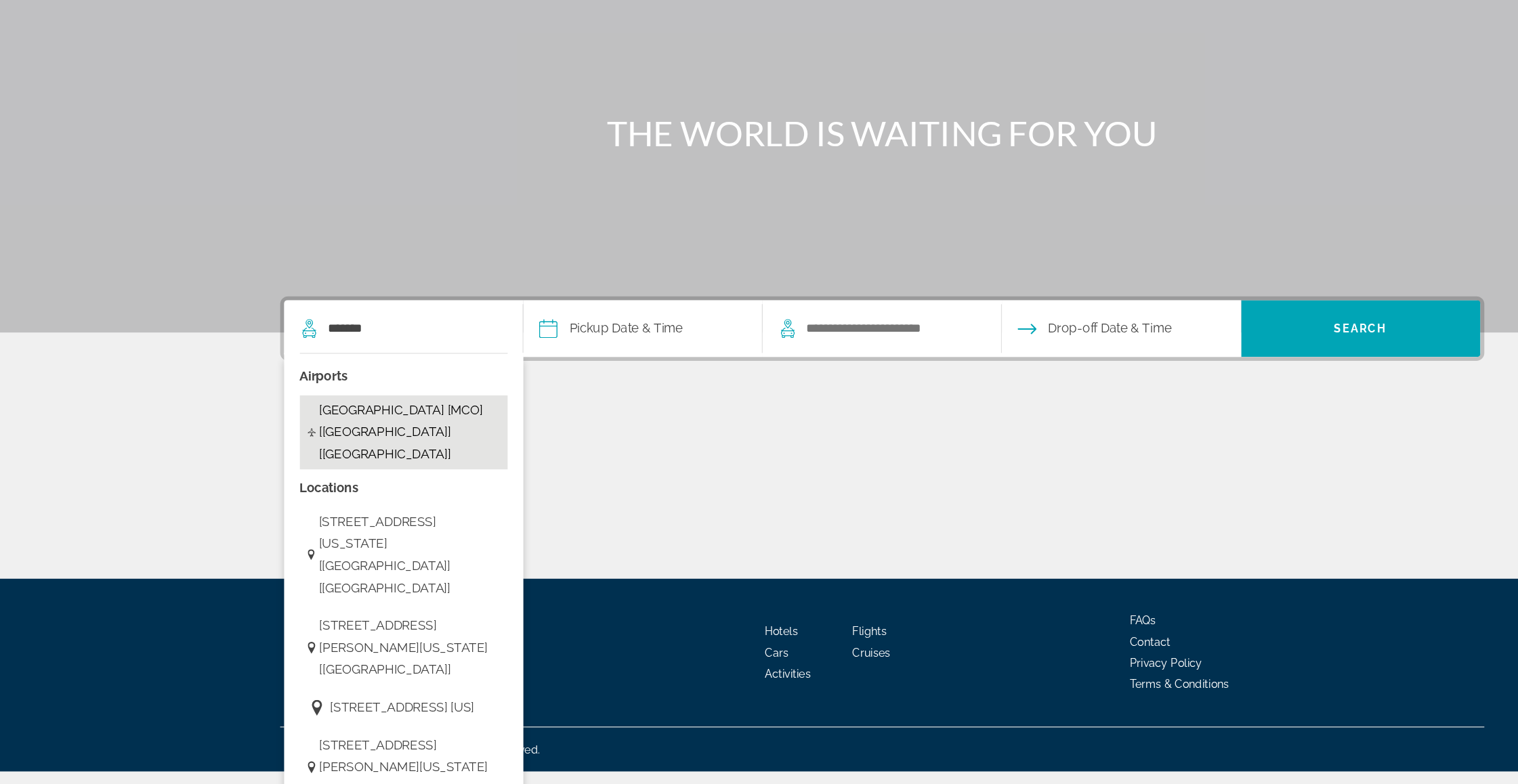
click at [291, 453] on span "[GEOGRAPHIC_DATA] [MCO] [[GEOGRAPHIC_DATA]] [[GEOGRAPHIC_DATA]]" at bounding box center [352, 481] width 155 height 57
type input "**********"
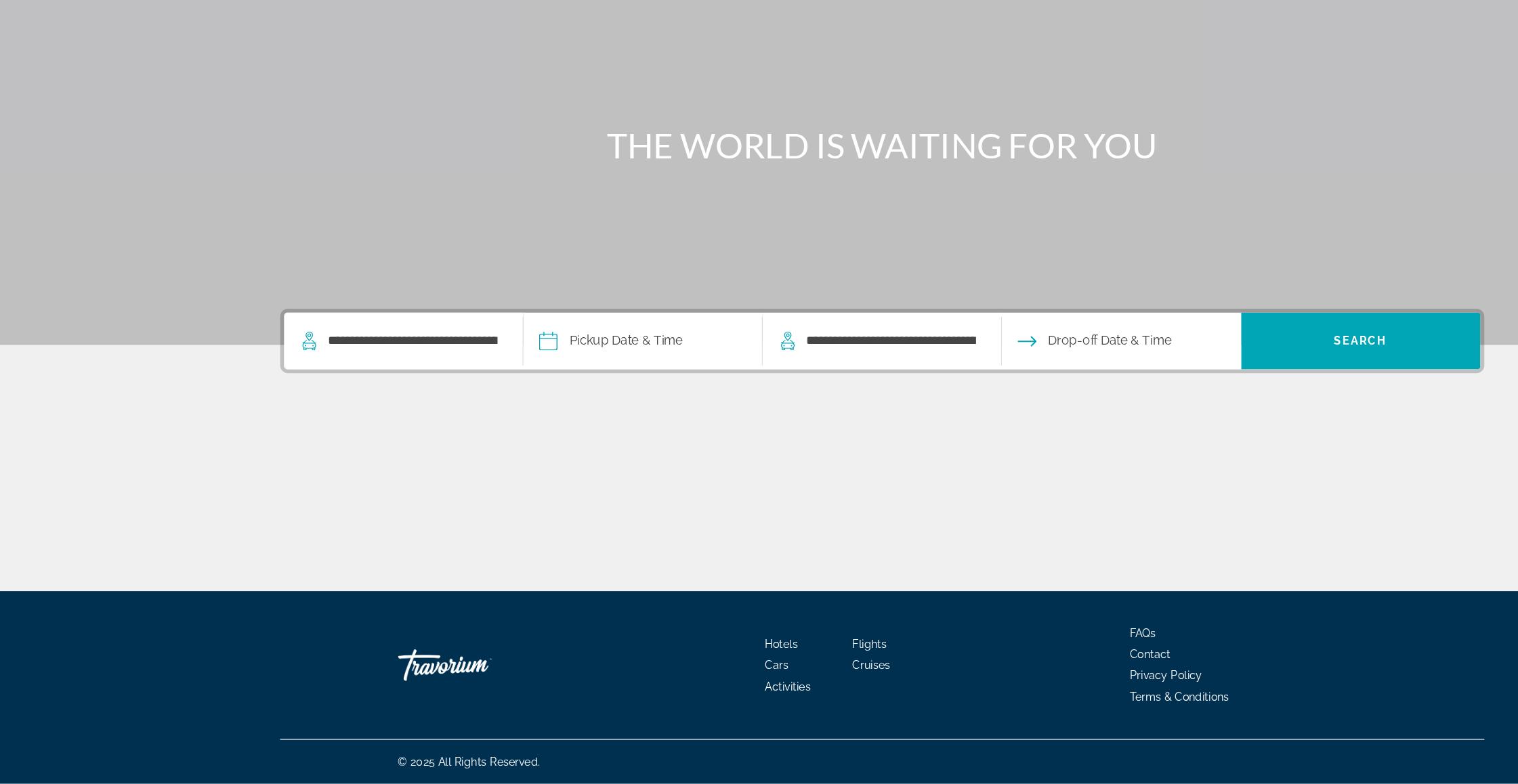
click at [515, 379] on input "Pickup date" at bounding box center [552, 405] width 211 height 53
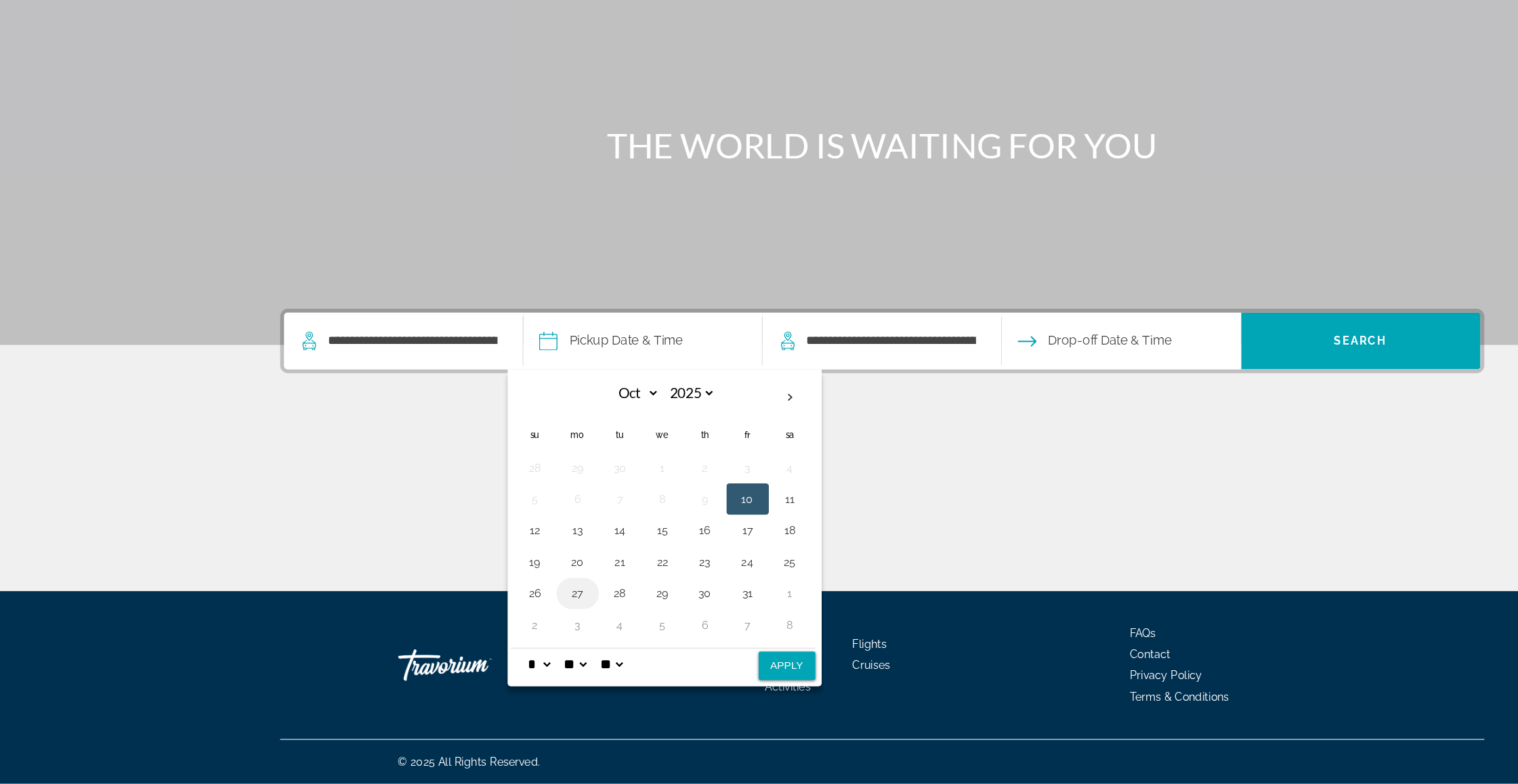
click at [486, 611] on button "27" at bounding box center [497, 620] width 22 height 19
click at [632, 611] on button "31" at bounding box center [643, 620] width 22 height 19
click at [486, 611] on button "27" at bounding box center [497, 620] width 22 height 19
click at [656, 671] on button "Apply" at bounding box center [677, 683] width 48 height 25
type input "**********"
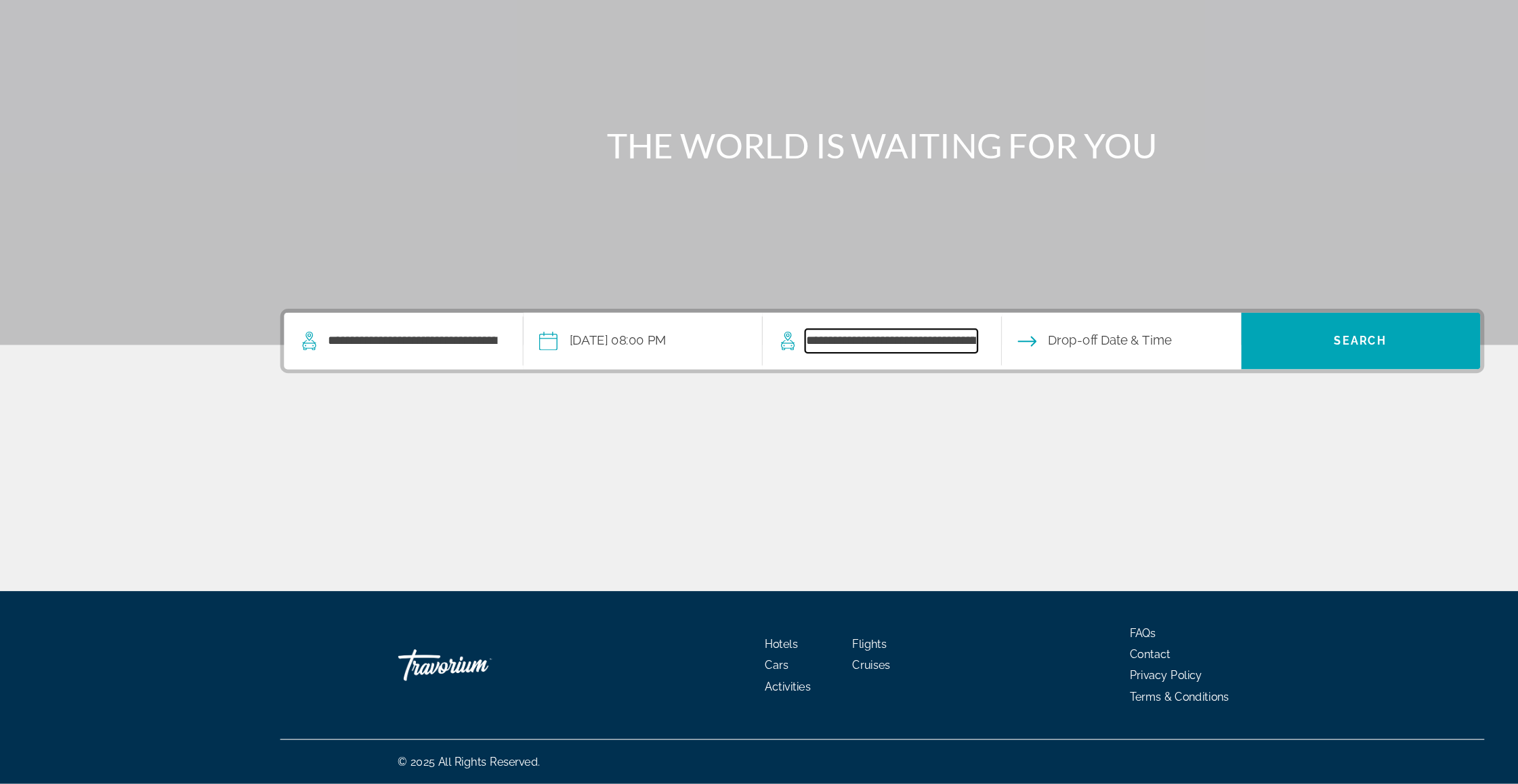
click at [708, 393] on input "**********" at bounding box center [767, 403] width 148 height 20
type input "**********"
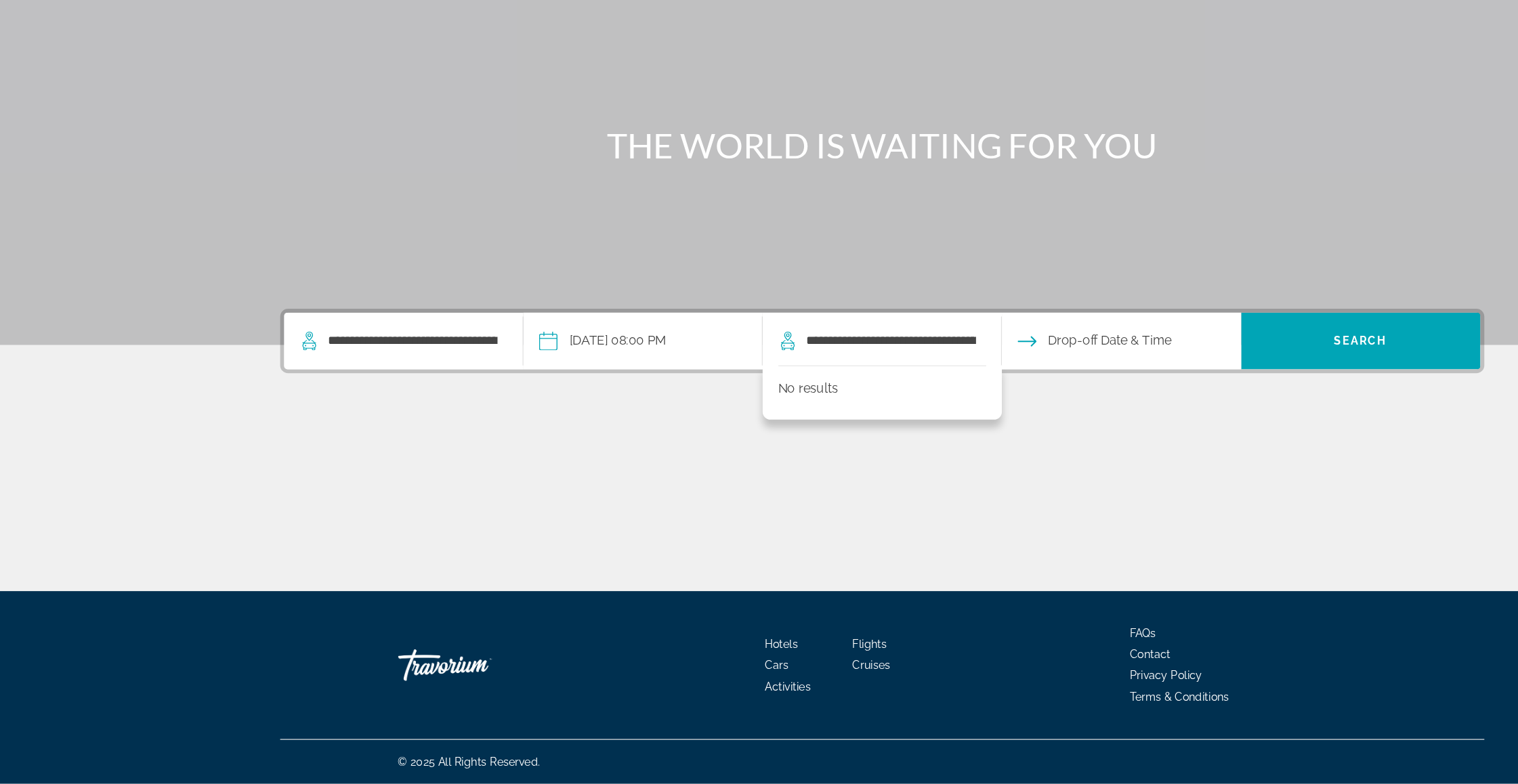
click at [951, 379] on input "Drop-off date" at bounding box center [964, 405] width 211 height 53
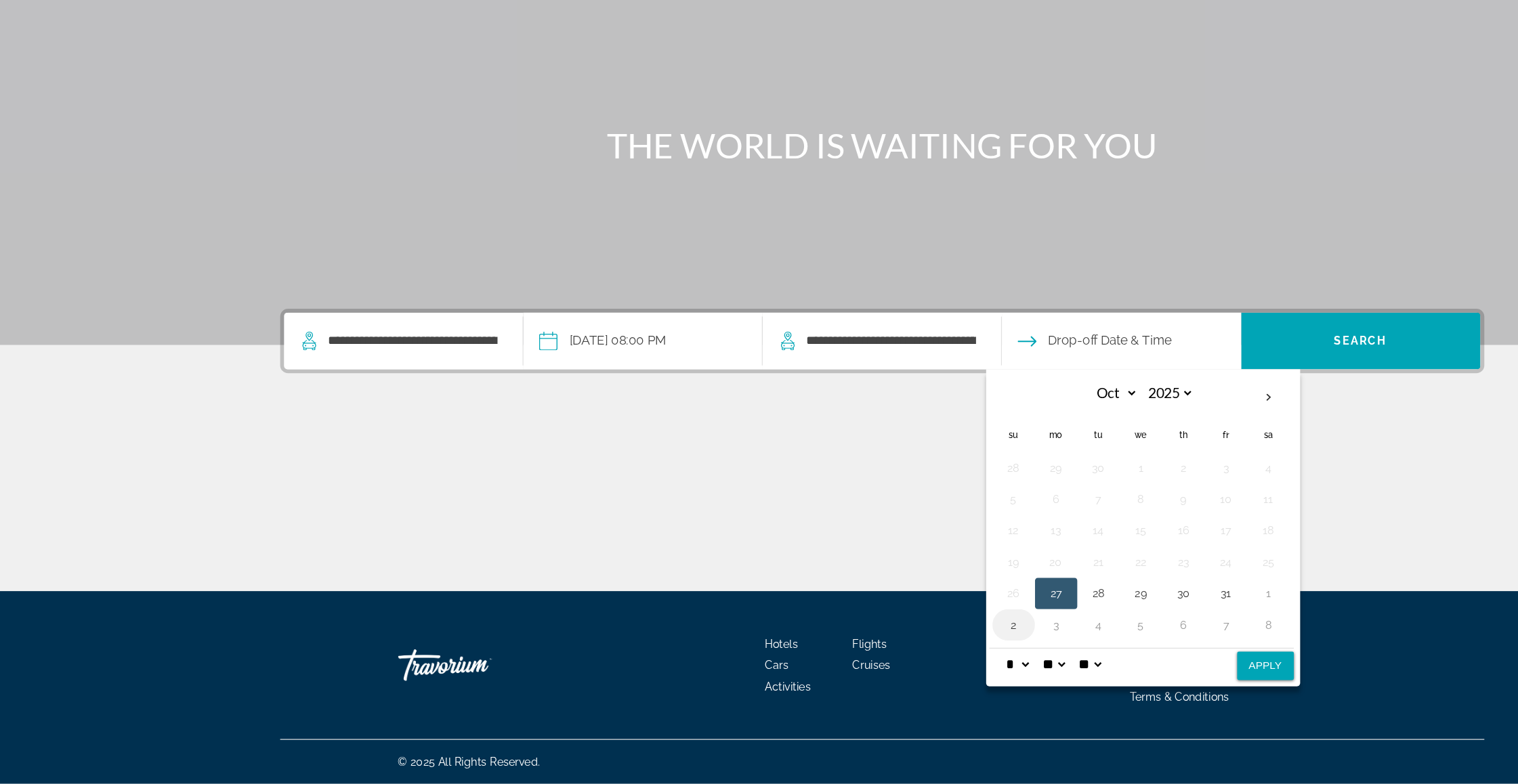
click at [883, 638] on button "2" at bounding box center [872, 647] width 22 height 19
select select "**"
click at [1108, 671] on button "Apply" at bounding box center [1089, 683] width 48 height 25
type input "**********"
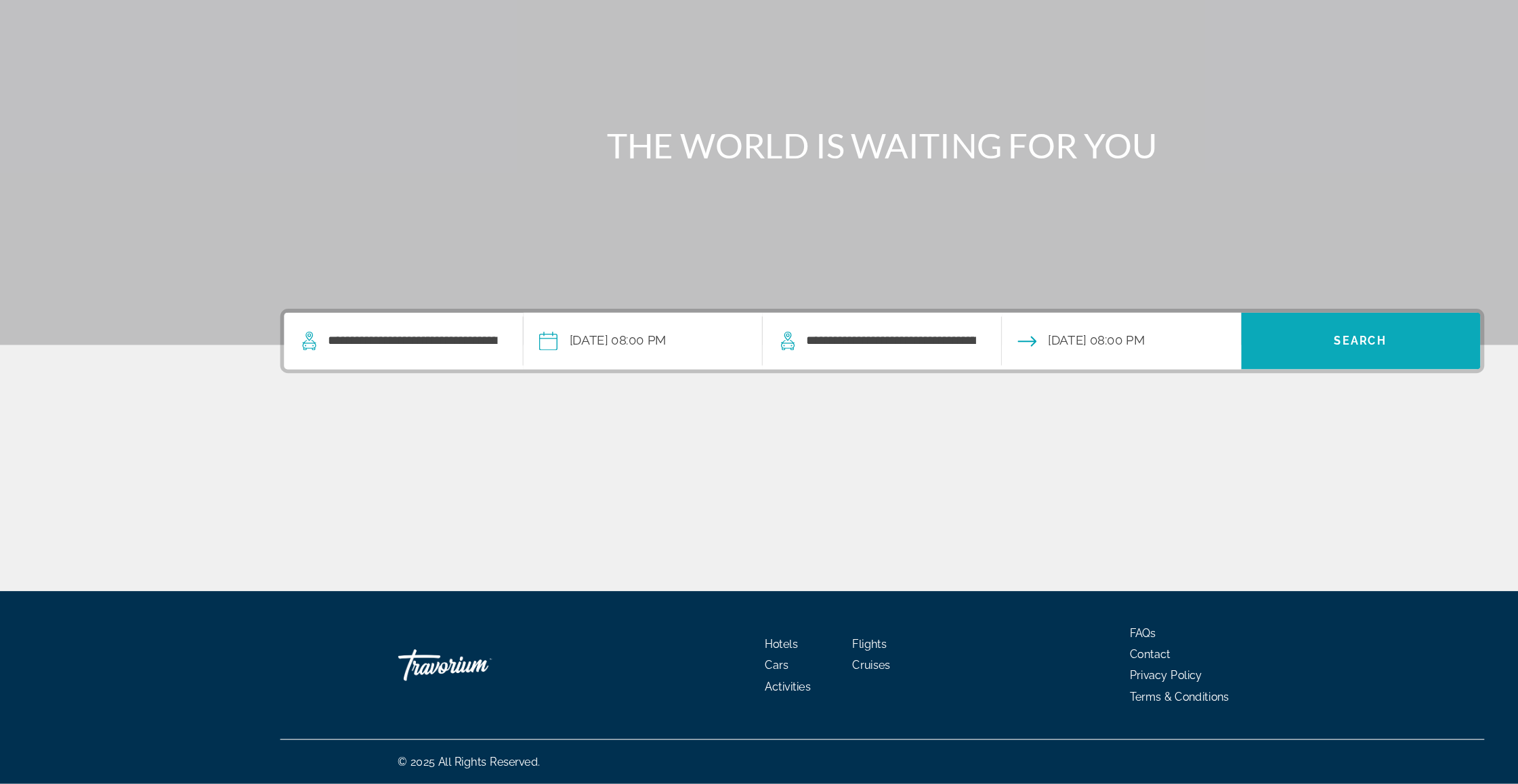
click at [1171, 387] on span "Search" at bounding box center [1171, 402] width 206 height 33
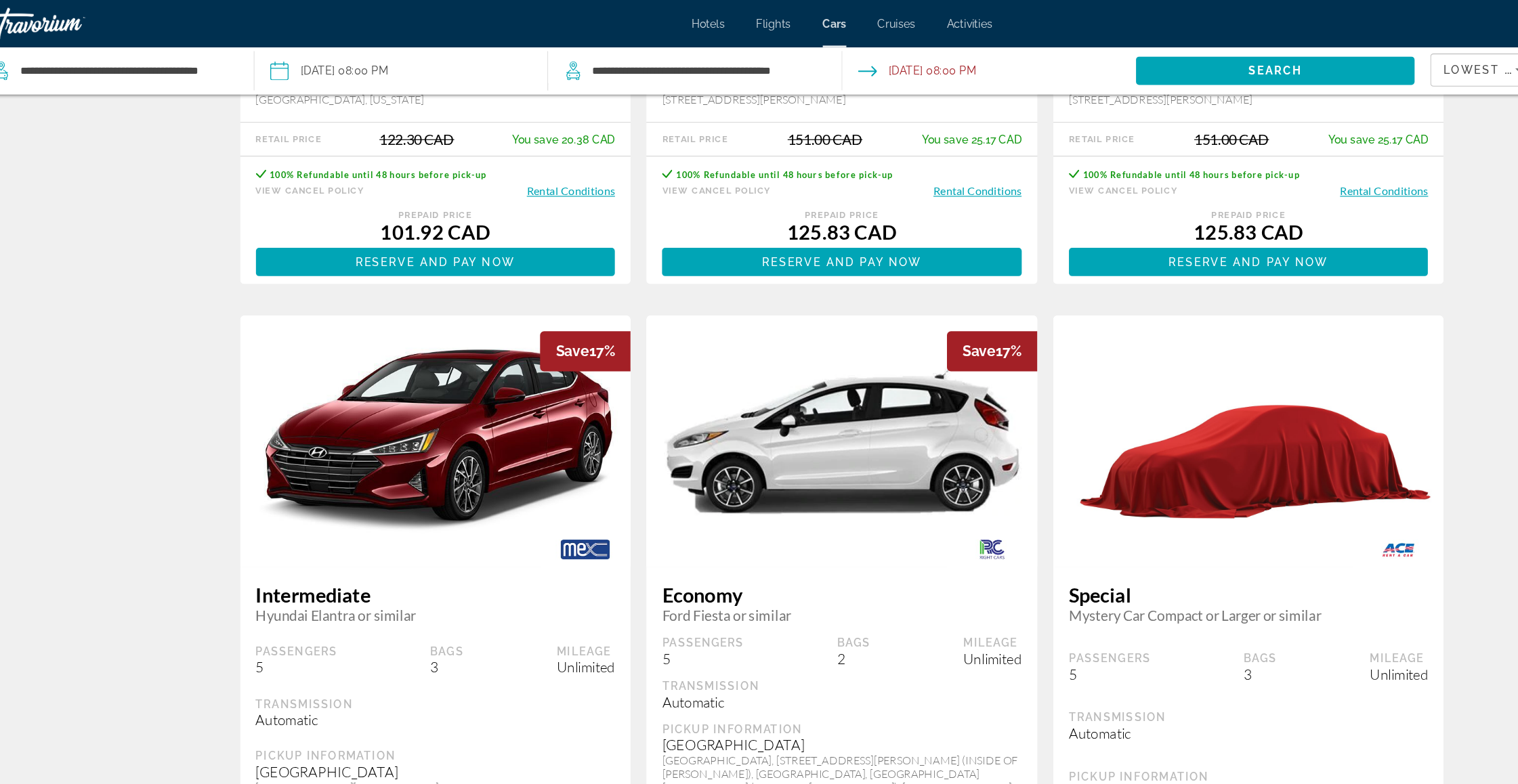
scroll to position [1028, 0]
